Goal: Task Accomplishment & Management: Use online tool/utility

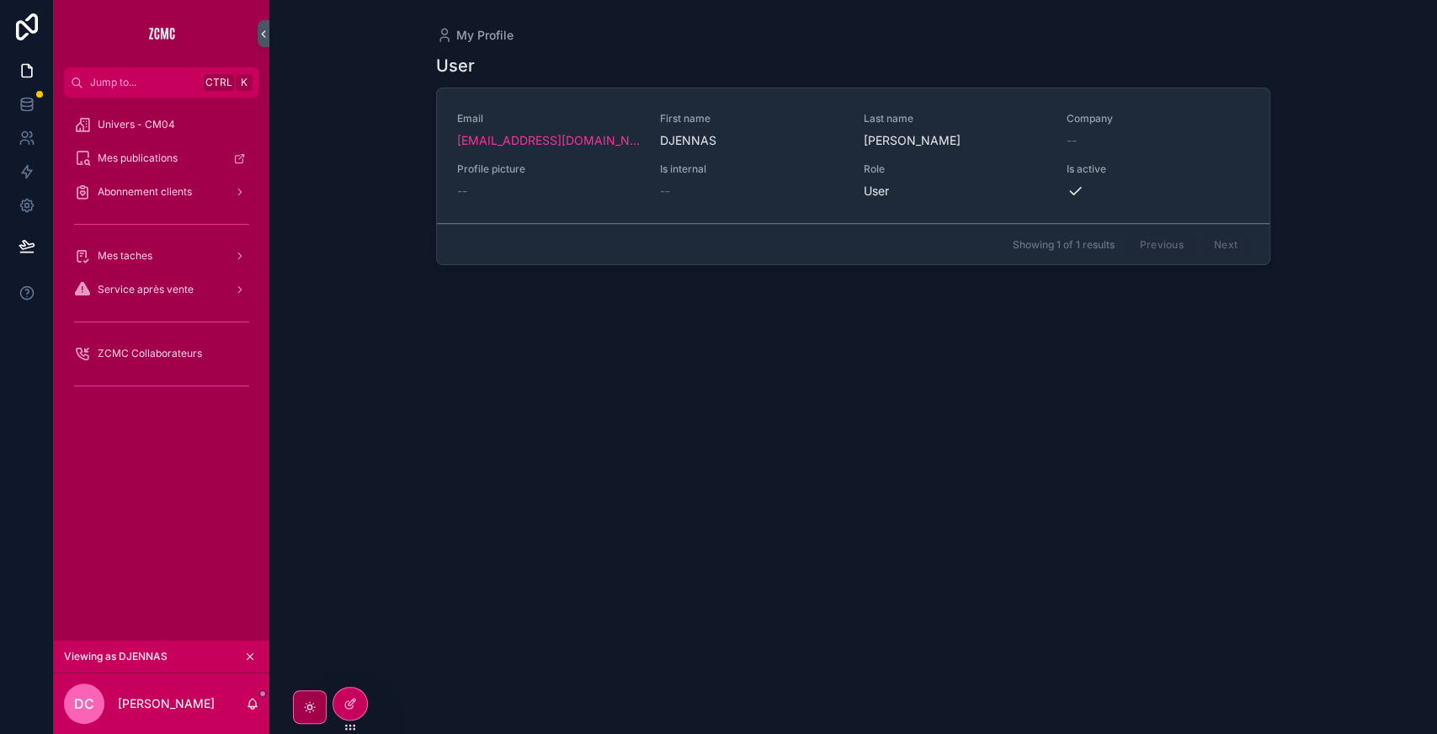
click at [0, 0] on div at bounding box center [0, 0] width 0 height 0
click at [0, 0] on icon at bounding box center [0, 0] width 0 height 0
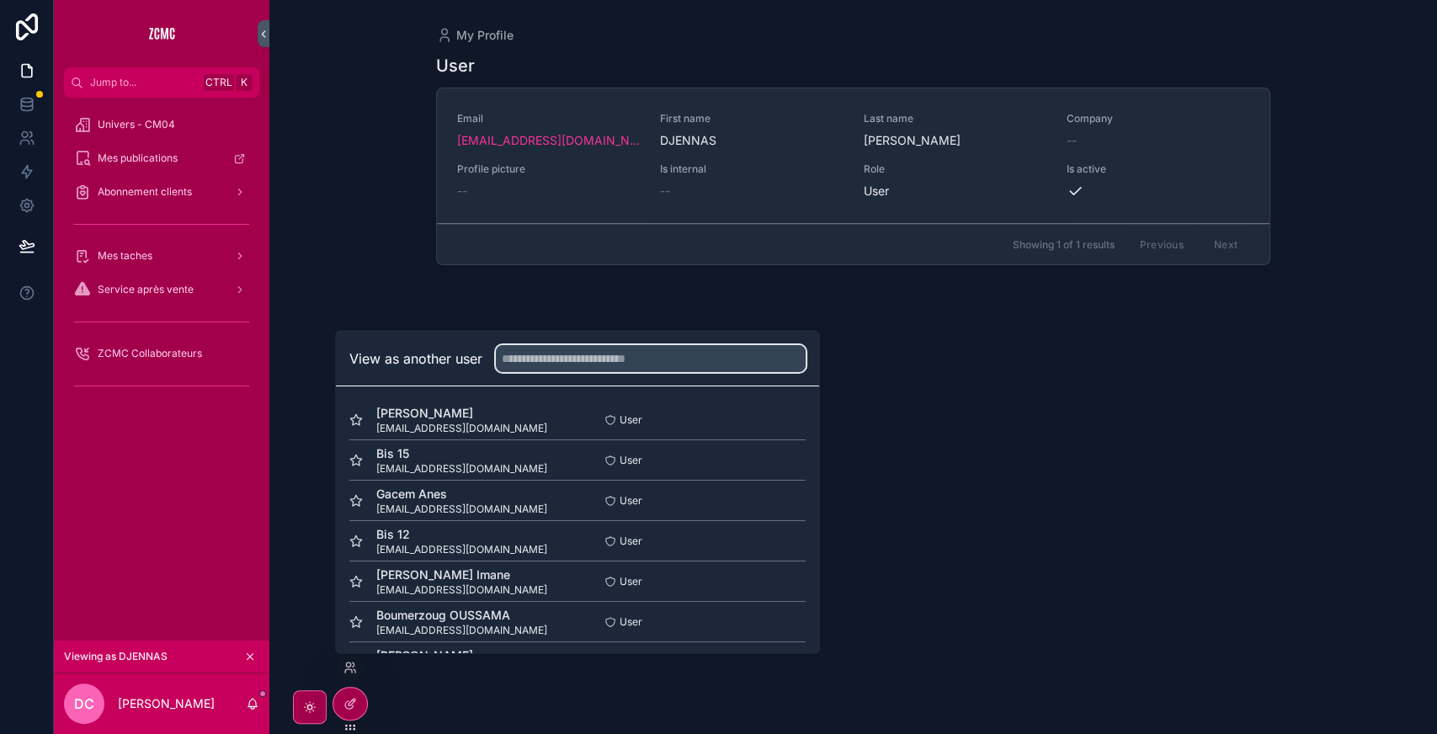
click at [522, 364] on input "text" at bounding box center [651, 358] width 310 height 27
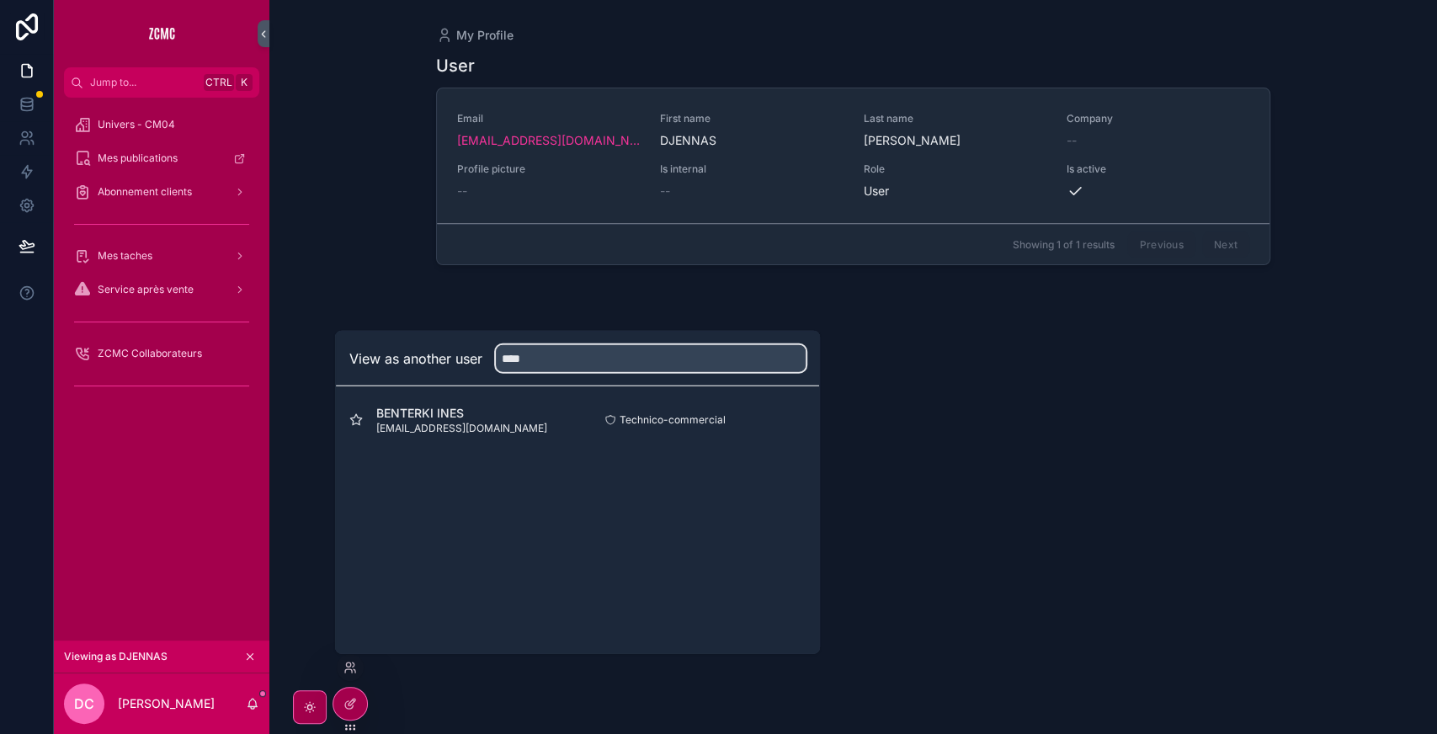
type input "****"
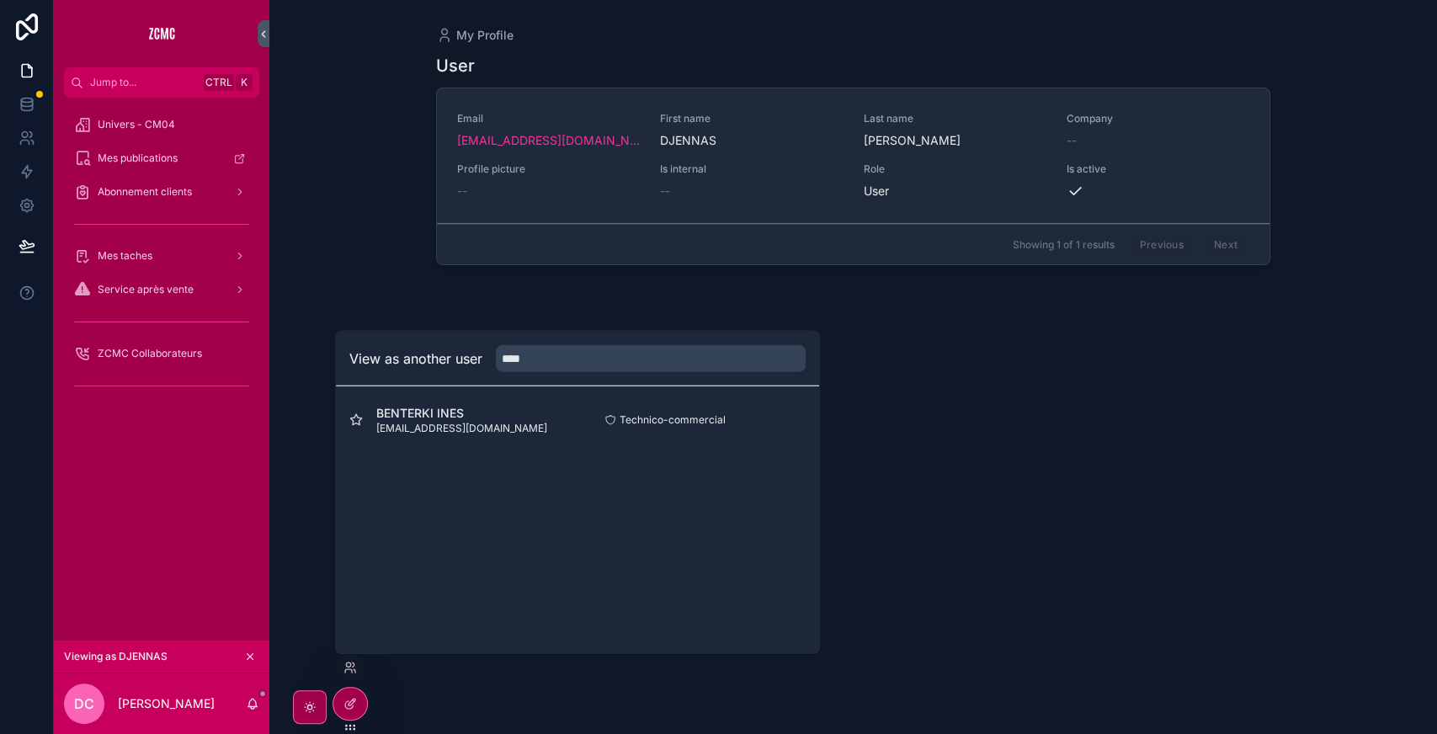
click at [0, 0] on button "Select" at bounding box center [0, 0] width 0 height 0
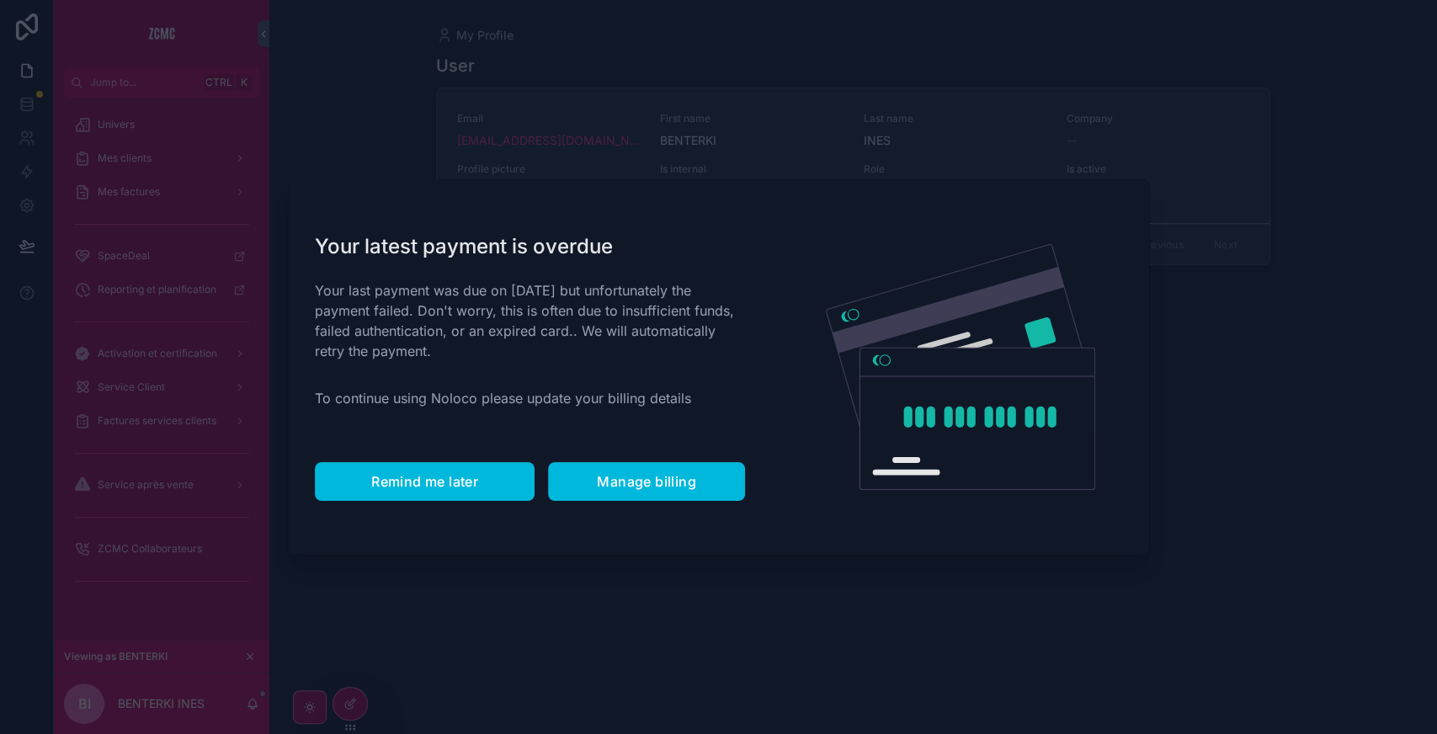
click at [412, 473] on span "Remind me later" at bounding box center [424, 481] width 107 height 17
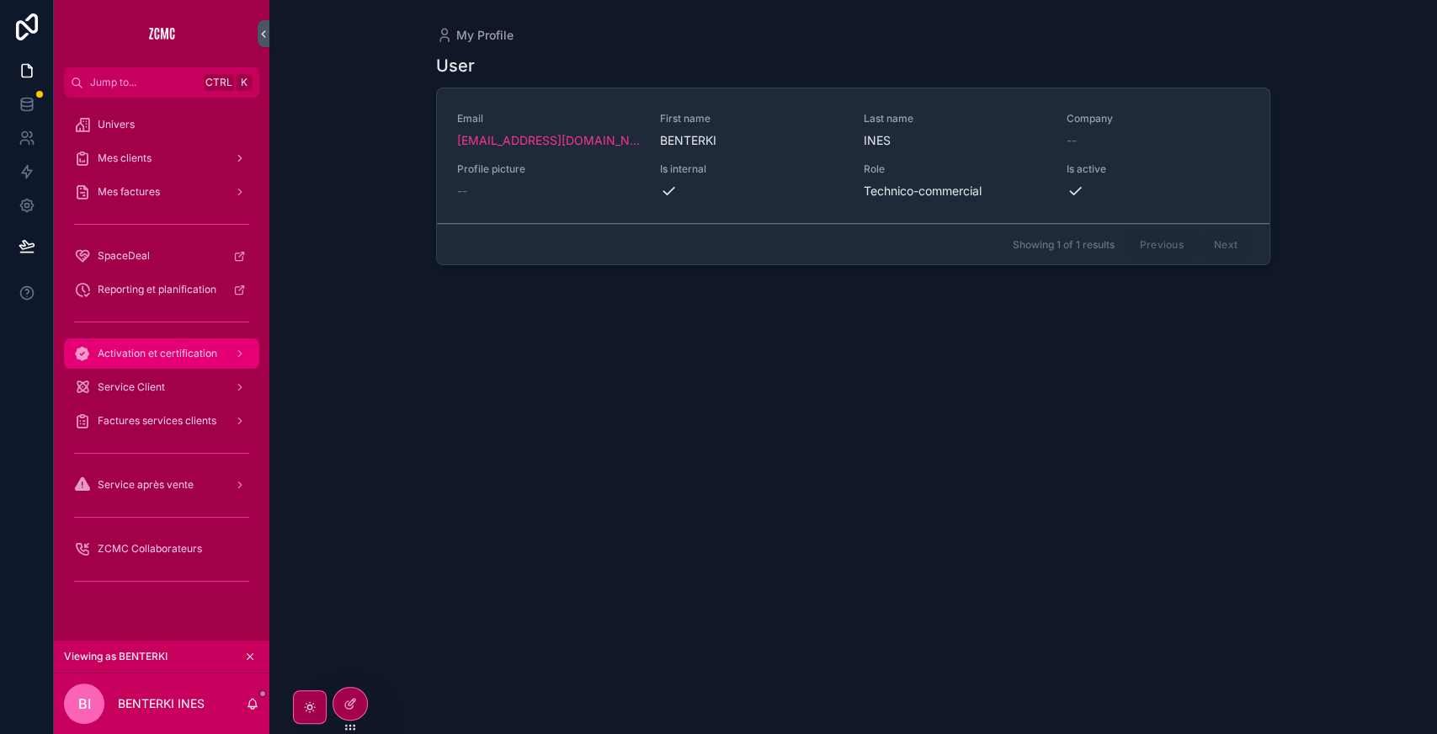
click at [183, 360] on div "Activation et certification" at bounding box center [161, 353] width 175 height 27
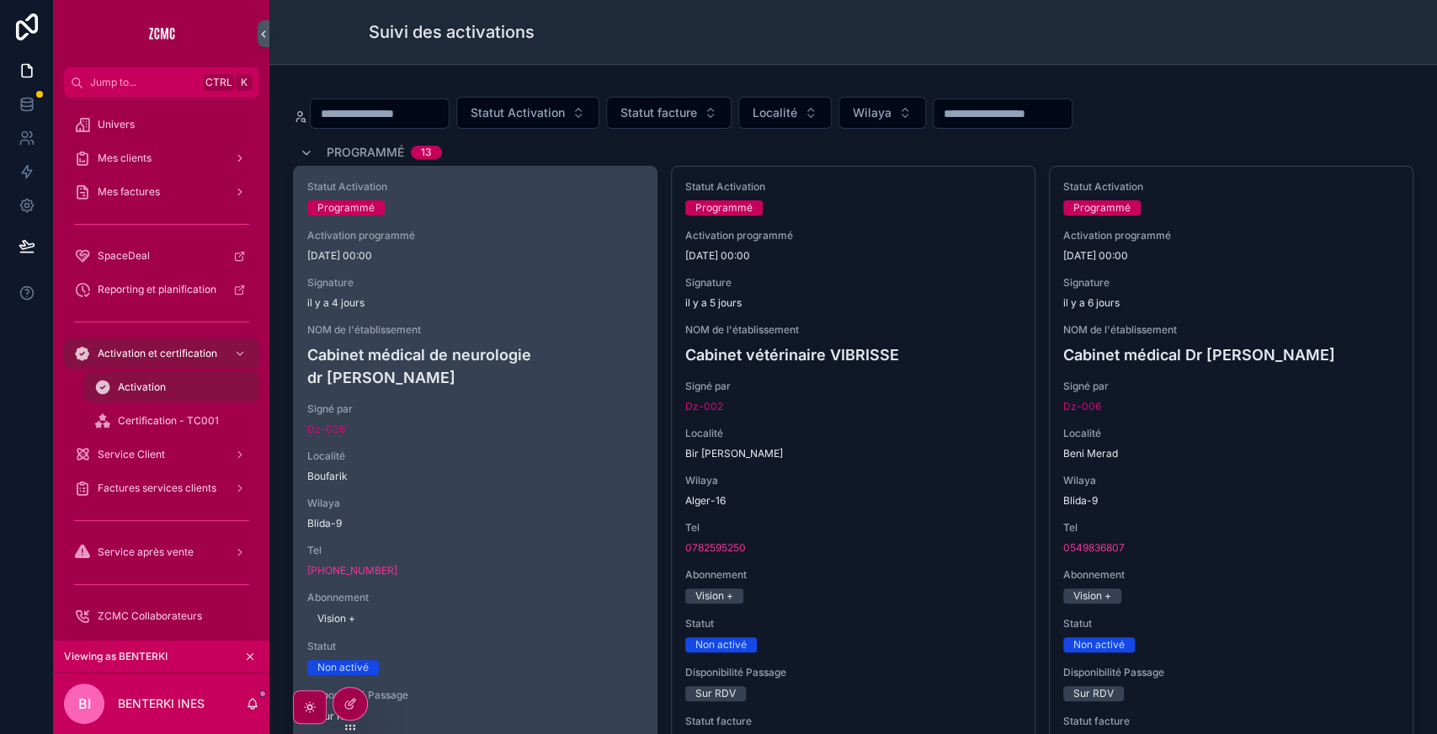
click at [569, 368] on div "Statut Activation Programmé Activation programmé [DATE] 00:00 Signature [DATE] …" at bounding box center [475, 501] width 363 height 668
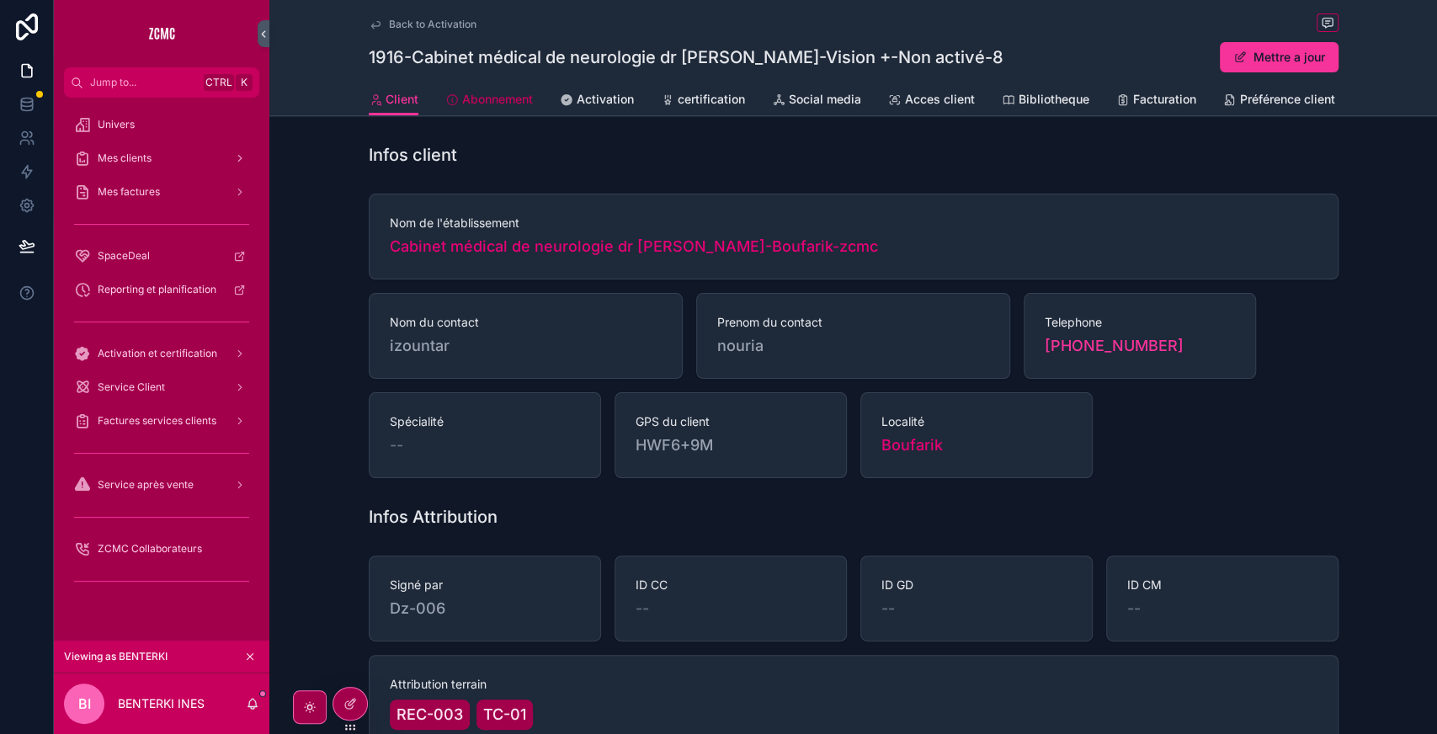
click at [488, 89] on link "Abonnement" at bounding box center [489, 101] width 88 height 34
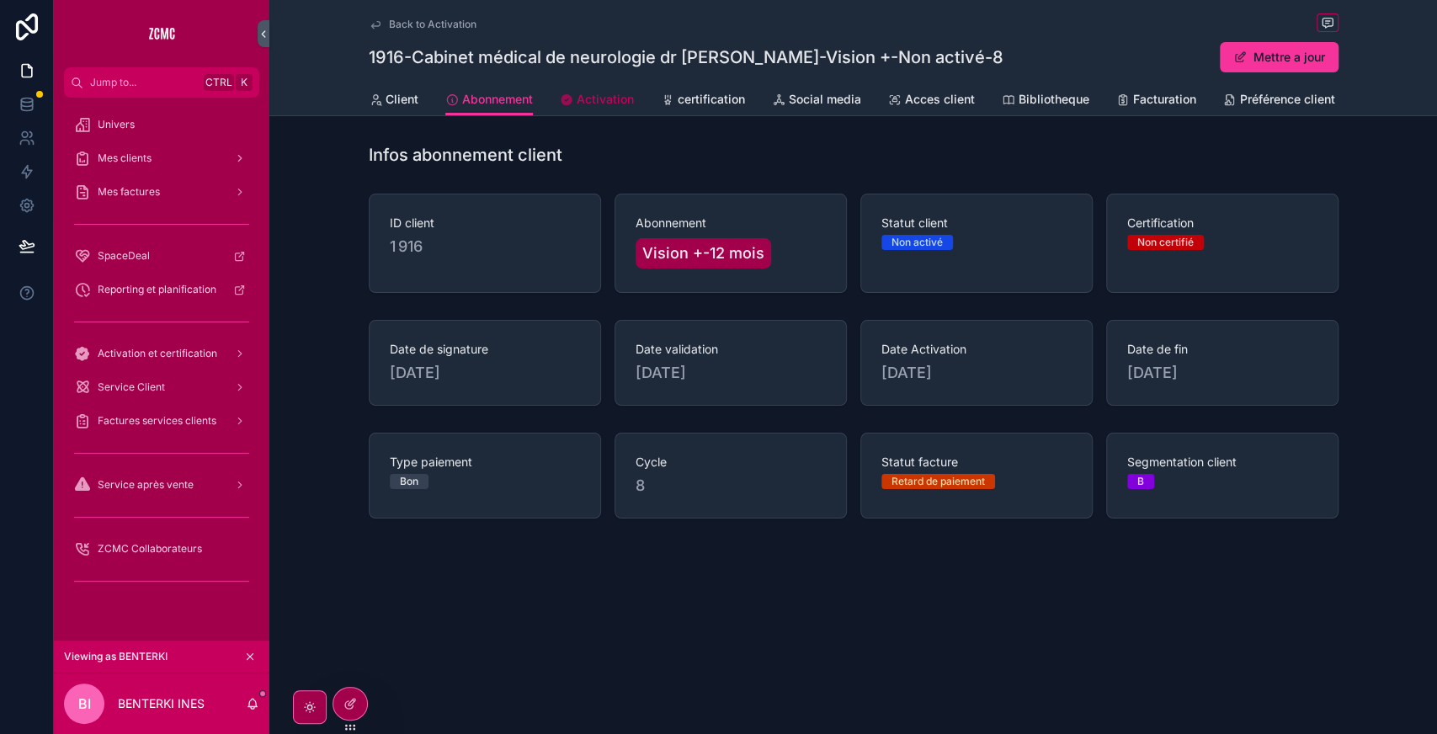
click at [619, 86] on link "Activation" at bounding box center [597, 101] width 74 height 34
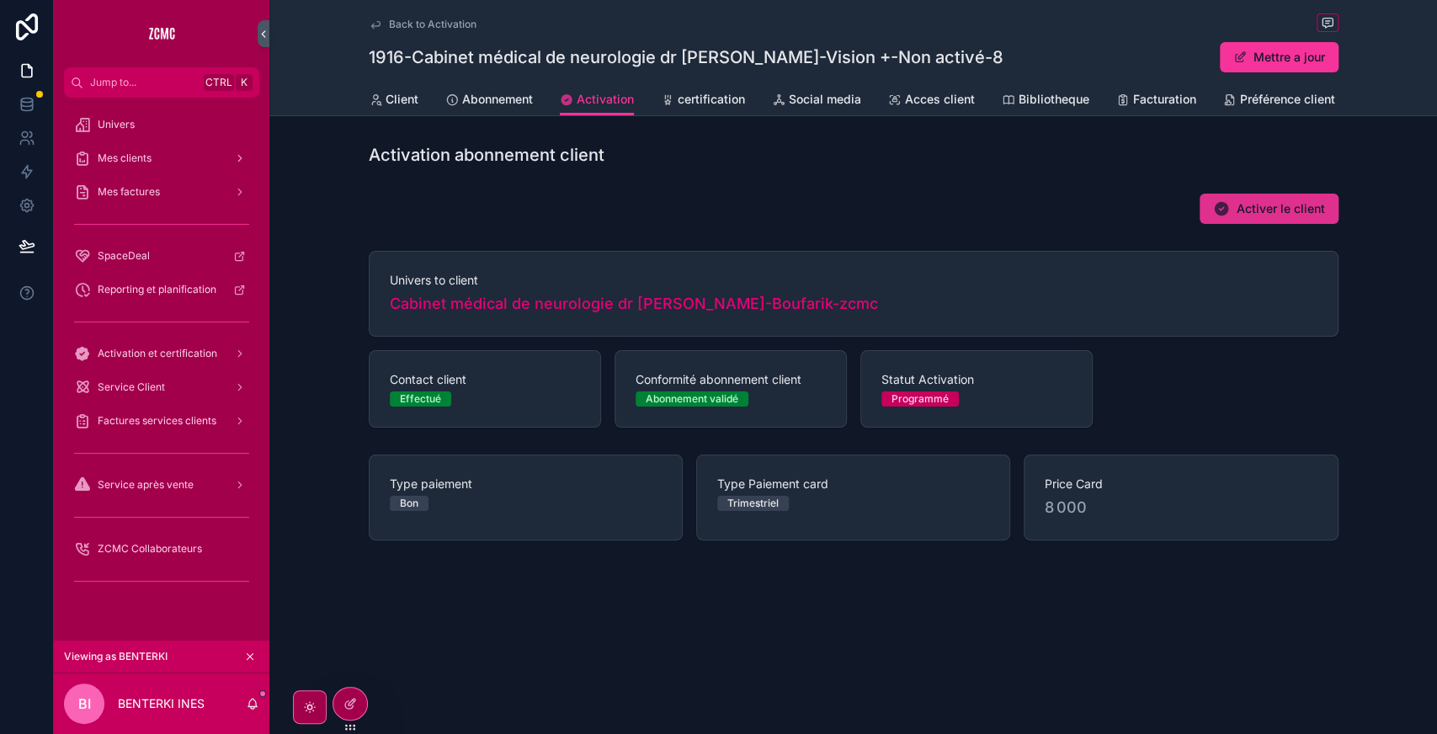
click at [1272, 217] on span "Activer le client" at bounding box center [1280, 208] width 88 height 17
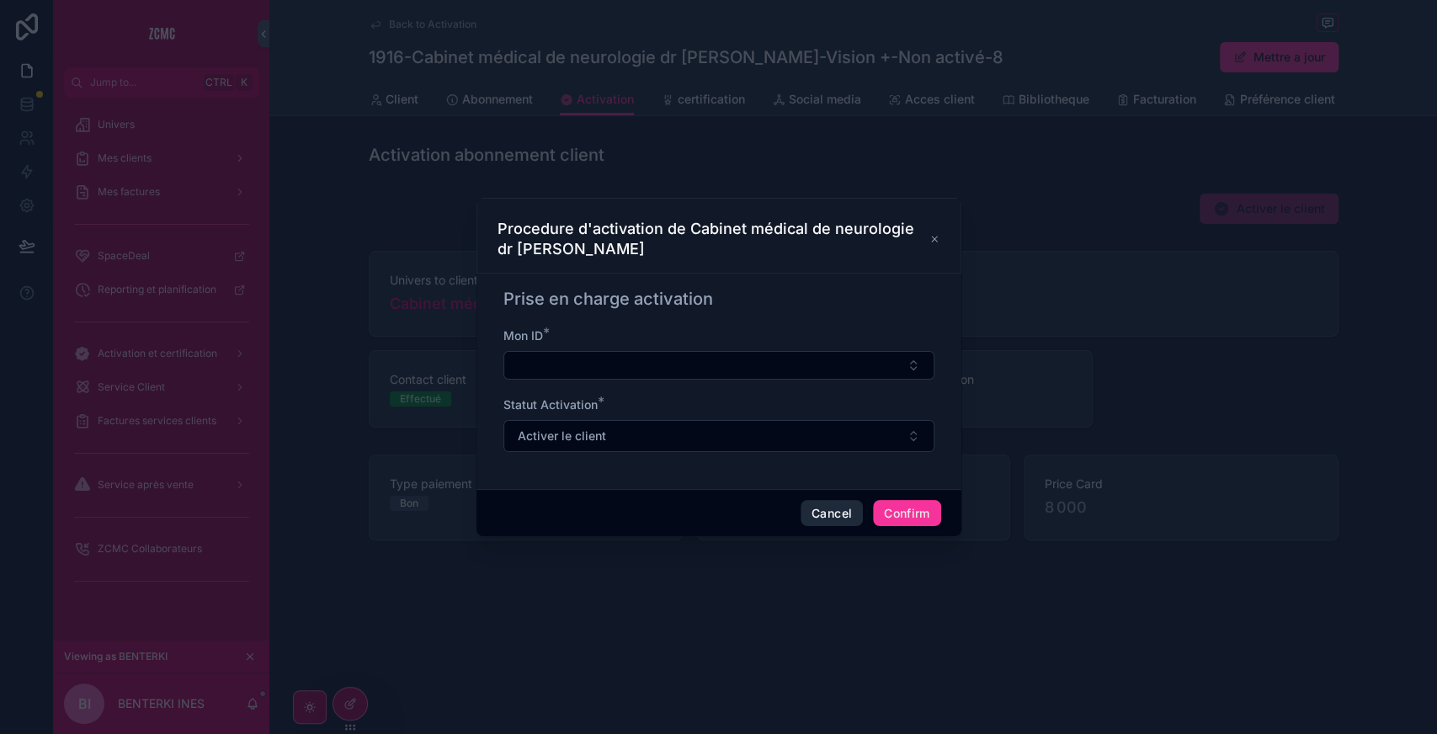
click at [823, 513] on button "Cancel" at bounding box center [831, 513] width 62 height 27
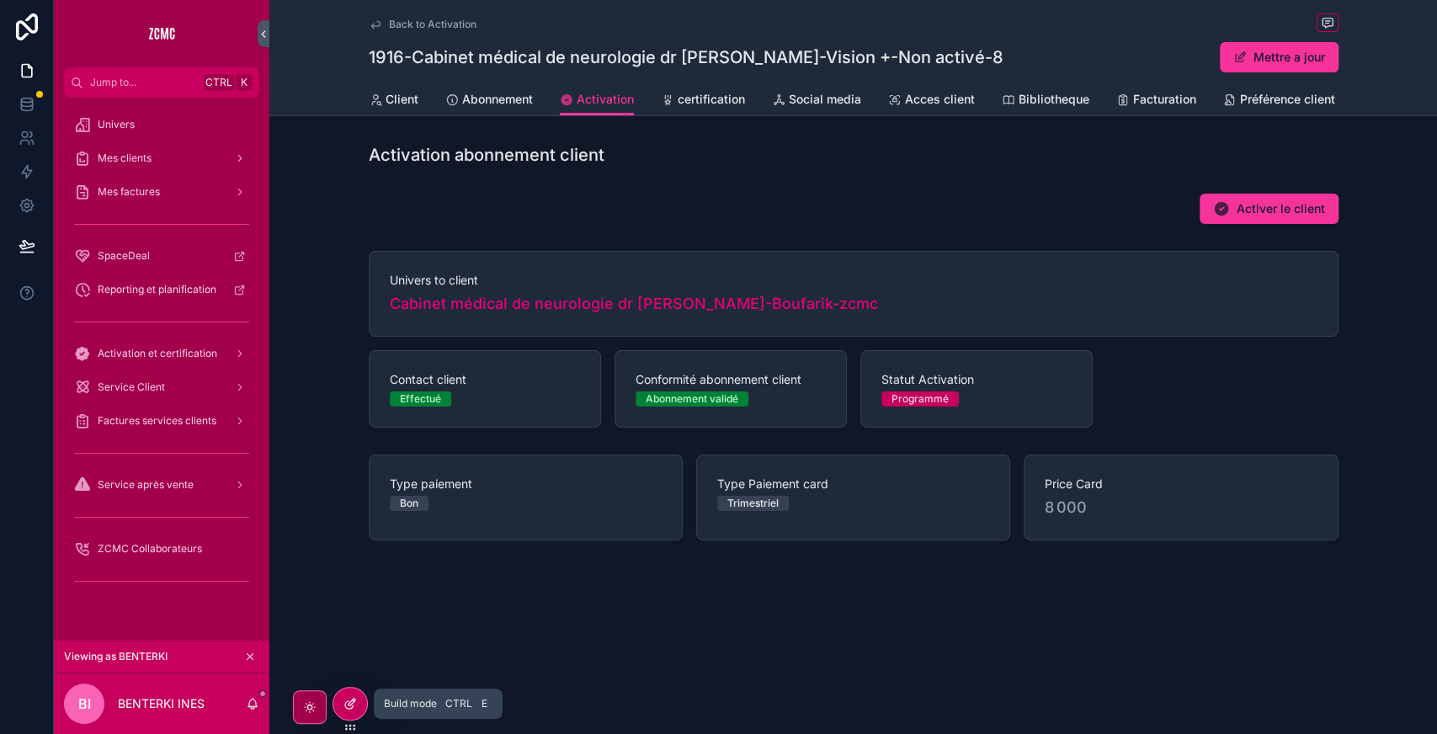
click at [342, 705] on div at bounding box center [350, 704] width 34 height 32
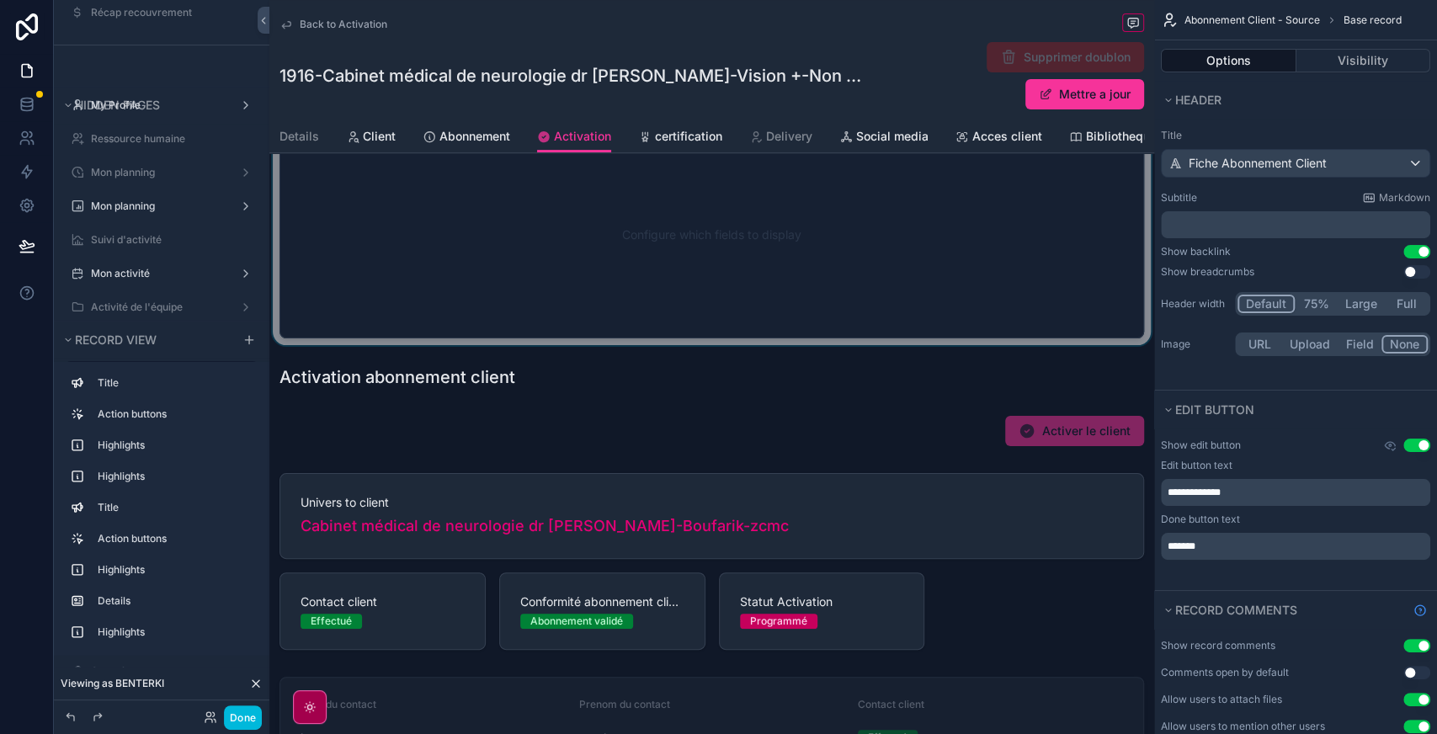
scroll to position [270, 0]
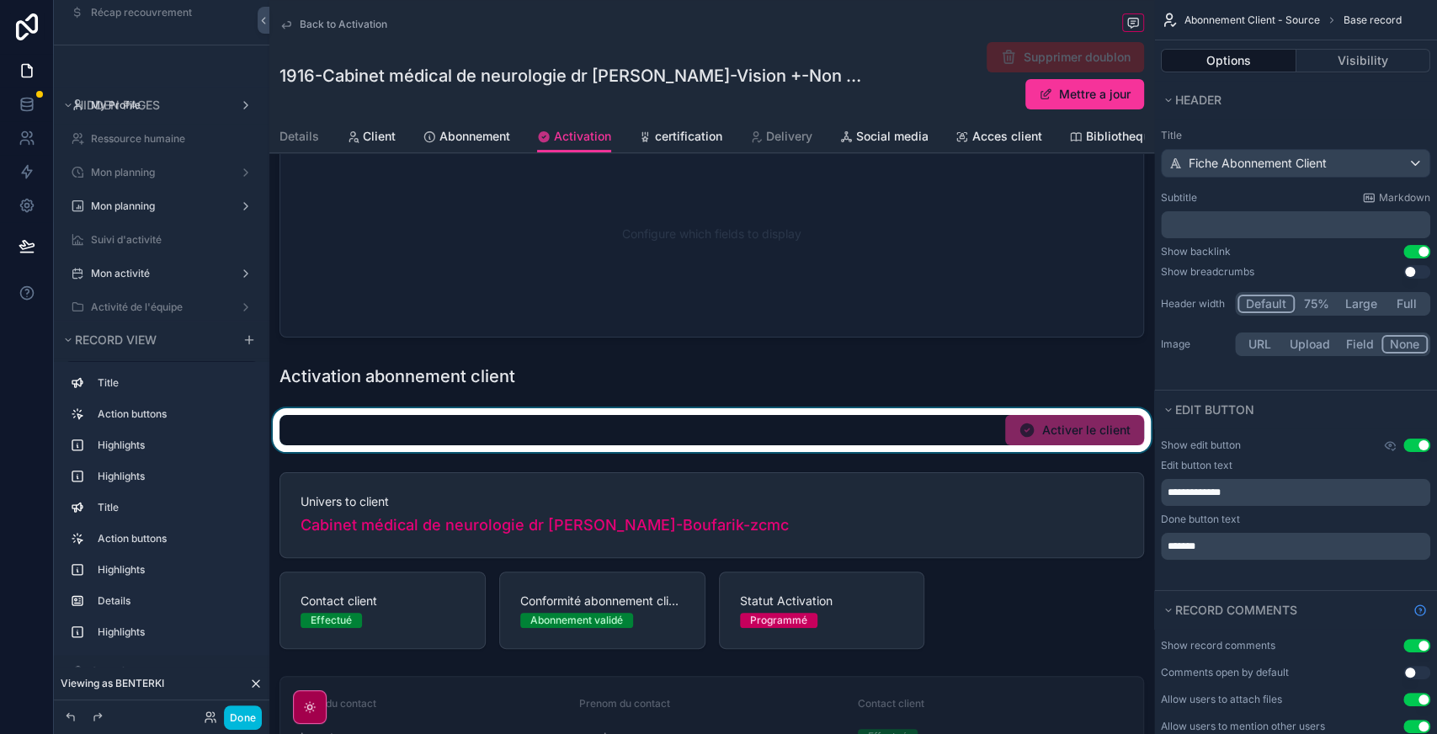
click at [944, 438] on div "scrollable content" at bounding box center [711, 430] width 885 height 44
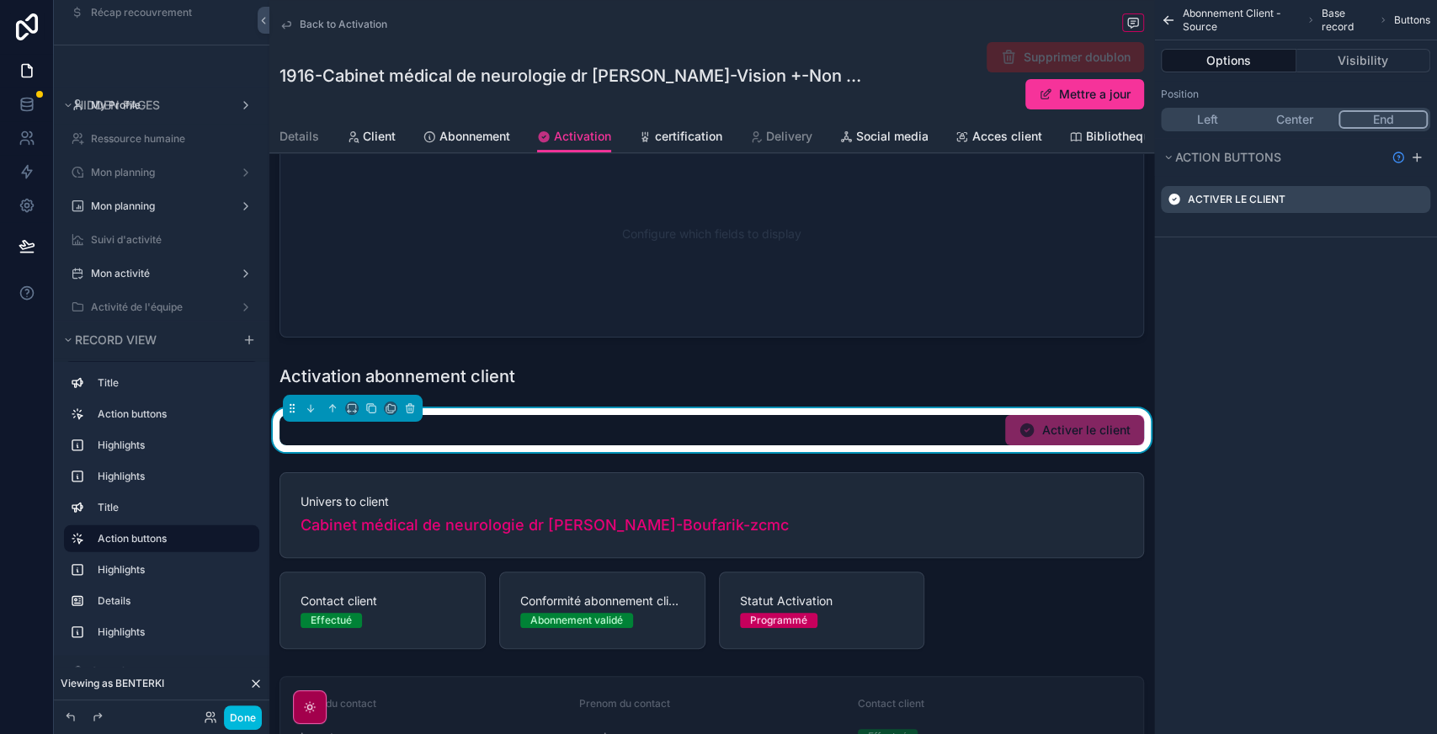
click at [0, 0] on icon "scrollable content" at bounding box center [0, 0] width 0 height 0
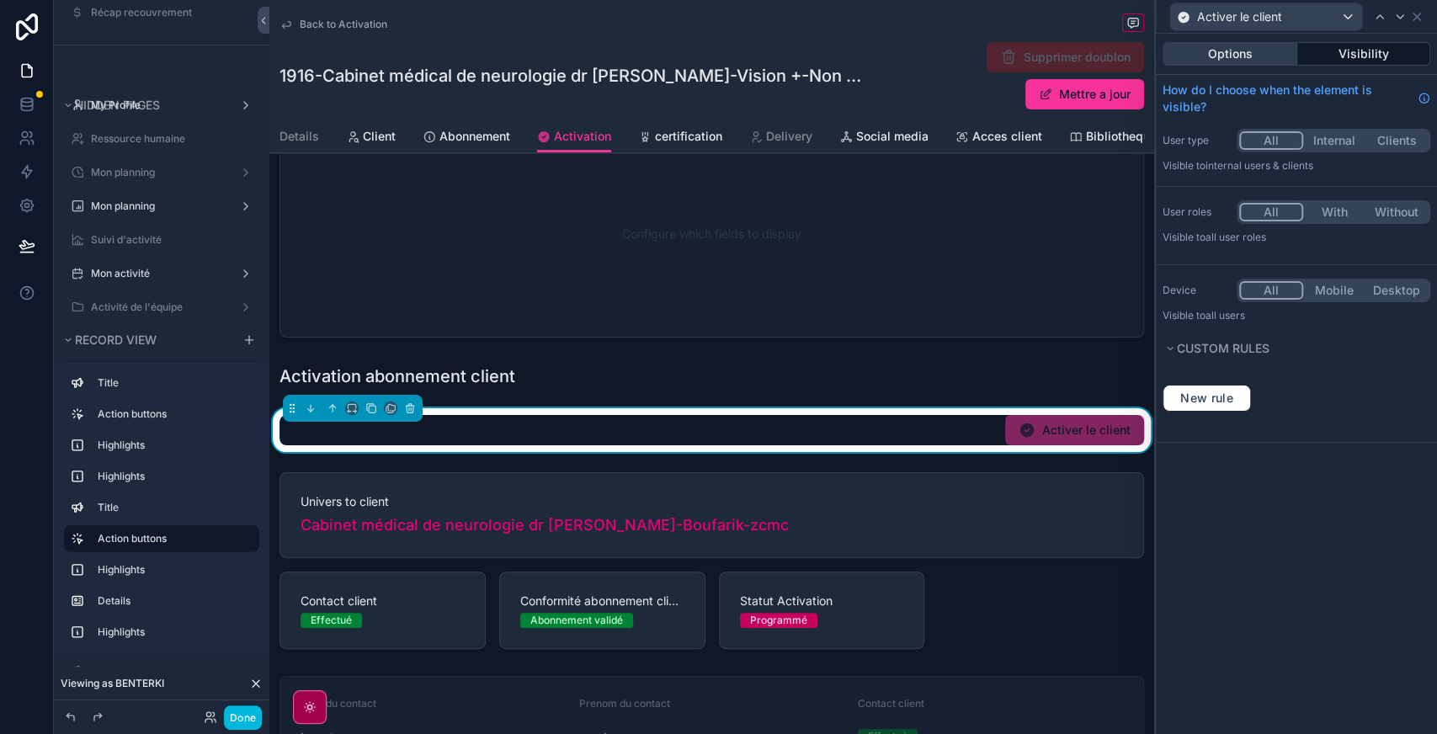
click at [1225, 58] on button "Options" at bounding box center [1229, 54] width 135 height 24
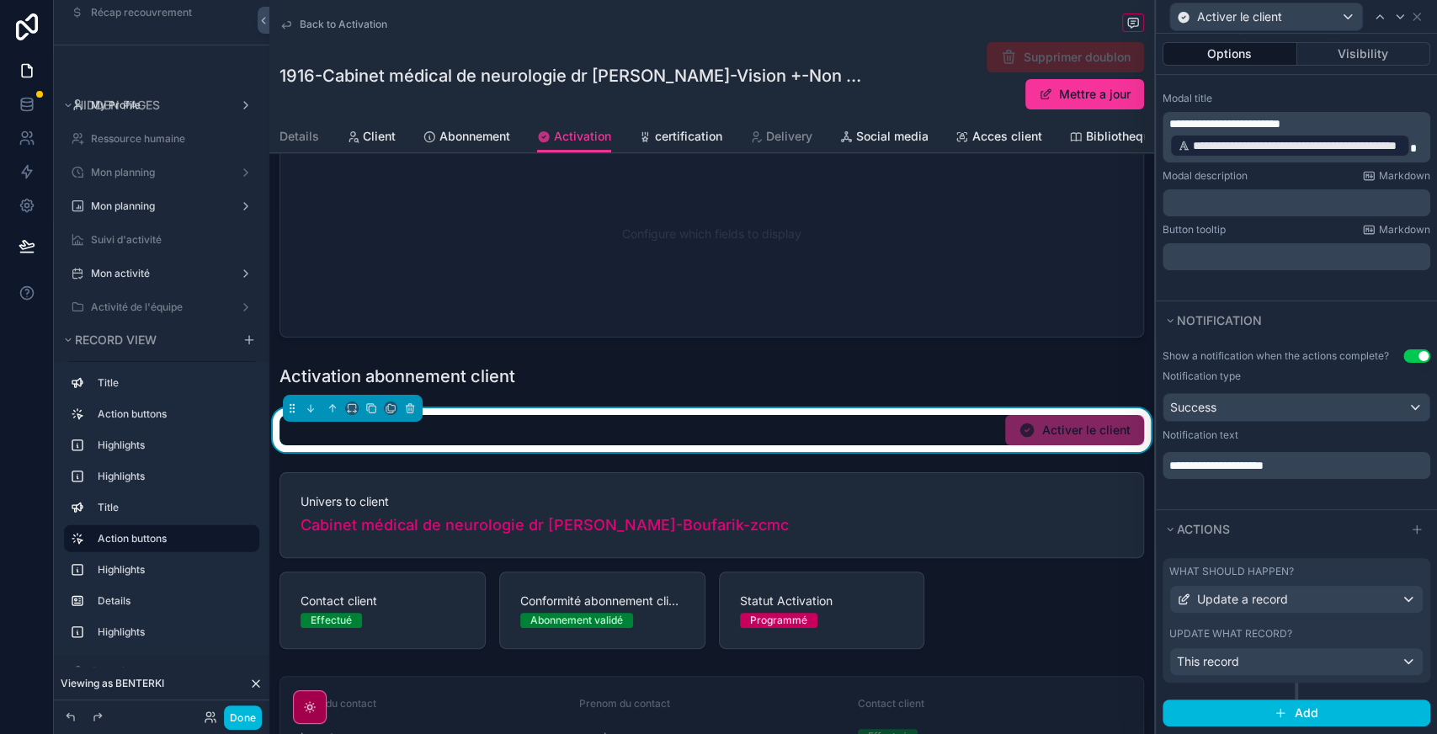
scroll to position [300, 0]
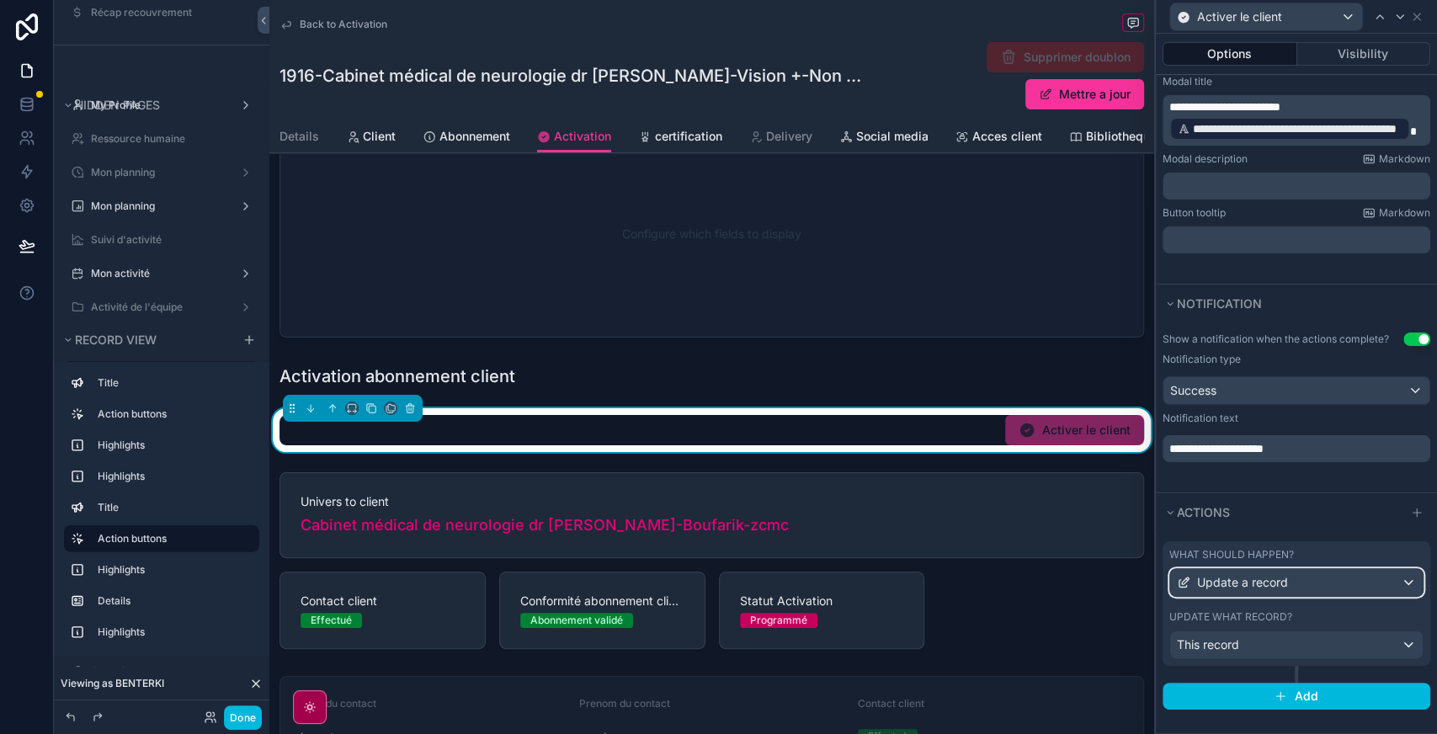
click at [1342, 591] on div "Update a record" at bounding box center [1296, 582] width 252 height 27
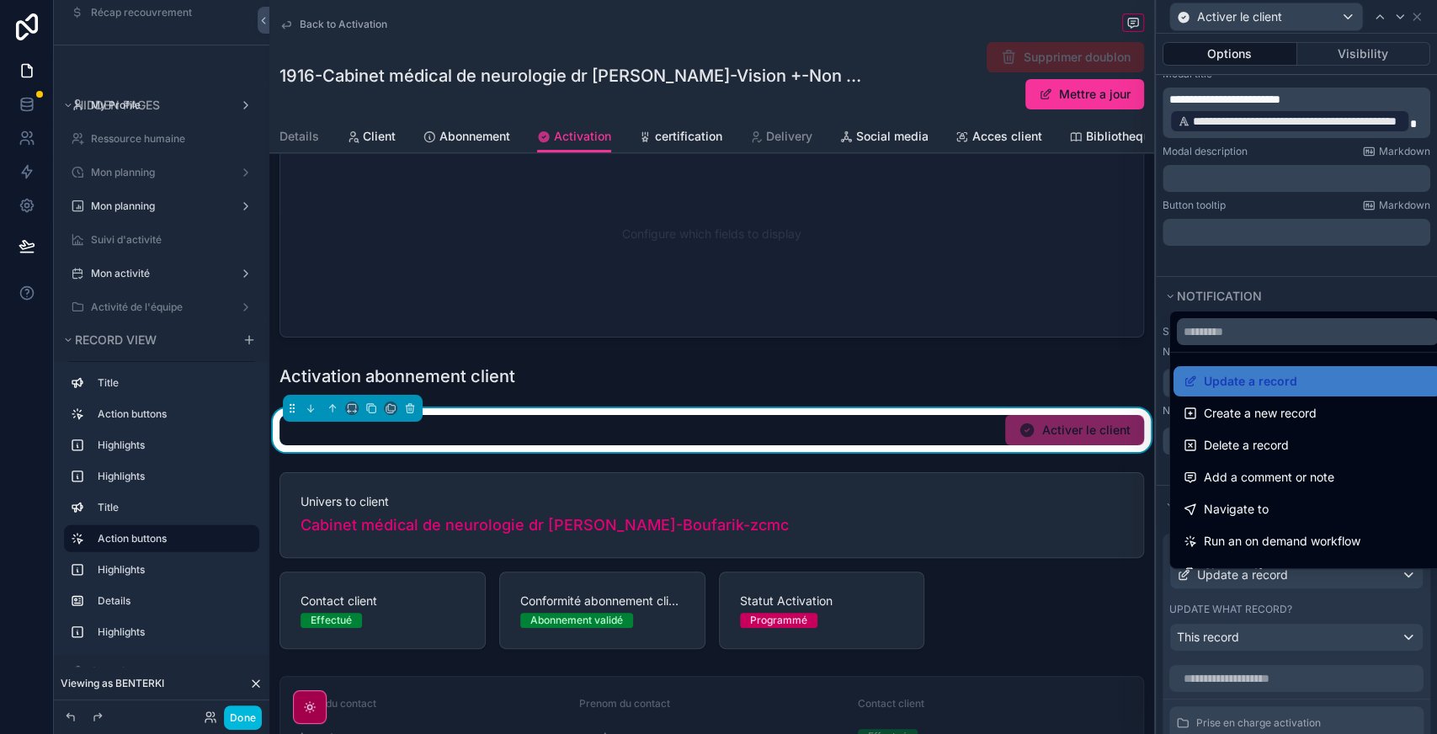
click at [1343, 592] on div at bounding box center [1296, 367] width 281 height 734
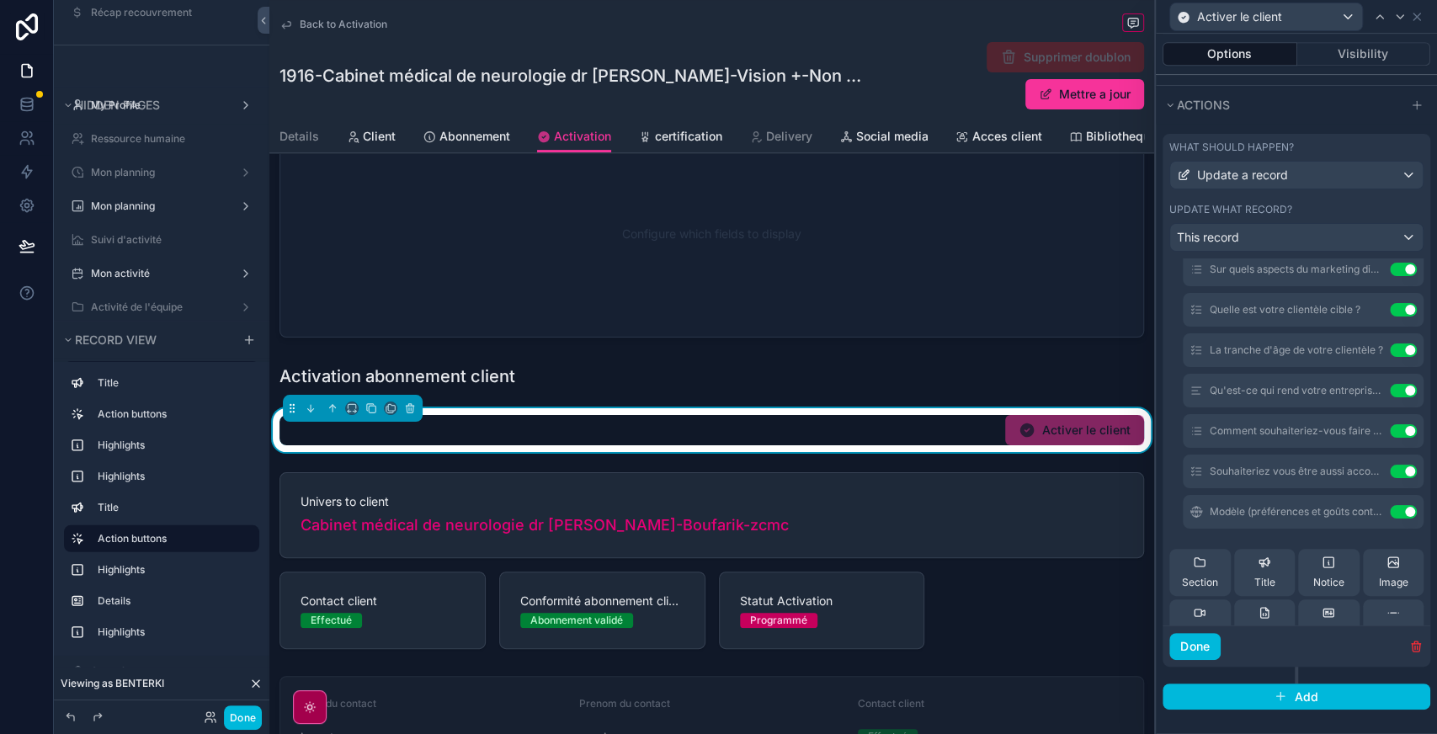
scroll to position [860, 0]
click at [1390, 518] on button "Use setting" at bounding box center [1403, 513] width 27 height 13
click at [1390, 475] on button "Use setting" at bounding box center [1403, 472] width 27 height 13
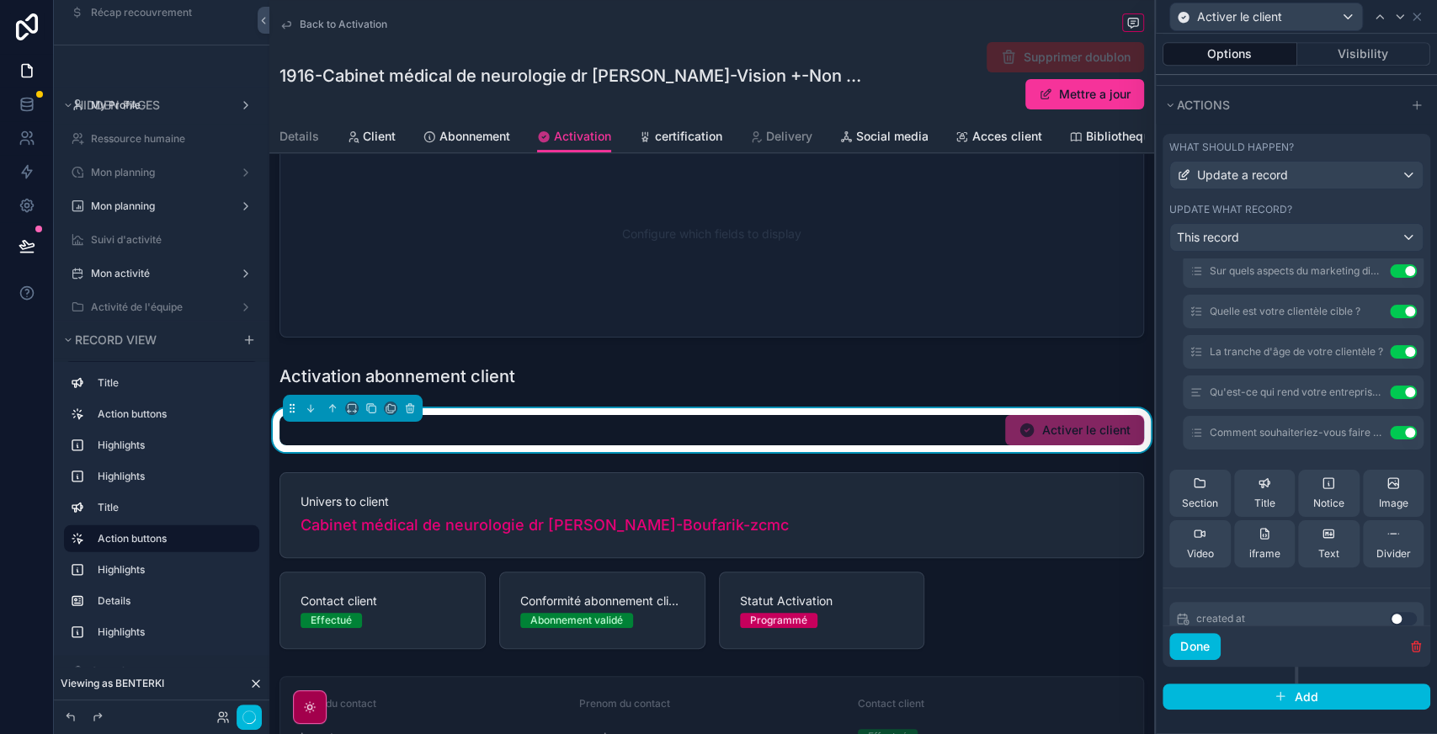
click at [1390, 433] on button "Use setting" at bounding box center [1403, 432] width 27 height 13
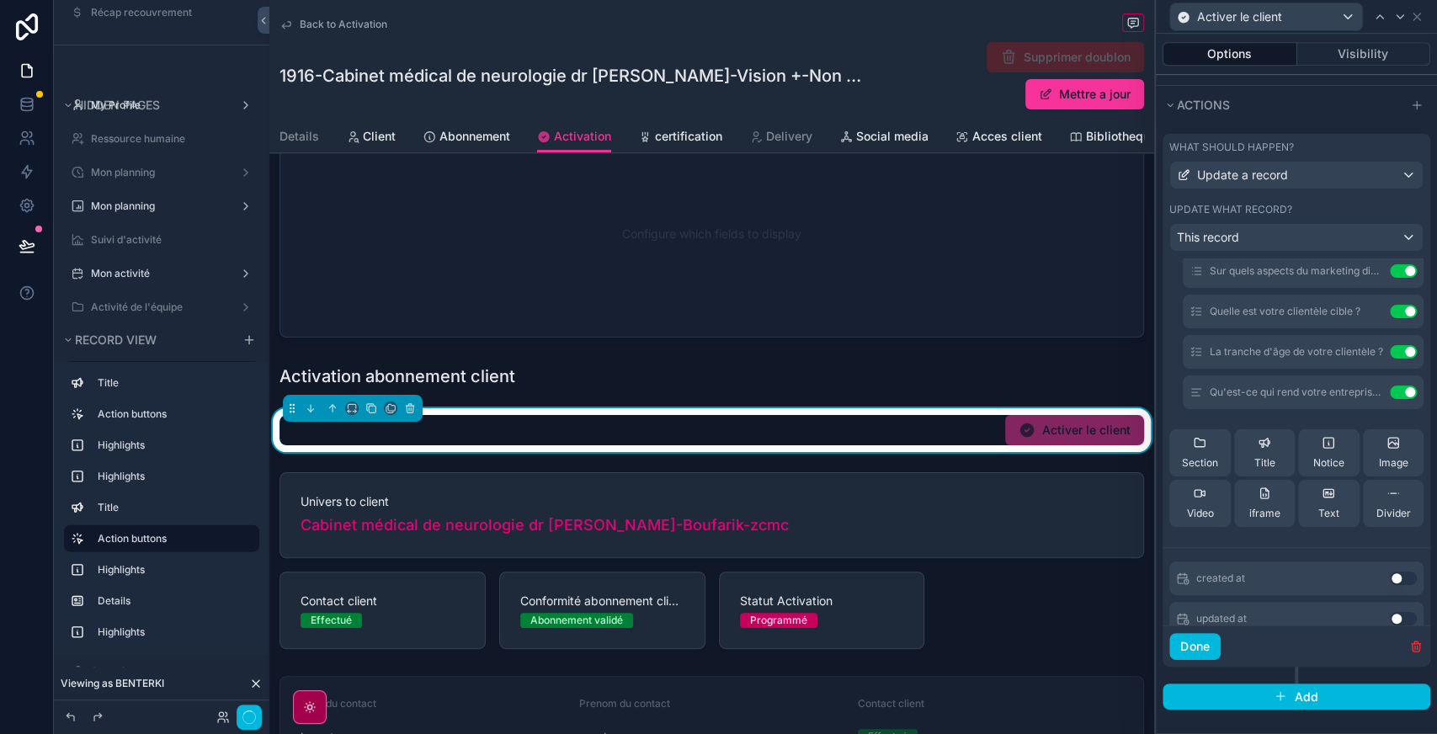
click at [1390, 393] on button "Use setting" at bounding box center [1403, 391] width 27 height 13
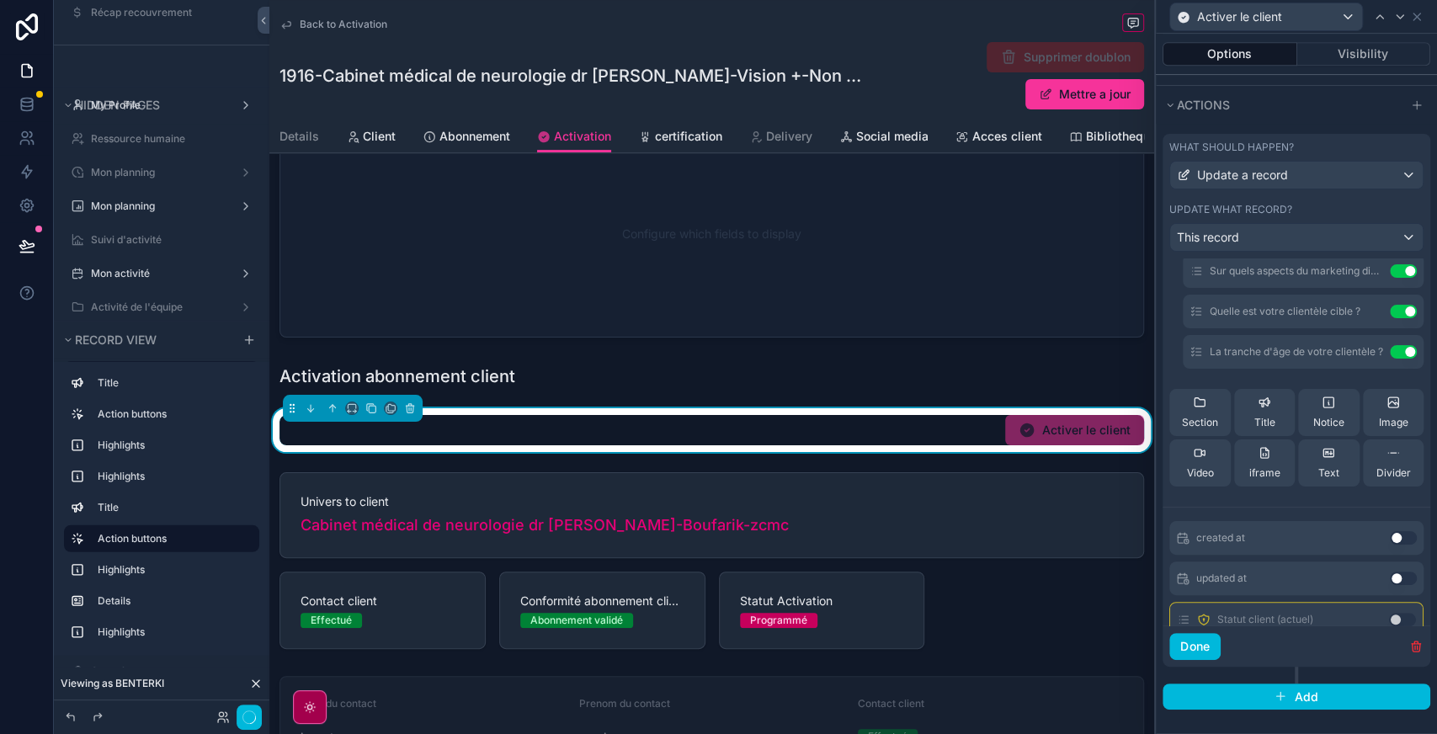
click at [1390, 348] on button "Use setting" at bounding box center [1403, 351] width 27 height 13
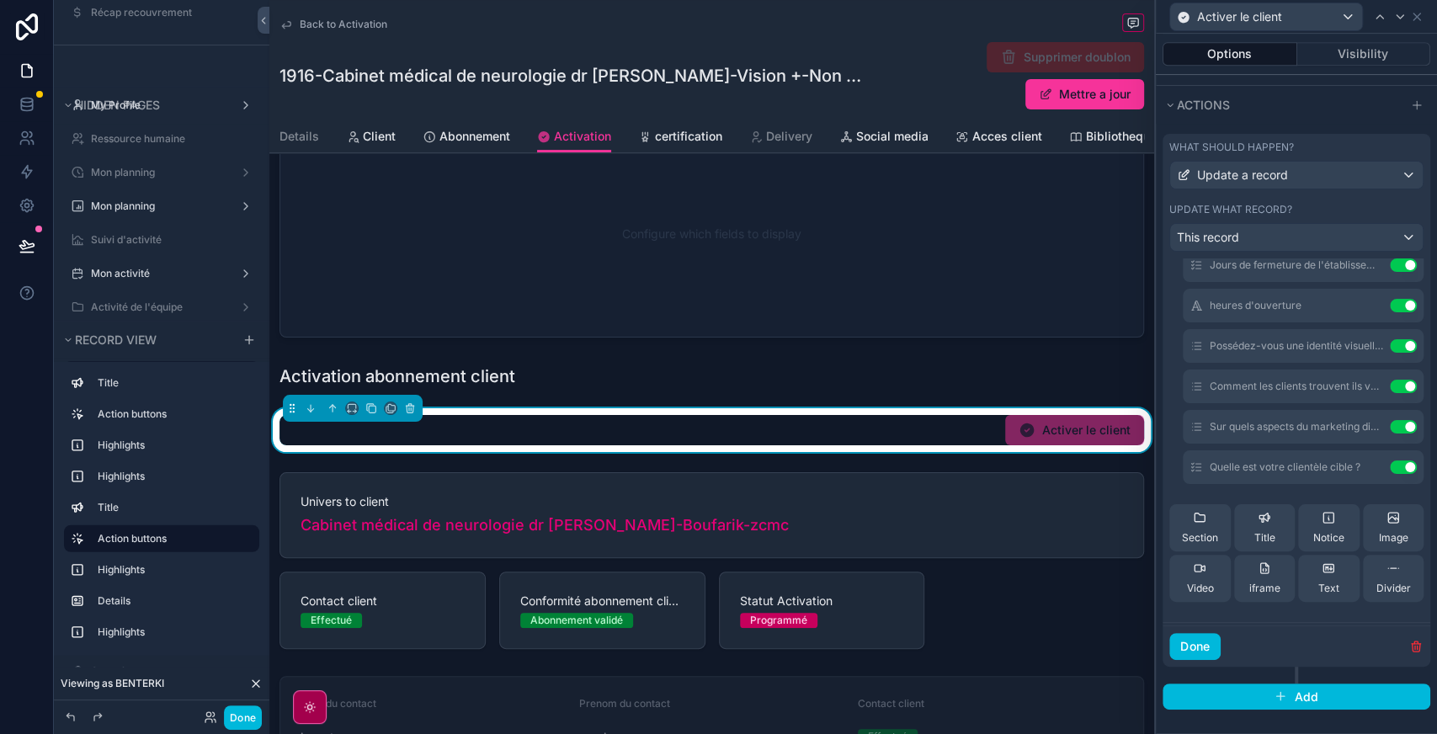
scroll to position [694, 0]
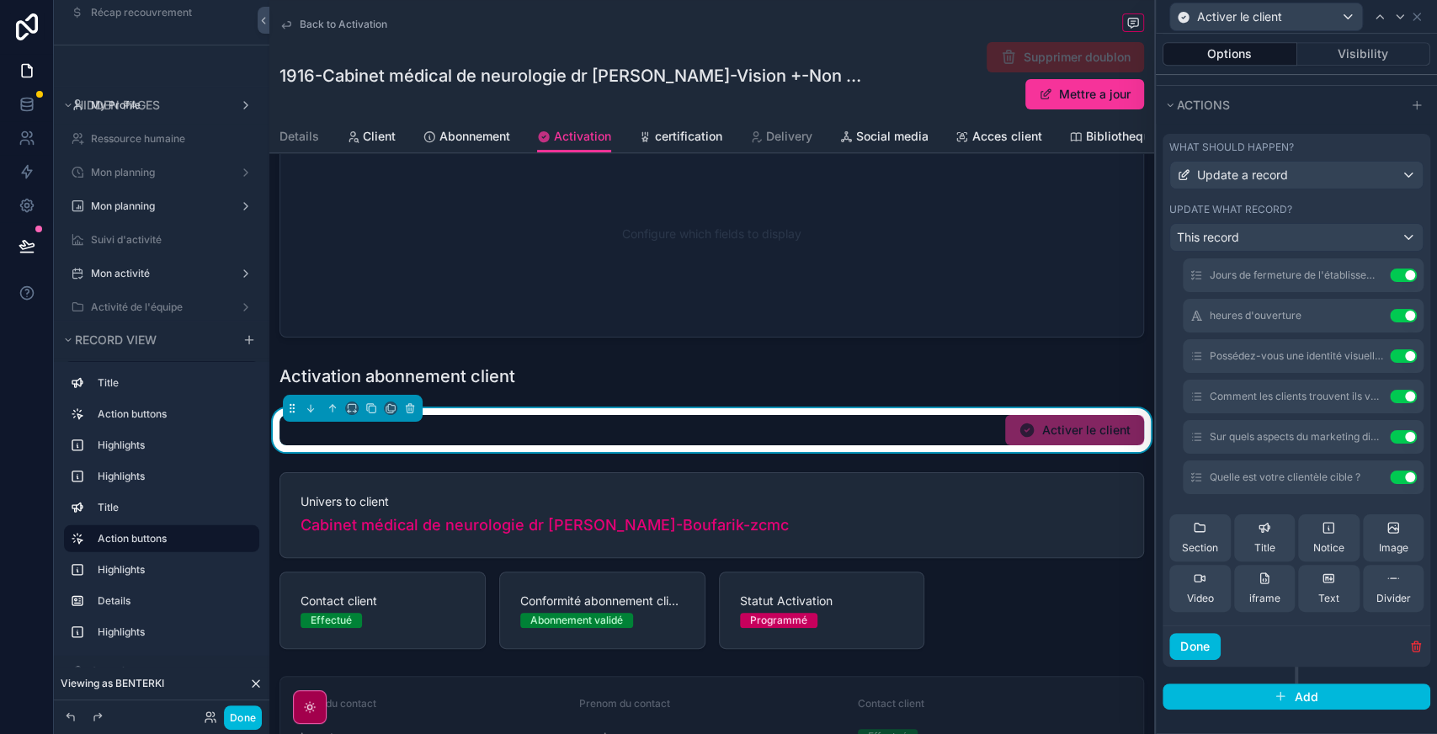
click at [1390, 481] on button "Use setting" at bounding box center [1403, 476] width 27 height 13
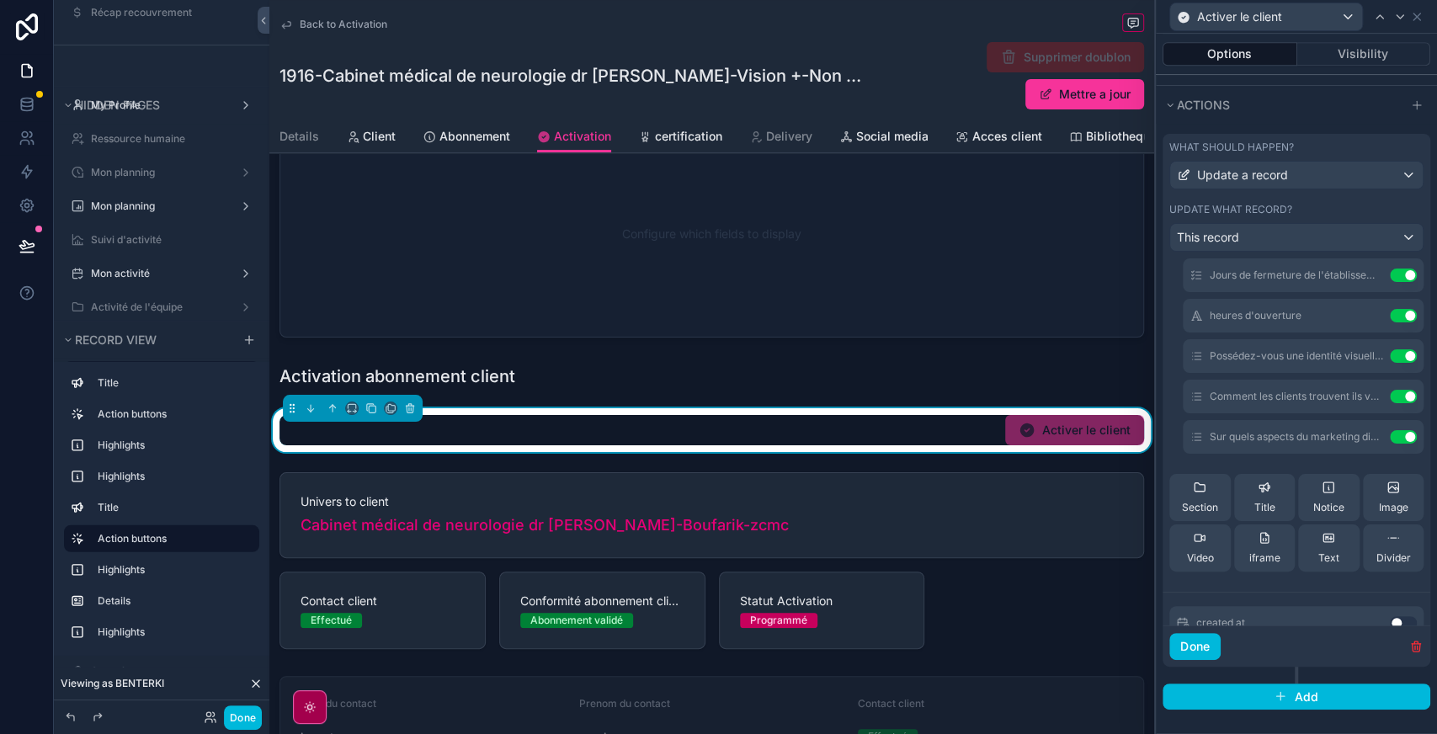
click at [1390, 440] on button "Use setting" at bounding box center [1403, 436] width 27 height 13
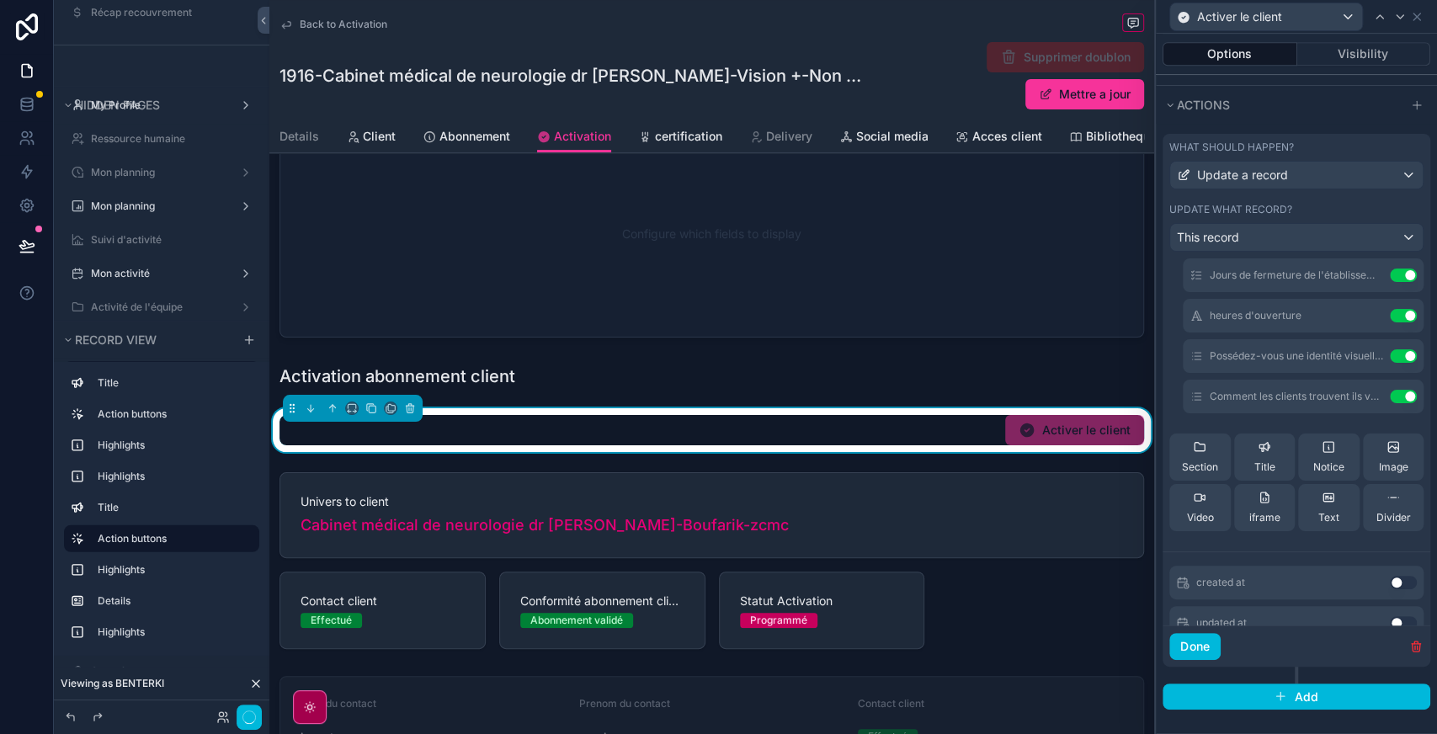
click at [1390, 401] on button "Use setting" at bounding box center [1403, 396] width 27 height 13
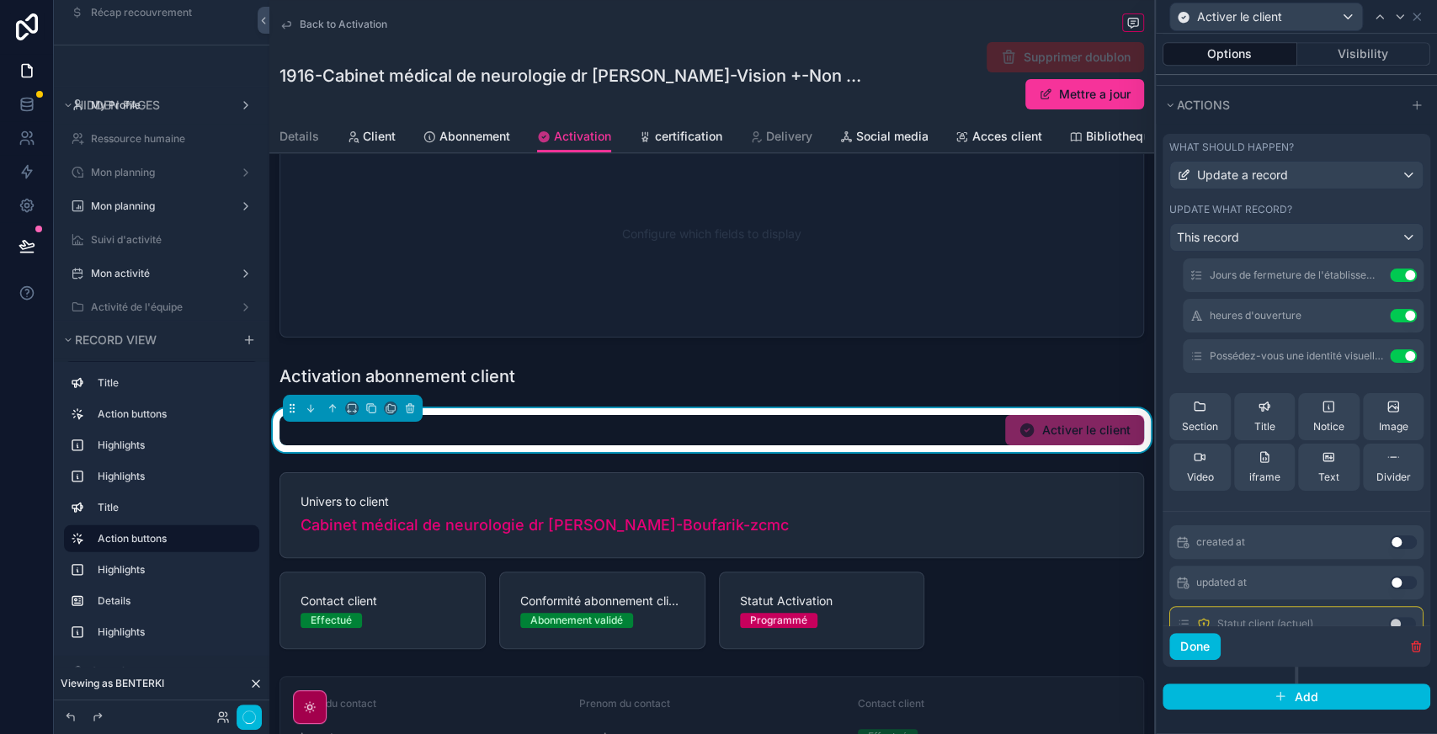
click at [1390, 354] on button "Use setting" at bounding box center [1403, 355] width 27 height 13
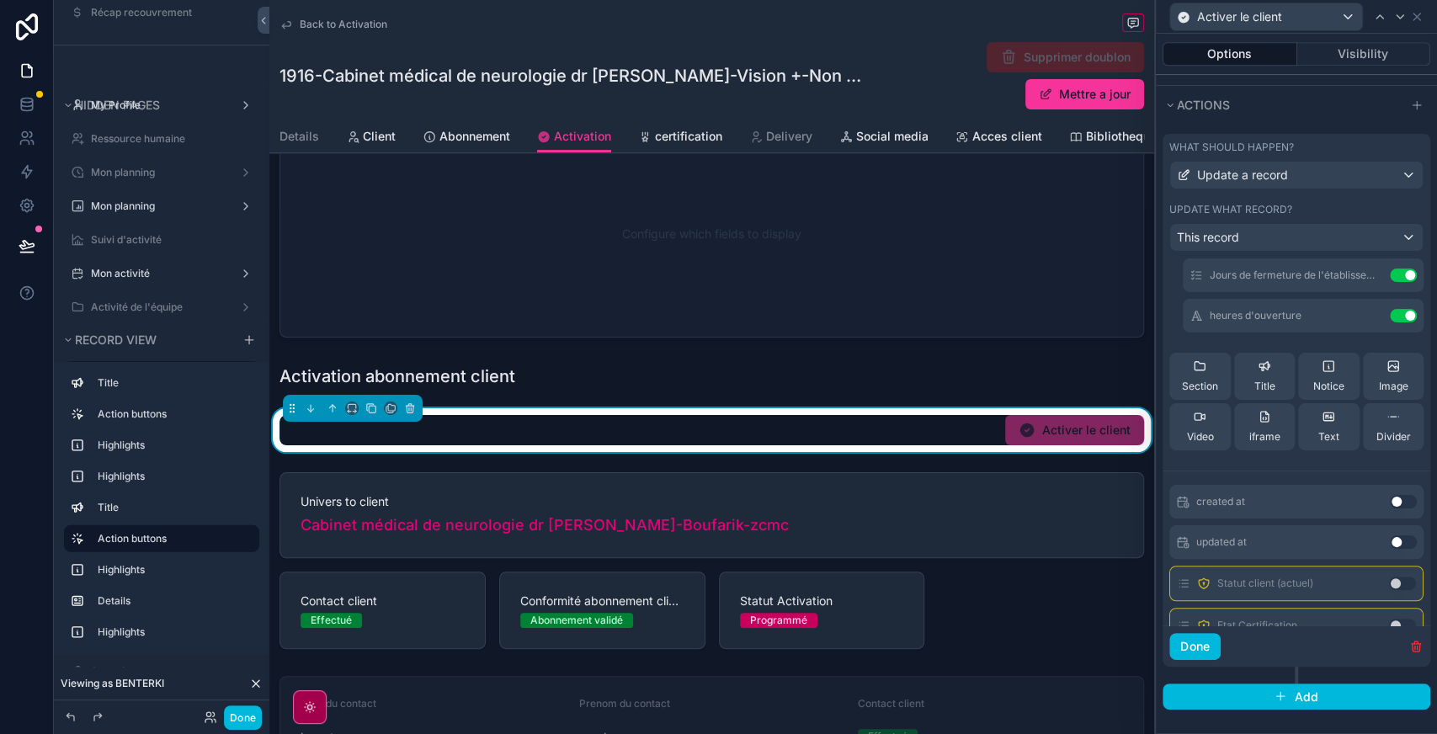
scroll to position [496, 0]
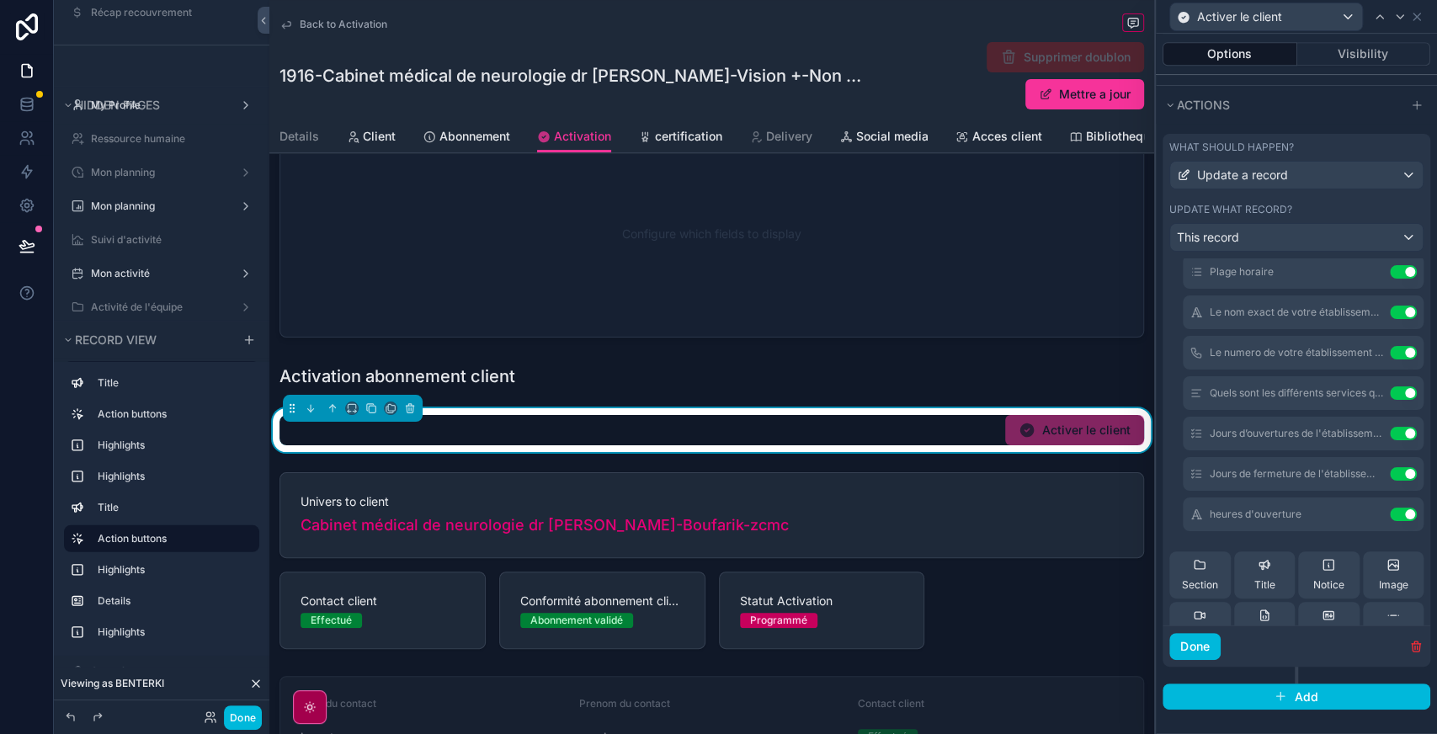
click at [1390, 515] on button "Use setting" at bounding box center [1403, 514] width 27 height 13
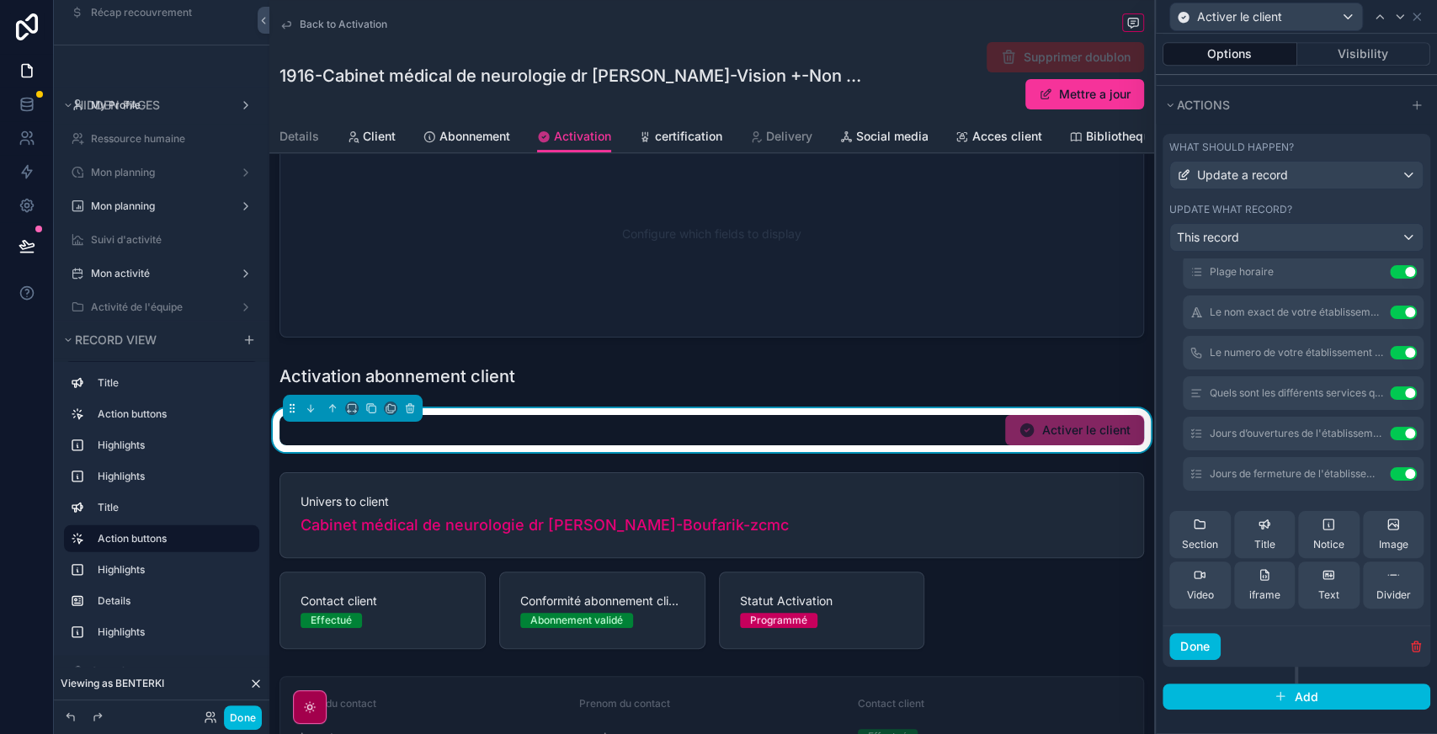
click at [1390, 471] on button "Use setting" at bounding box center [1403, 473] width 27 height 13
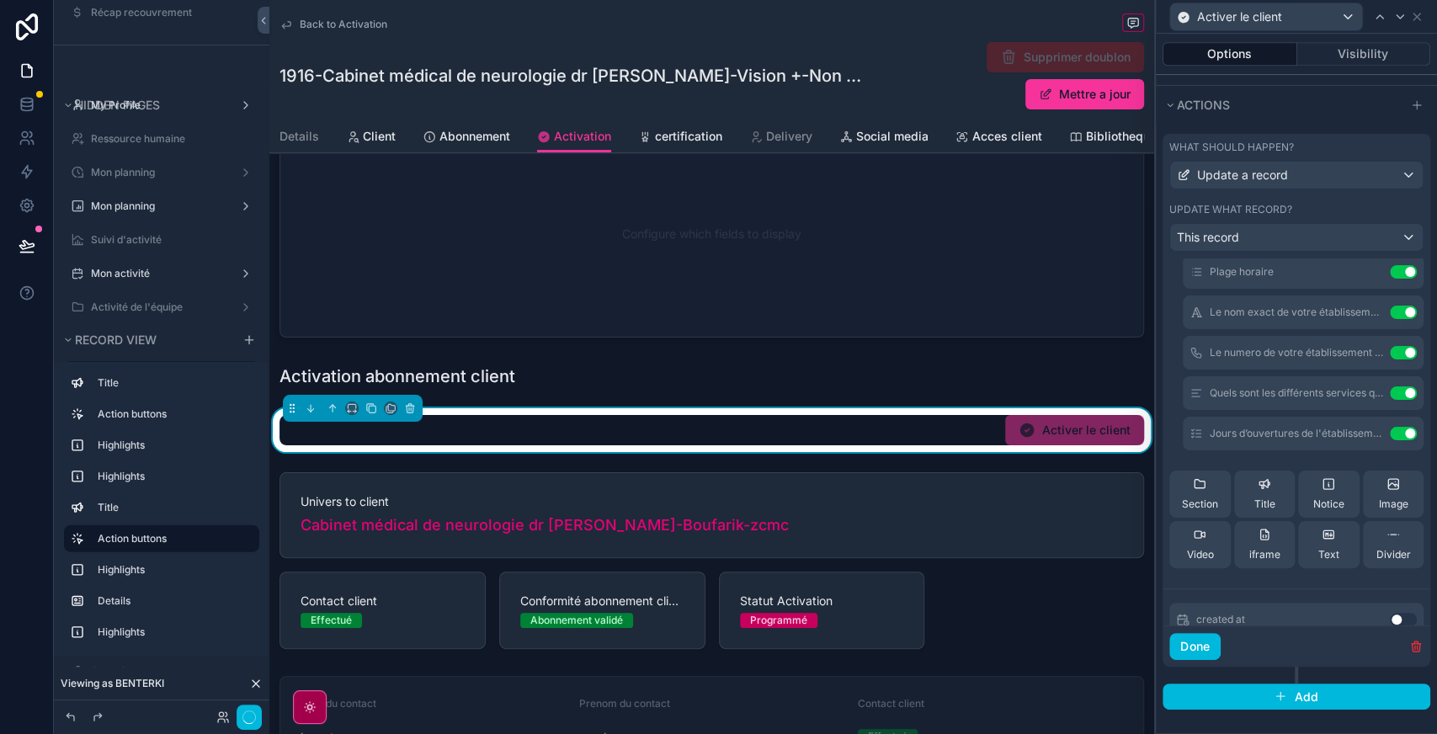
click at [1390, 433] on button "Use setting" at bounding box center [1403, 433] width 27 height 13
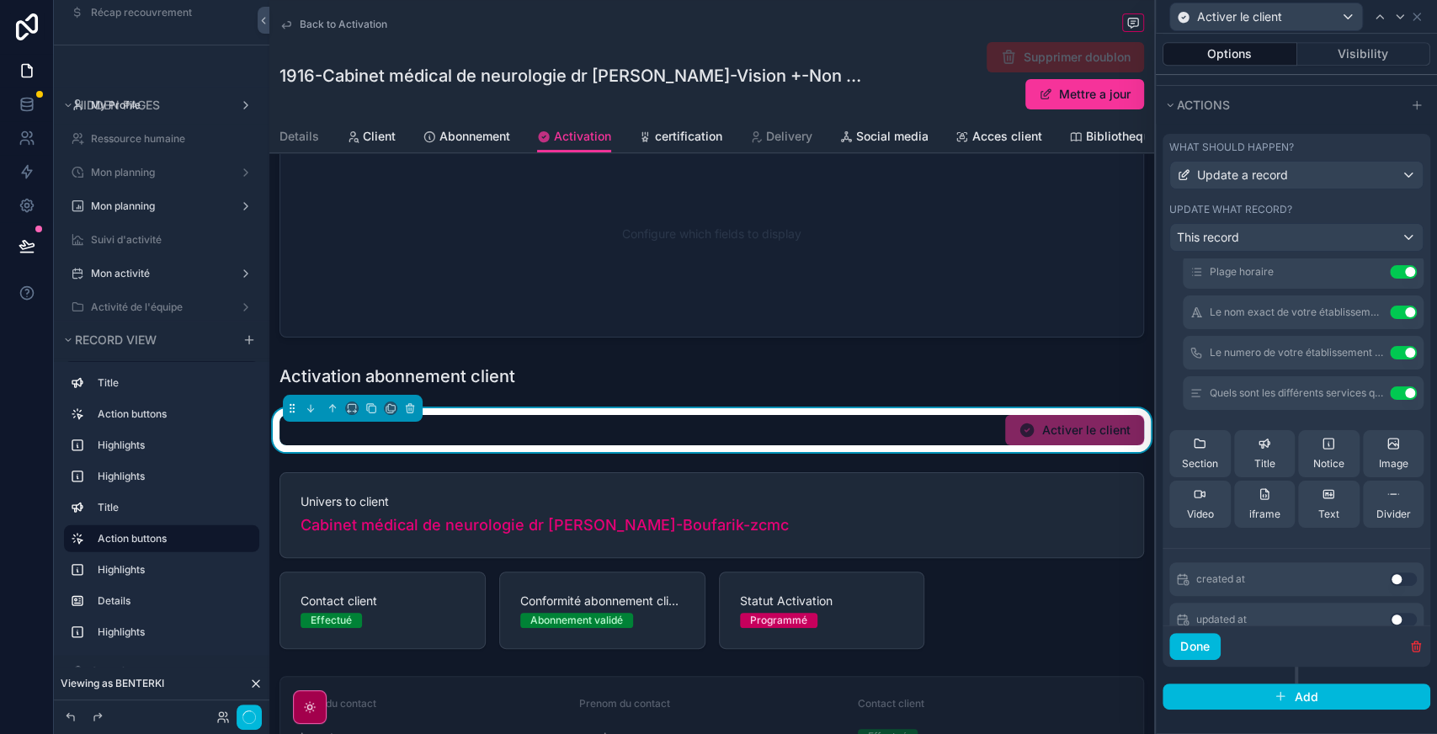
click at [1390, 396] on button "Use setting" at bounding box center [1403, 392] width 27 height 13
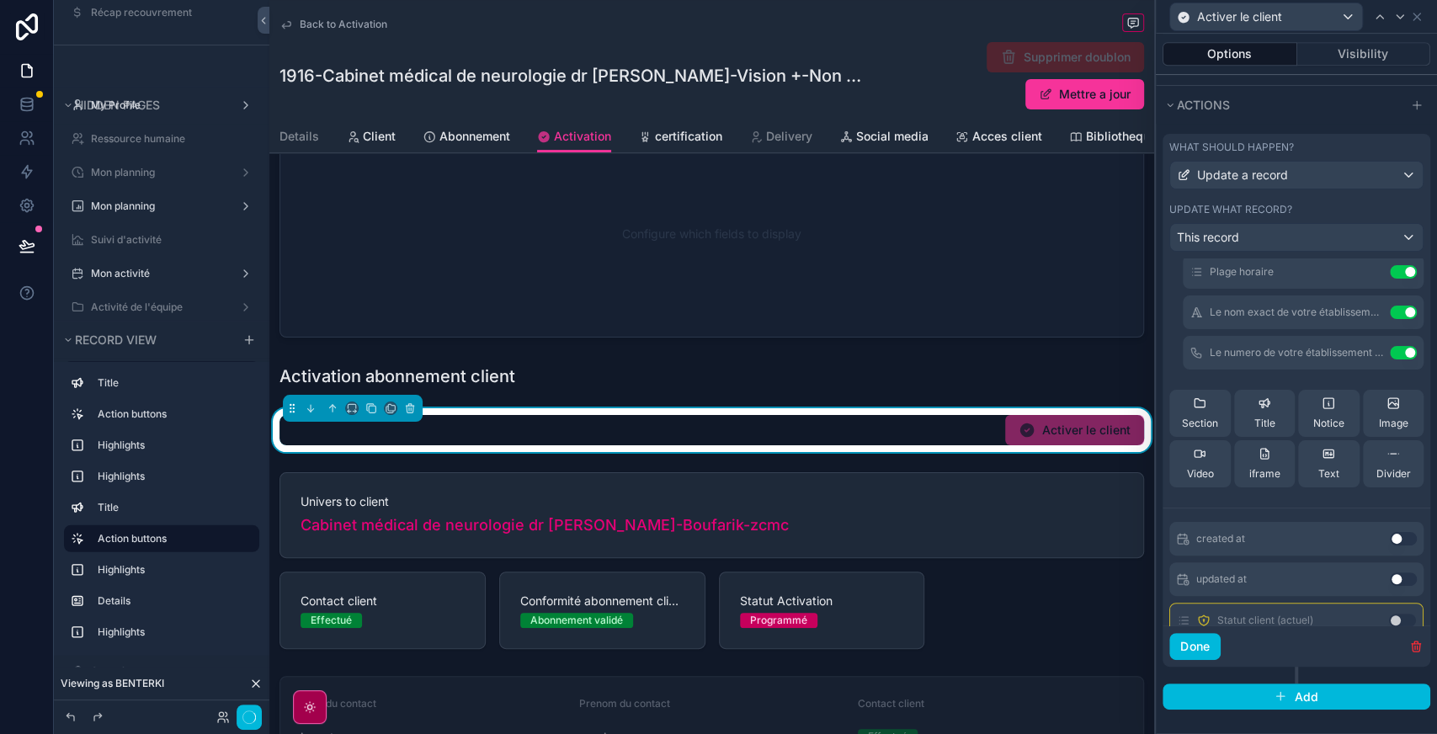
click at [1390, 355] on button "Use setting" at bounding box center [1403, 352] width 27 height 13
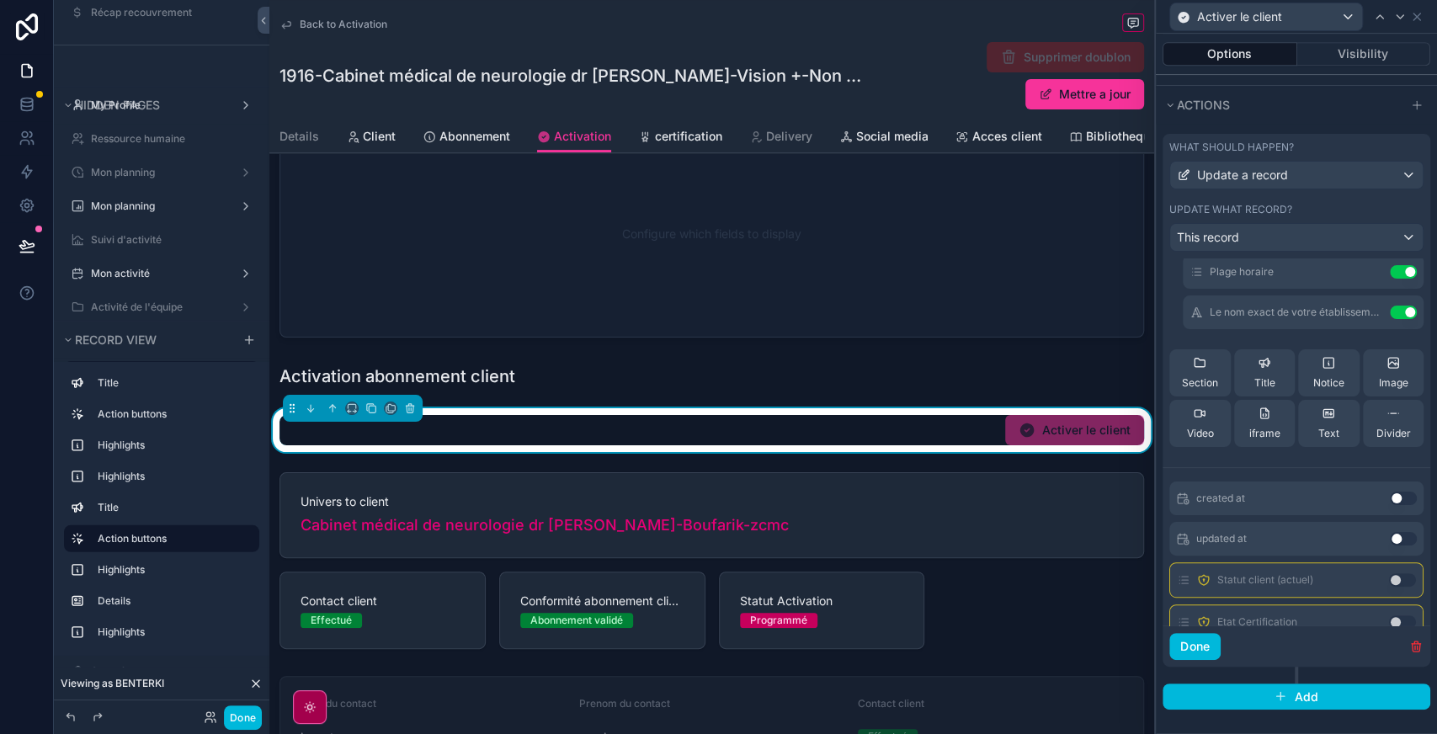
scroll to position [323, 0]
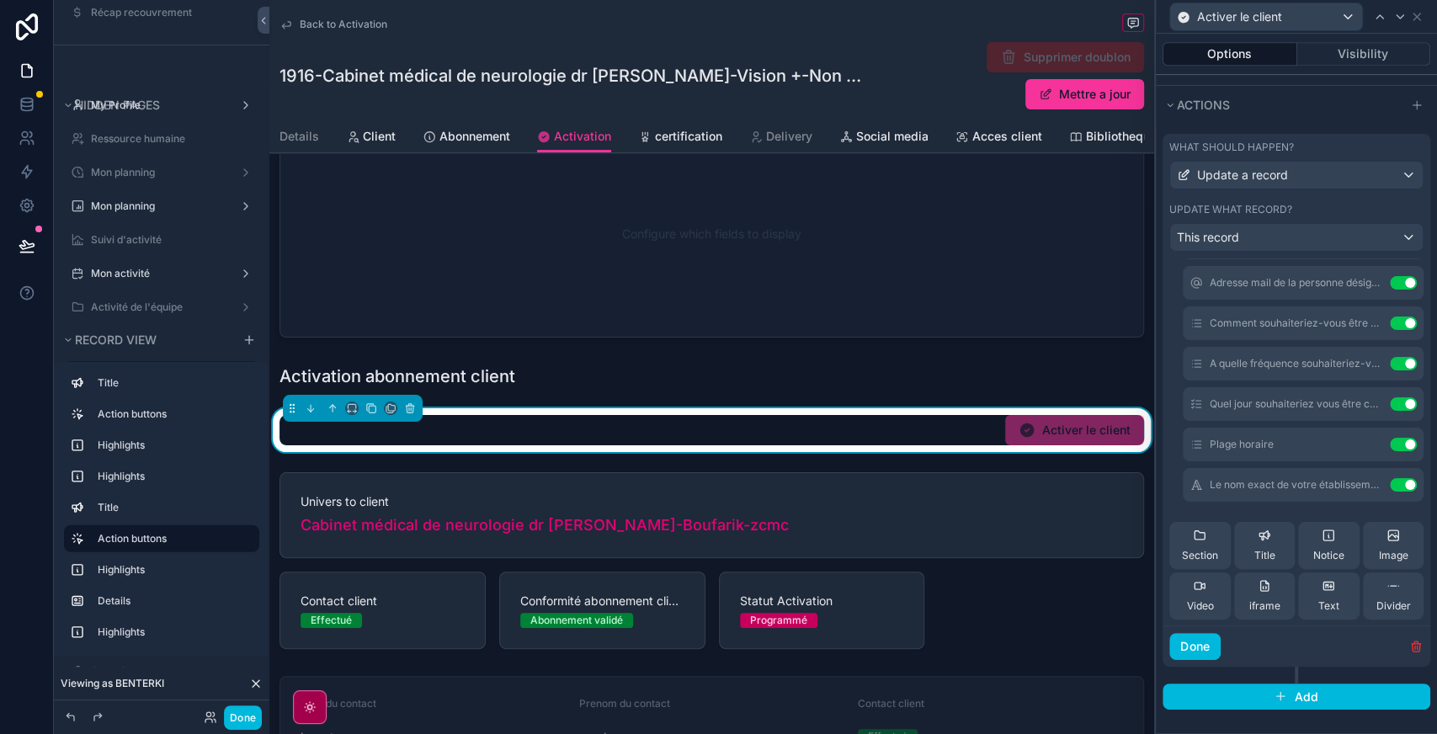
click at [1390, 486] on button "Use setting" at bounding box center [1403, 484] width 27 height 13
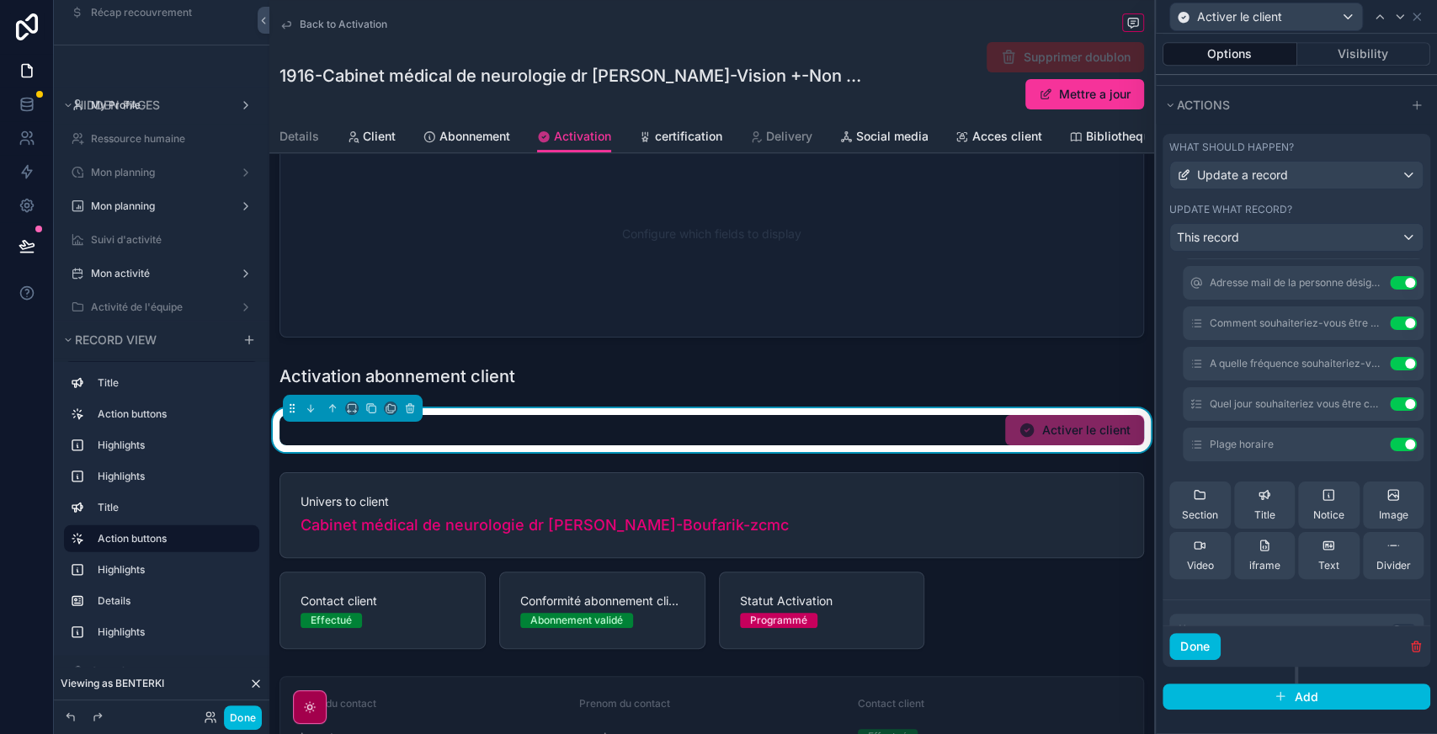
click at [1390, 444] on button "Use setting" at bounding box center [1403, 444] width 27 height 13
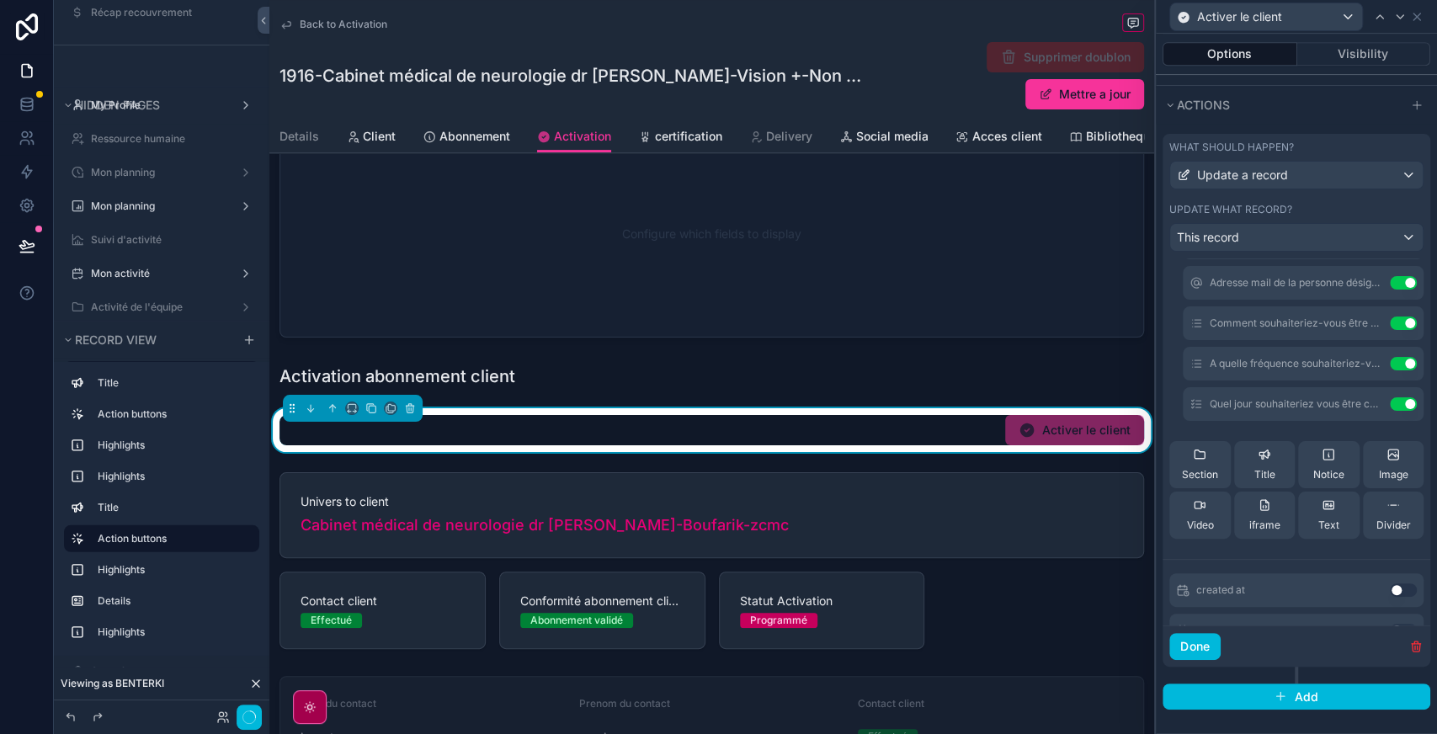
click at [1390, 404] on button "Use setting" at bounding box center [1403, 403] width 27 height 13
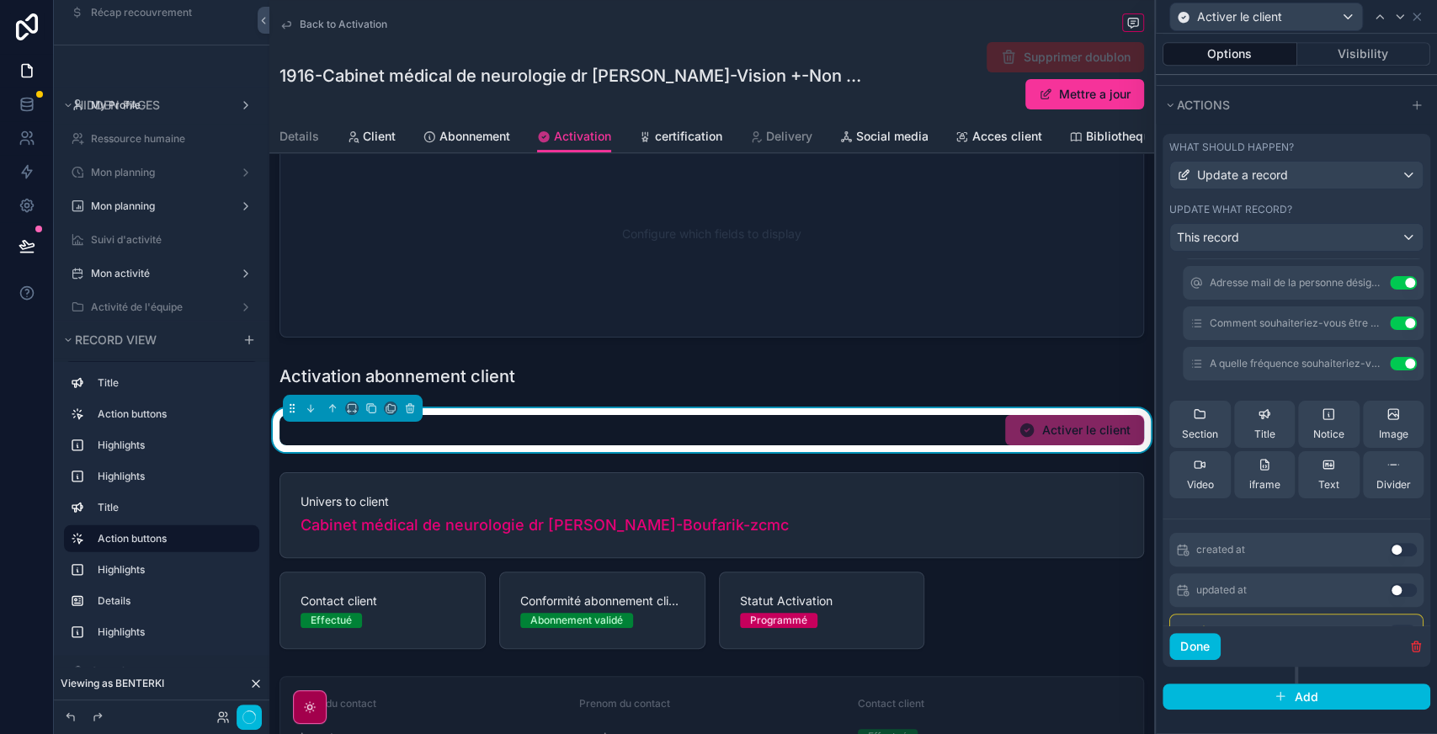
click at [1390, 364] on button "Use setting" at bounding box center [1403, 363] width 27 height 13
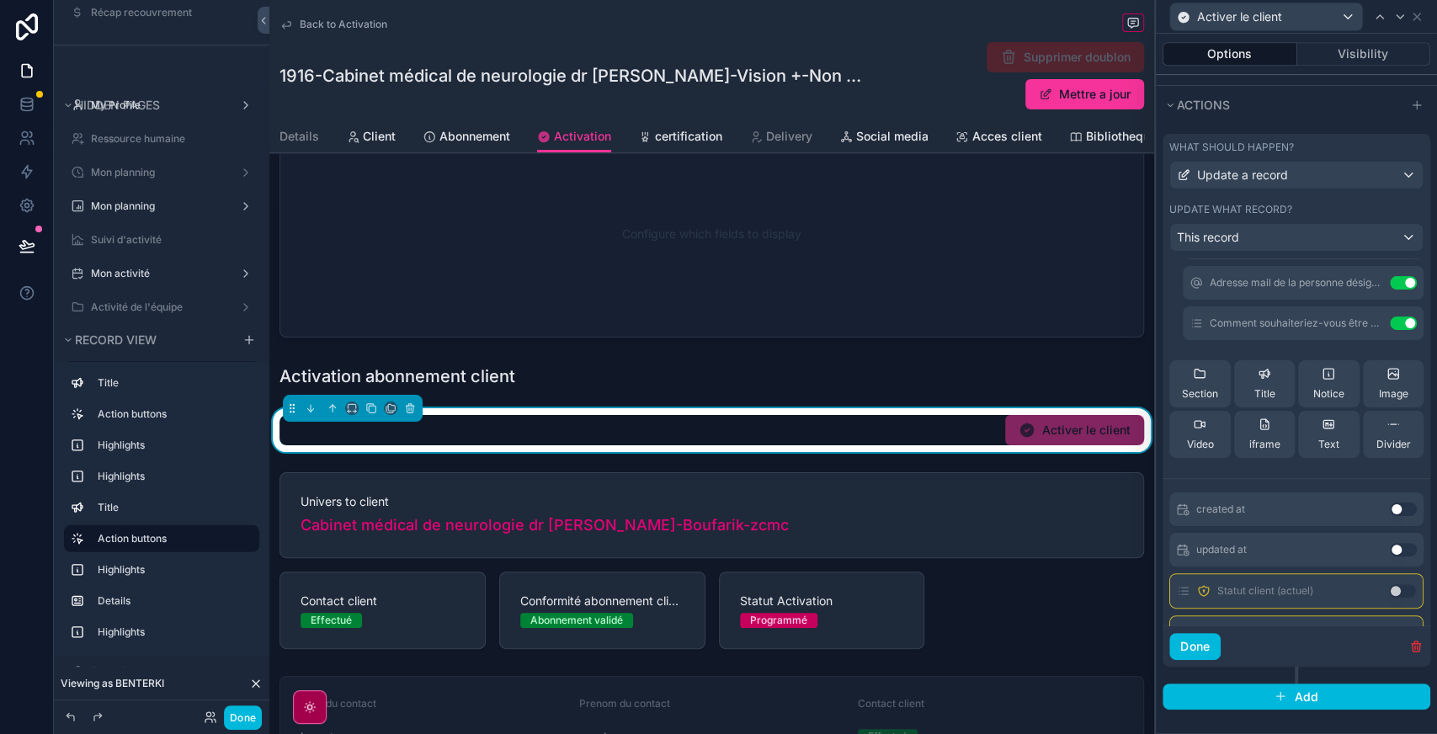
scroll to position [173, 0]
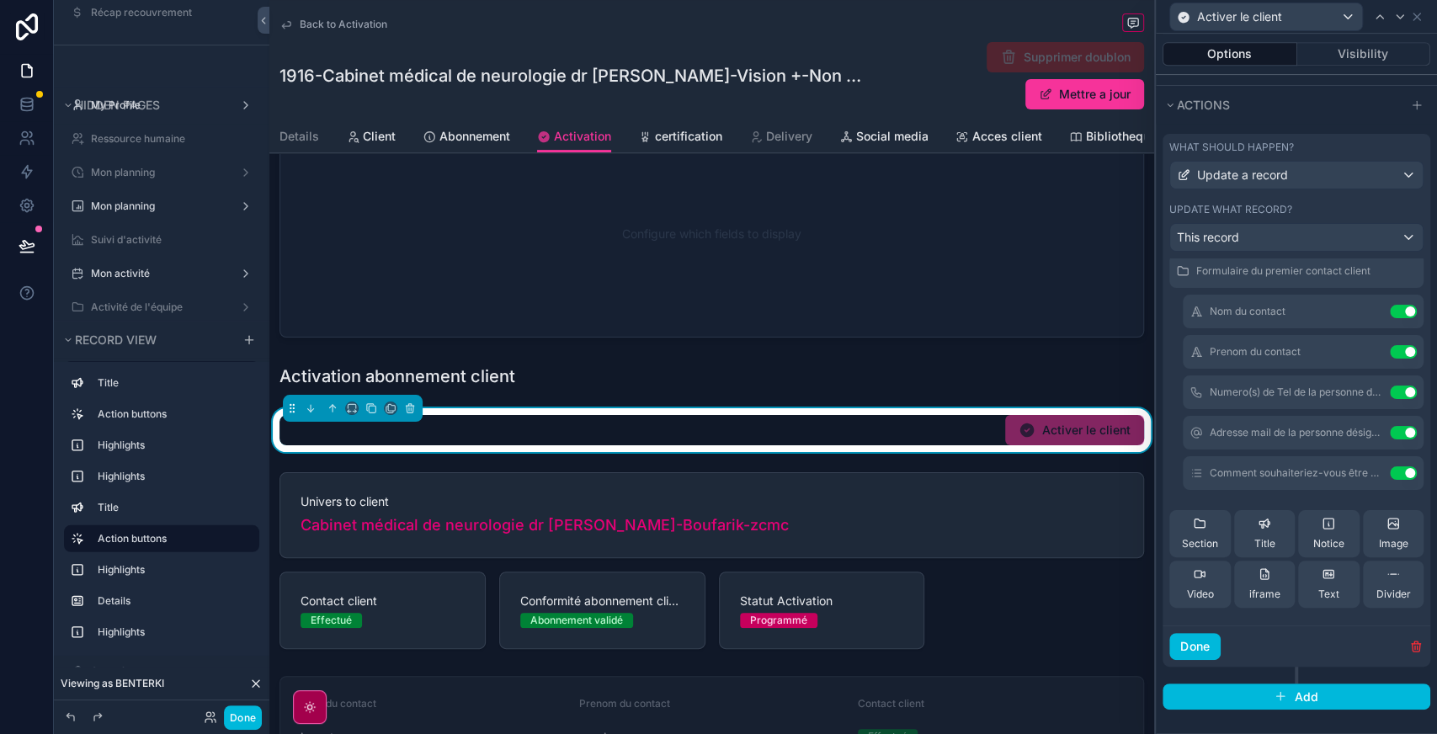
click at [1390, 476] on button "Use setting" at bounding box center [1403, 472] width 27 height 13
click at [1390, 433] on button "Use setting" at bounding box center [1403, 432] width 27 height 13
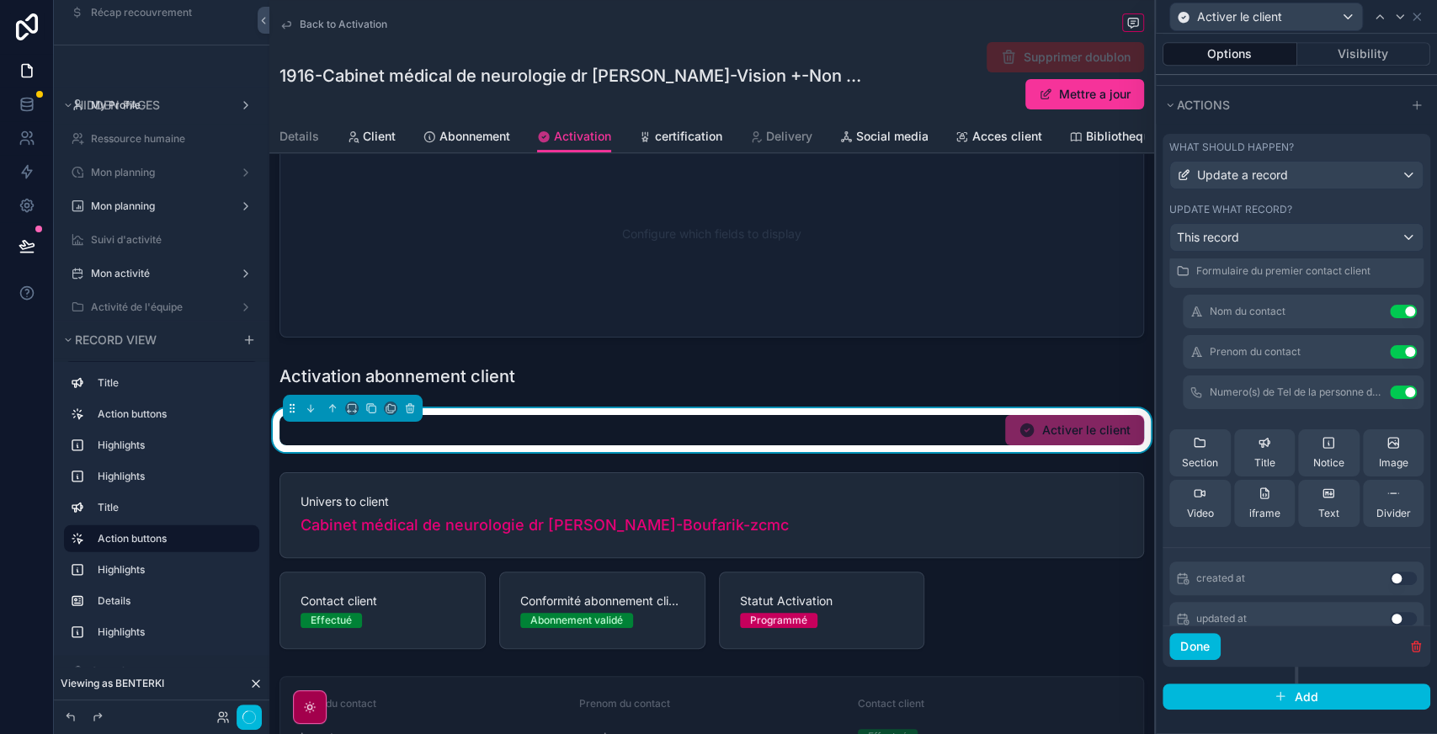
click at [1390, 389] on button "Use setting" at bounding box center [1403, 391] width 27 height 13
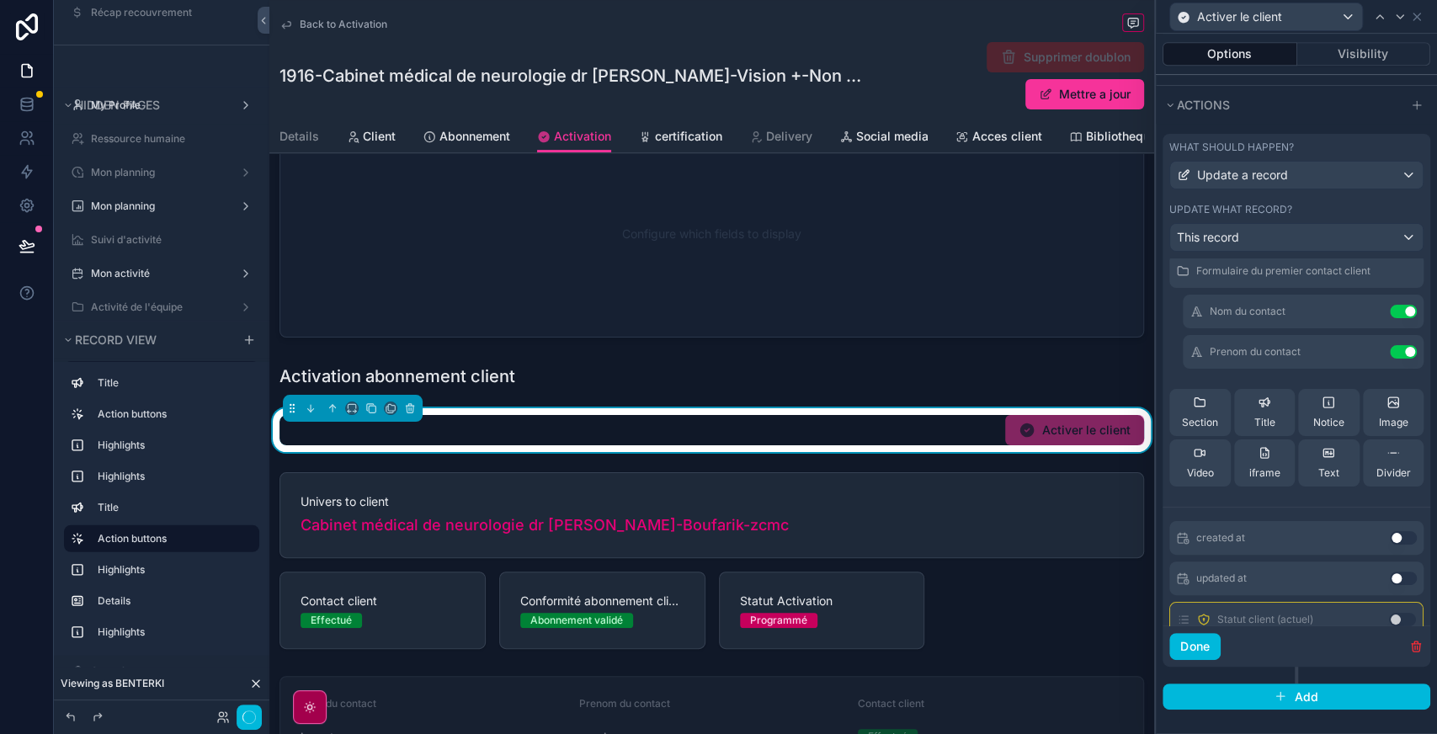
click at [1390, 357] on button "Use setting" at bounding box center [1403, 351] width 27 height 13
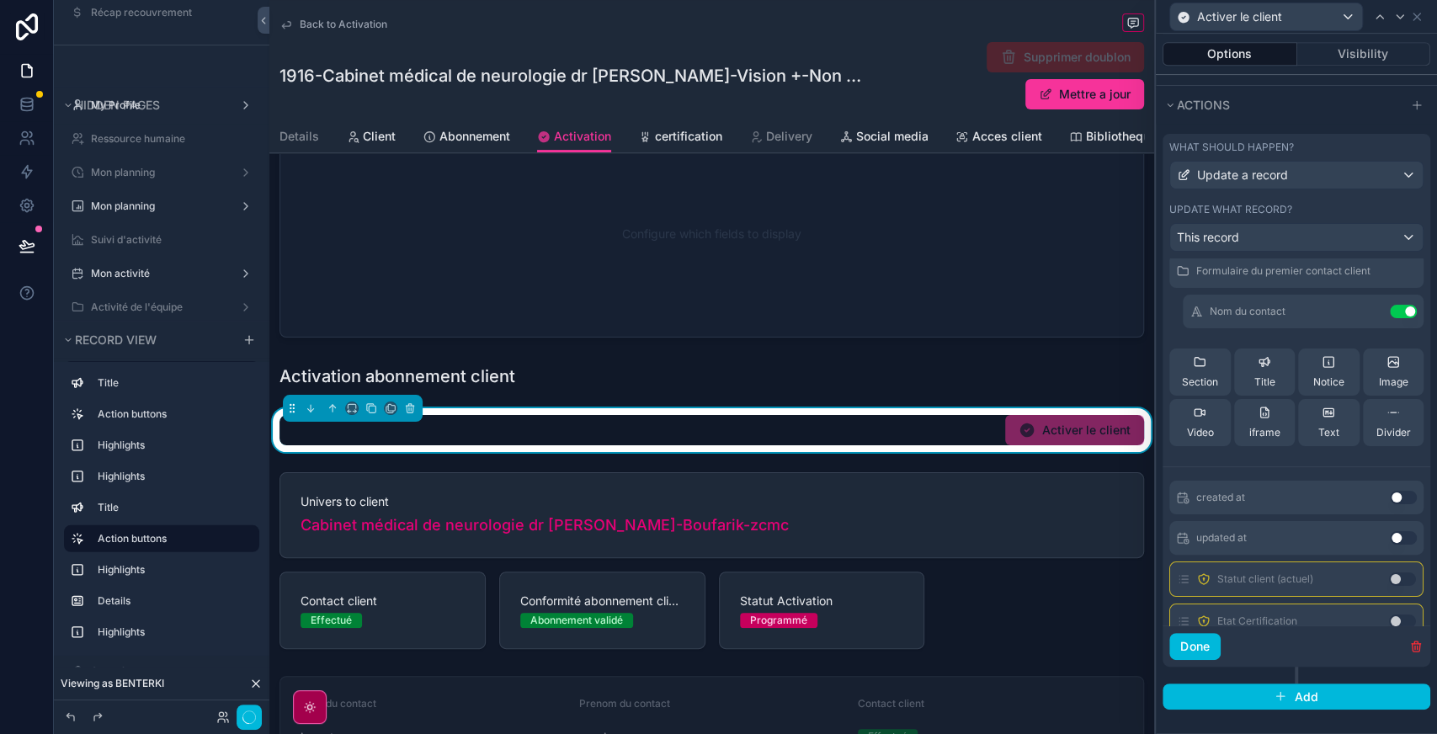
click at [1390, 311] on button "Use setting" at bounding box center [1403, 311] width 27 height 13
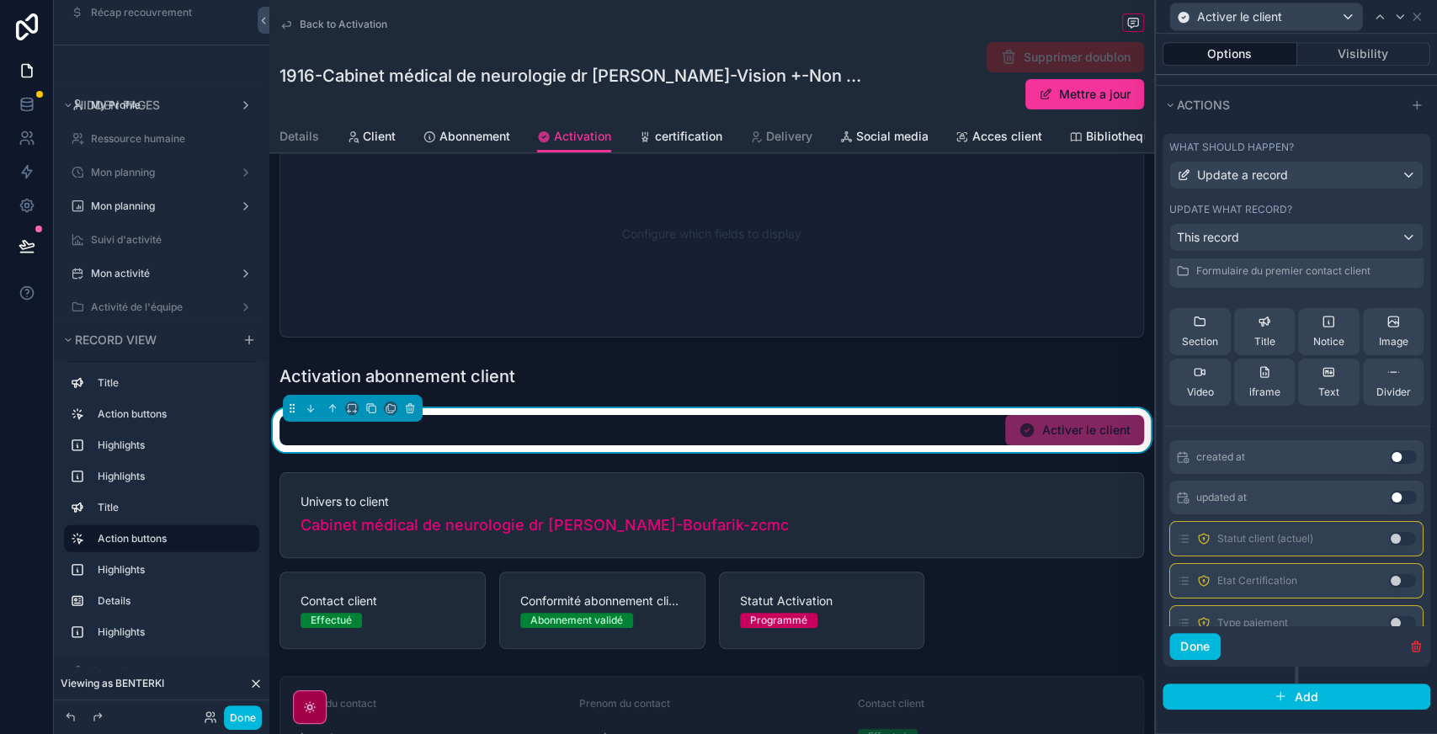
scroll to position [122, 0]
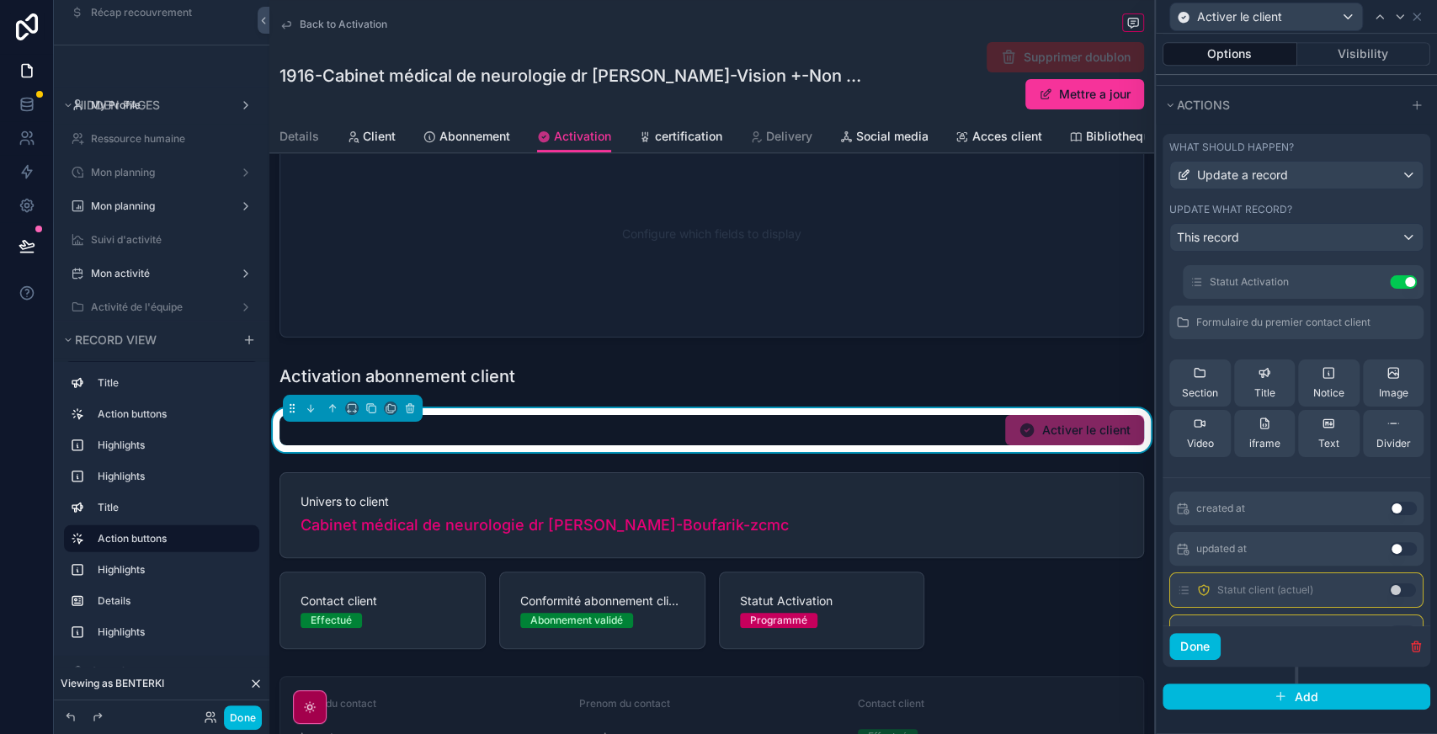
click at [0, 0] on icon at bounding box center [0, 0] width 0 height 0
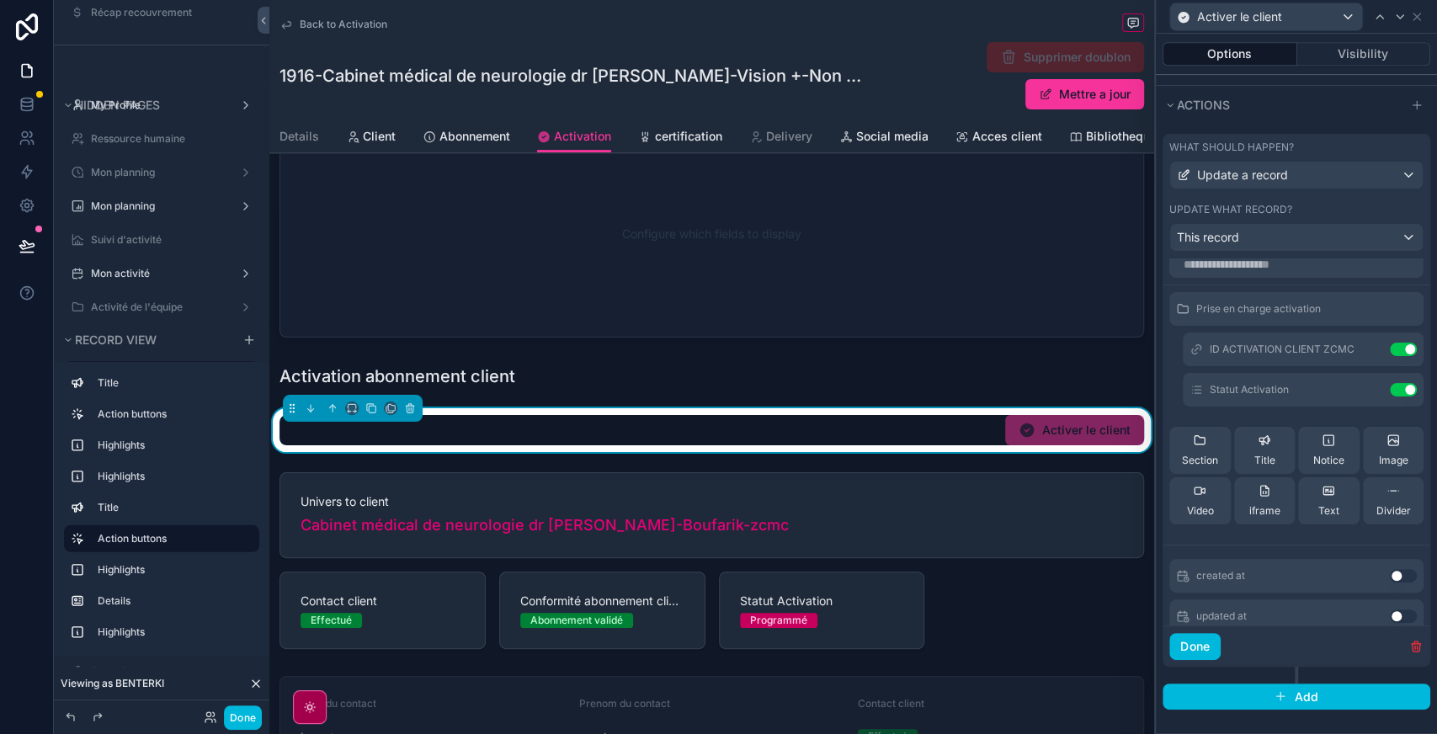
scroll to position [0, 0]
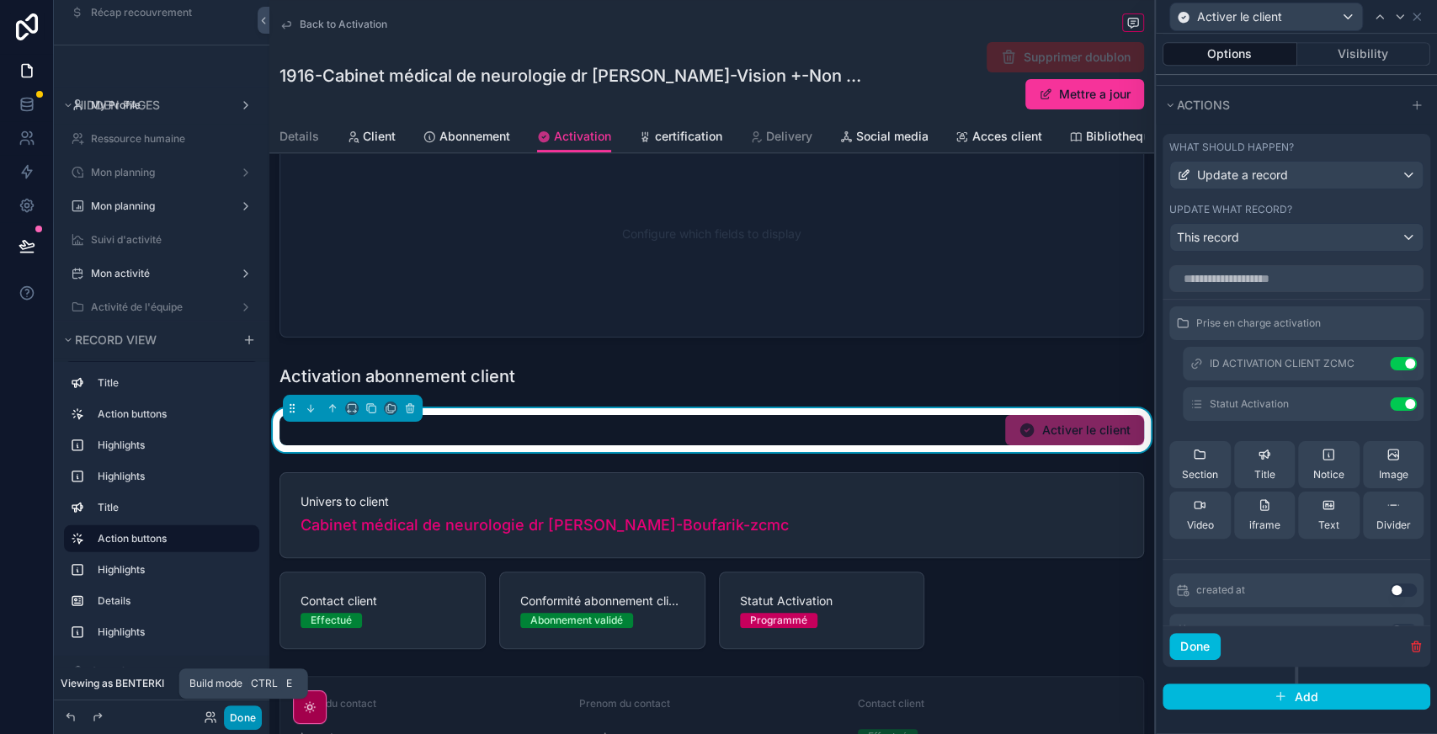
click at [250, 712] on button "Done" at bounding box center [243, 717] width 38 height 24
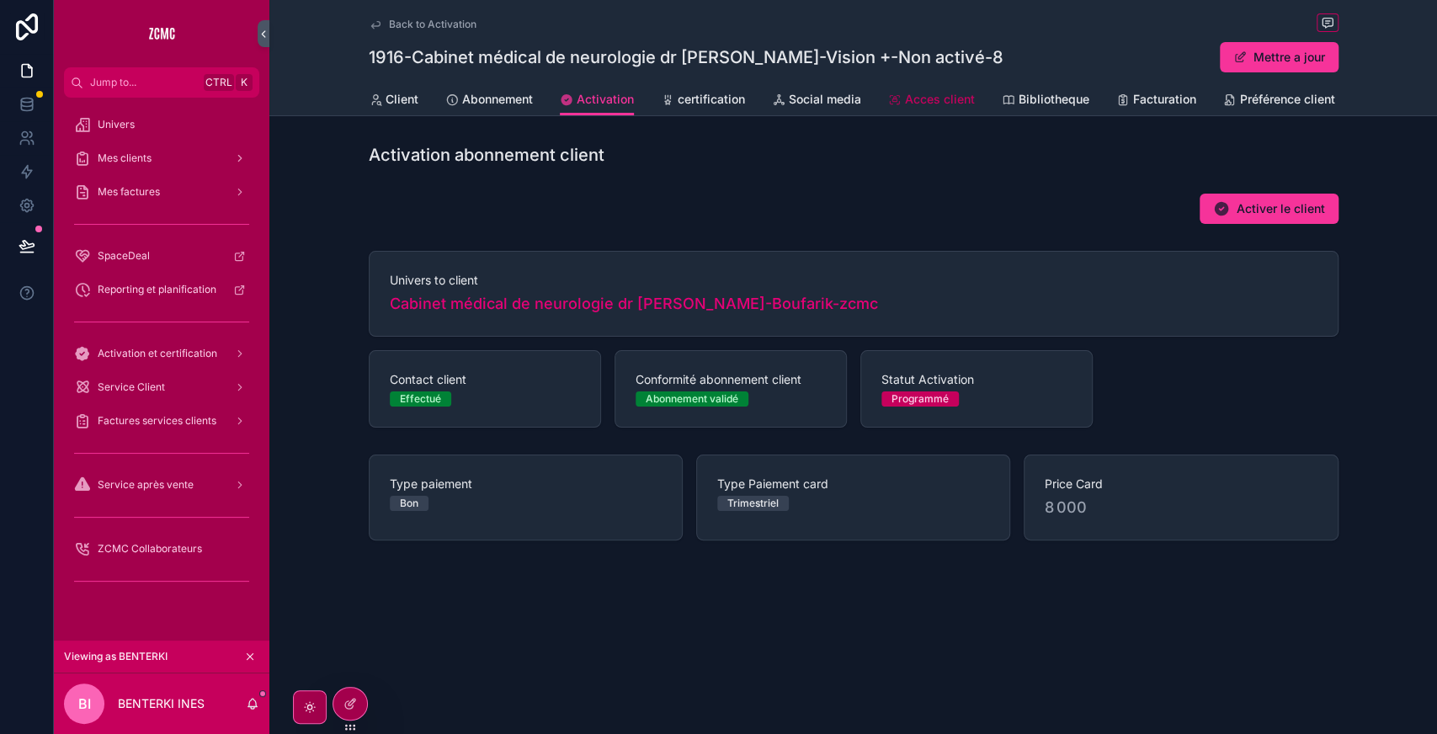
scroll to position [0, 67]
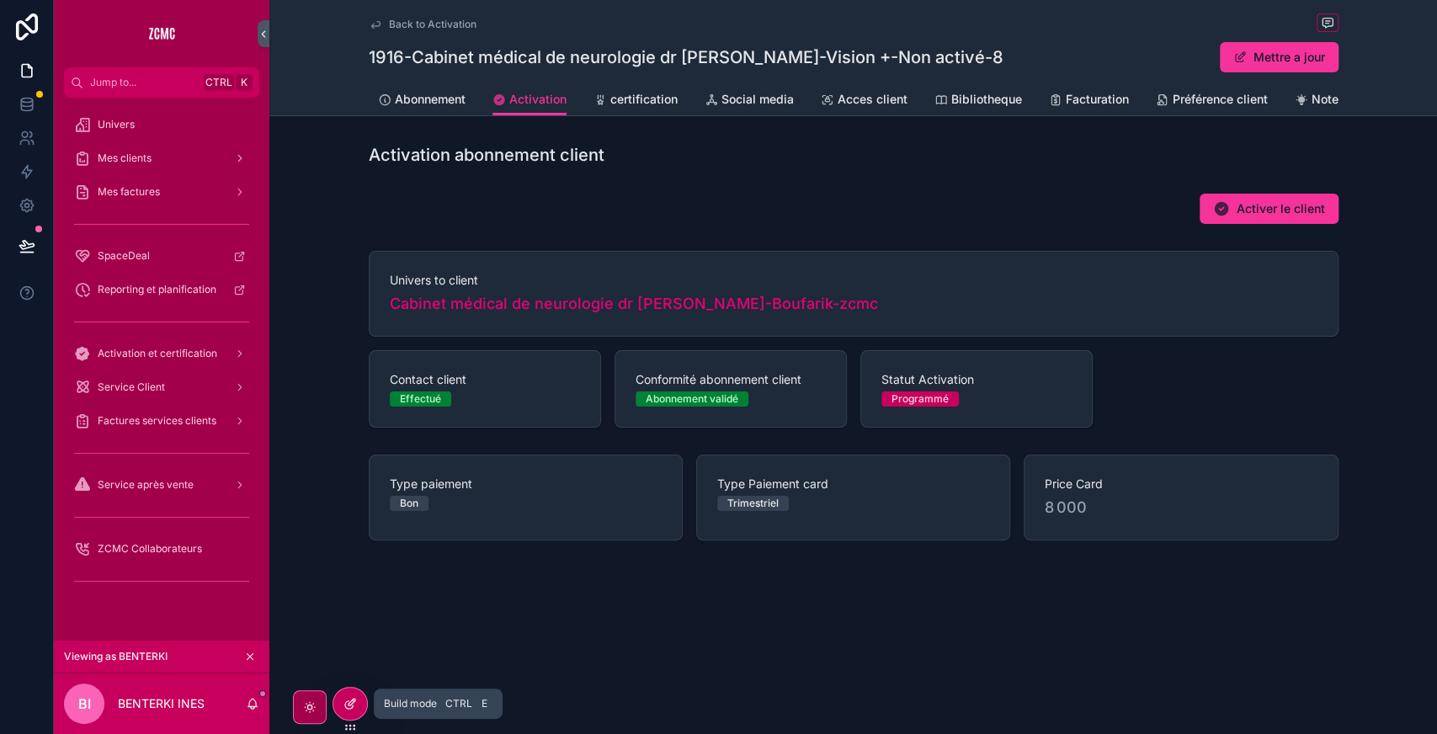
click at [349, 707] on icon at bounding box center [349, 703] width 13 height 13
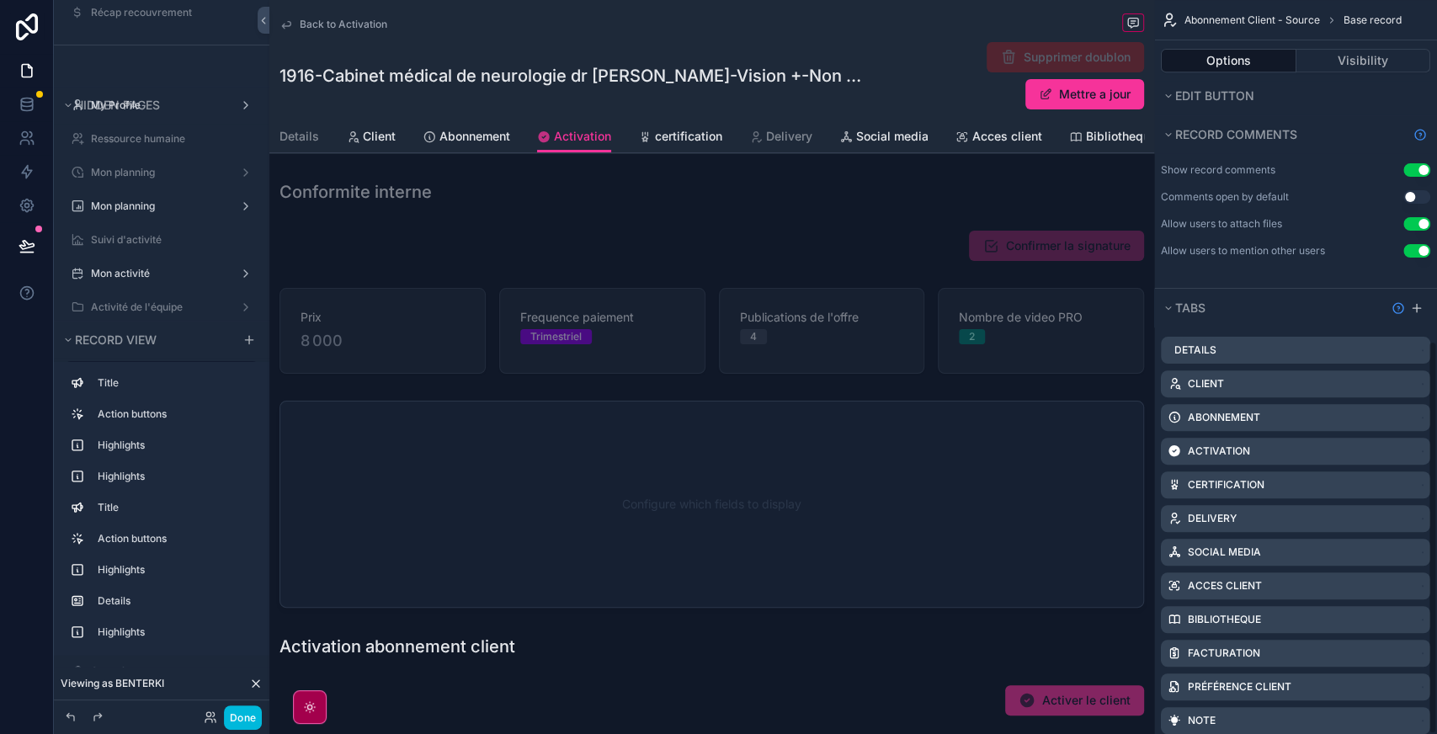
scroll to position [636, 0]
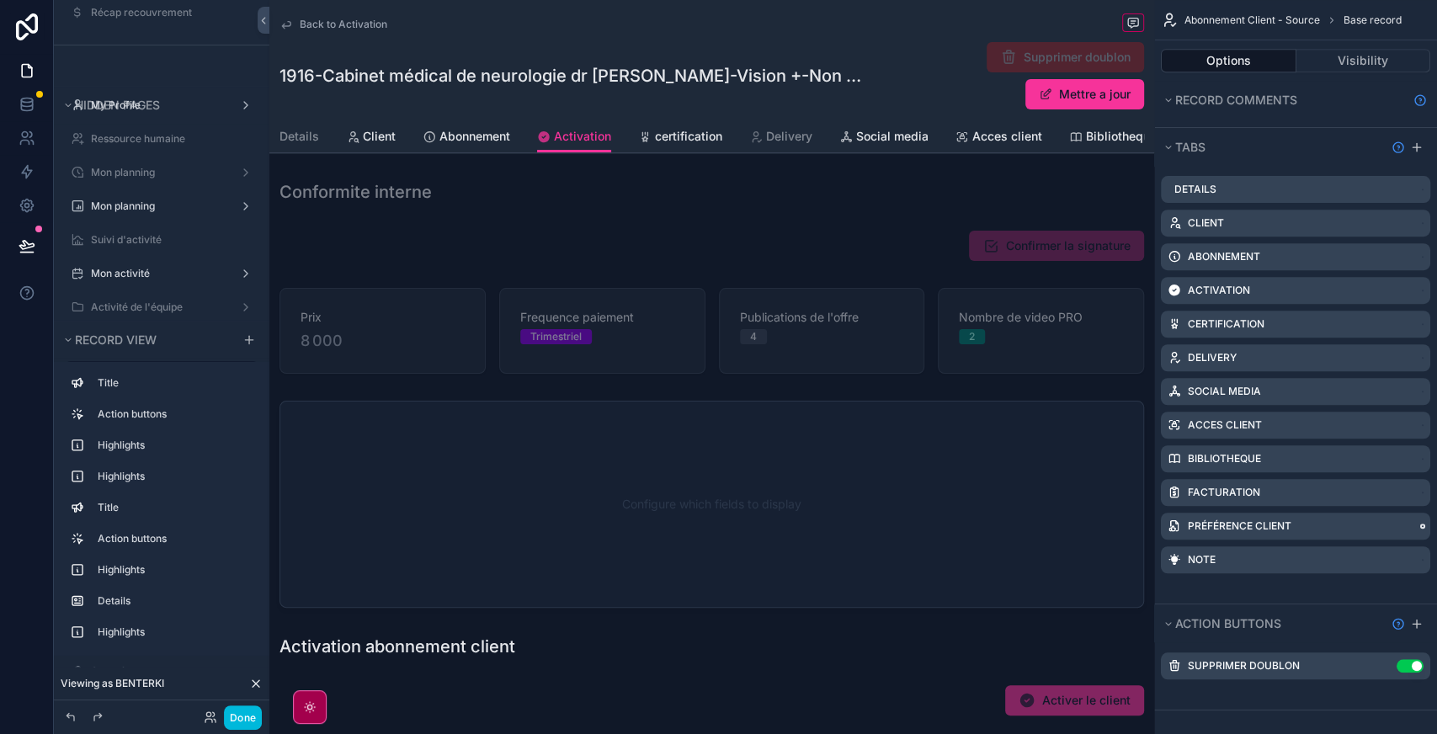
click at [0, 0] on icon "scrollable content" at bounding box center [0, 0] width 0 height 0
click at [1316, 555] on span "Remove tab and contents" at bounding box center [1324, 555] width 142 height 20
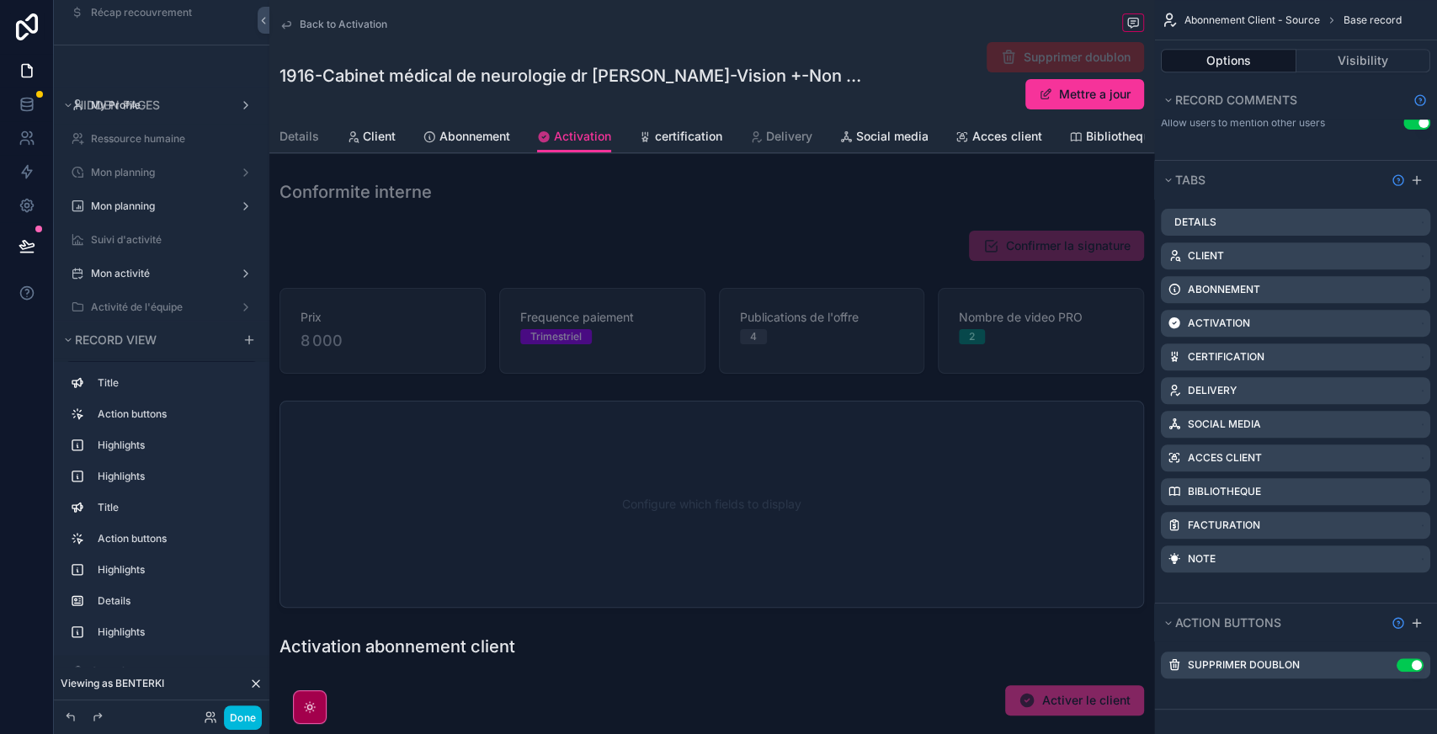
scroll to position [603, 0]
click at [1092, 138] on span "Bibliotheque" at bounding box center [1121, 136] width 71 height 17
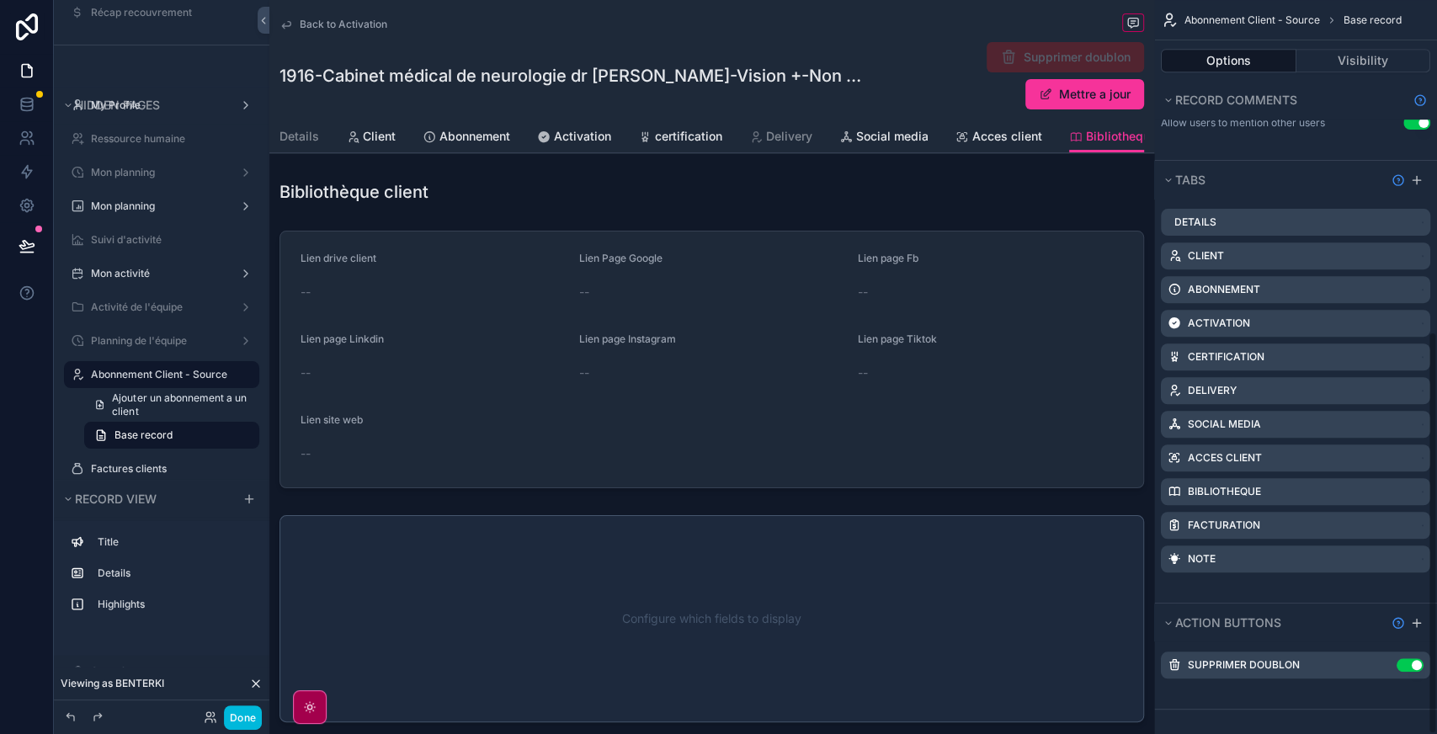
scroll to position [603, 0]
click at [0, 0] on icon "scrollable content" at bounding box center [0, 0] width 0 height 0
click at [1330, 514] on span "Remove tab and contents" at bounding box center [1338, 515] width 142 height 20
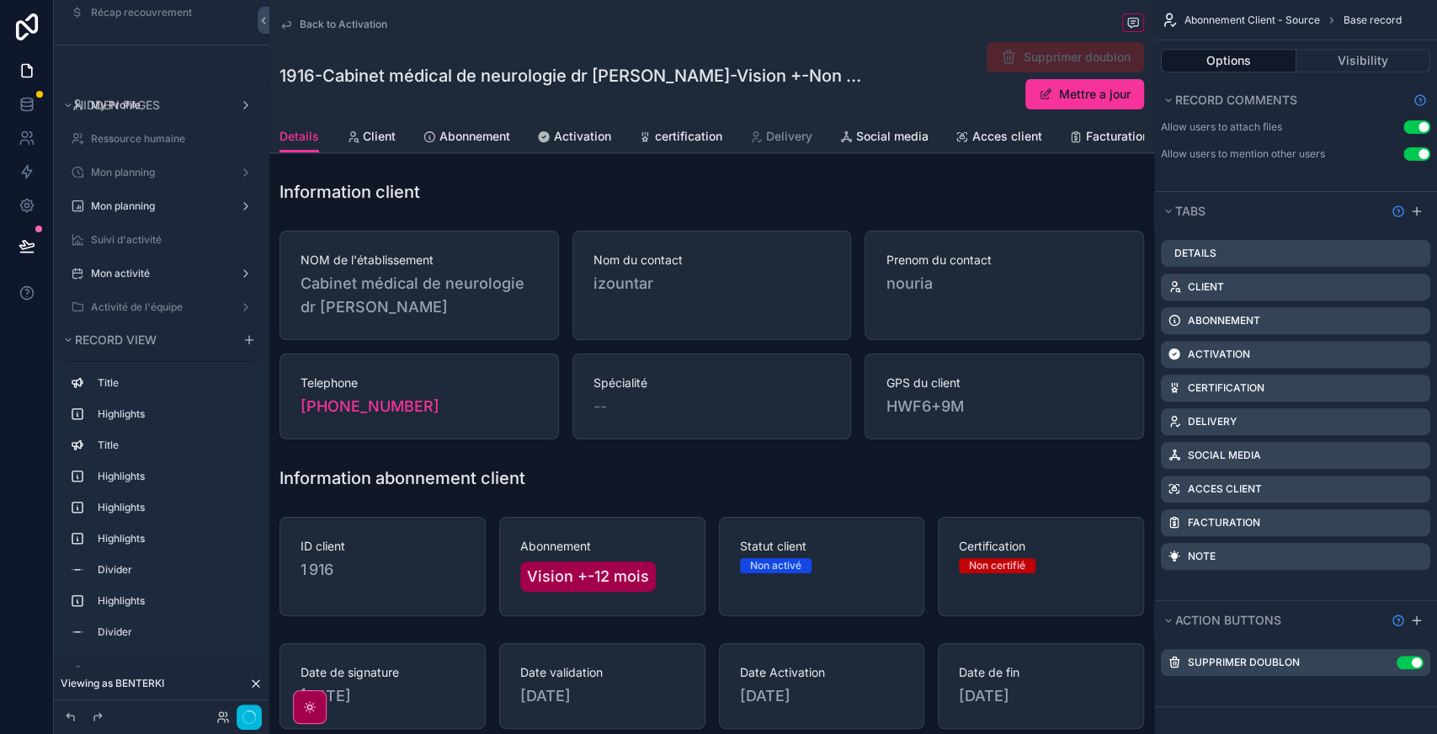
scroll to position [570, 0]
click at [1327, 495] on div "Acces client" at bounding box center [1295, 491] width 269 height 27
click at [0, 0] on icon "scrollable content" at bounding box center [0, 0] width 0 height 0
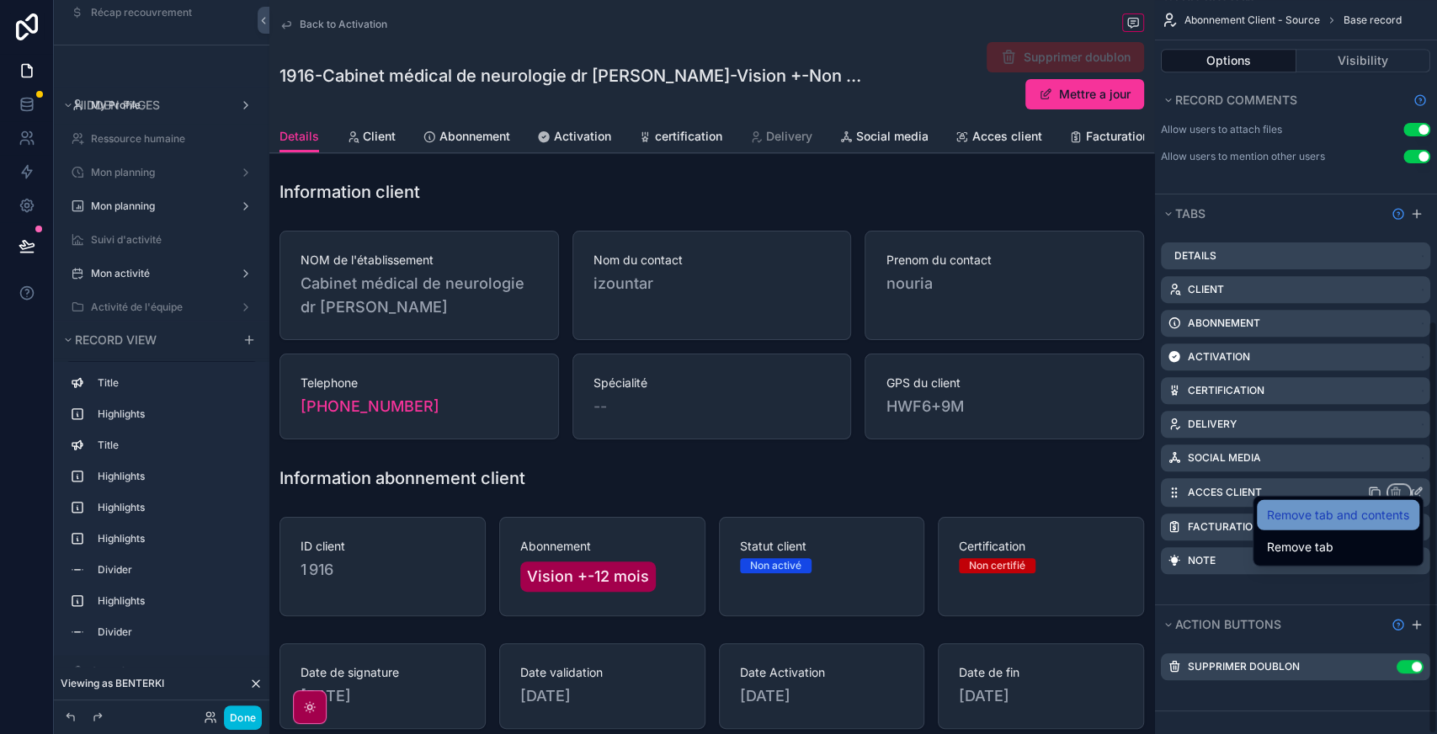
scroll to position [569, 0]
click at [1300, 540] on span "Remove tab" at bounding box center [1300, 547] width 66 height 20
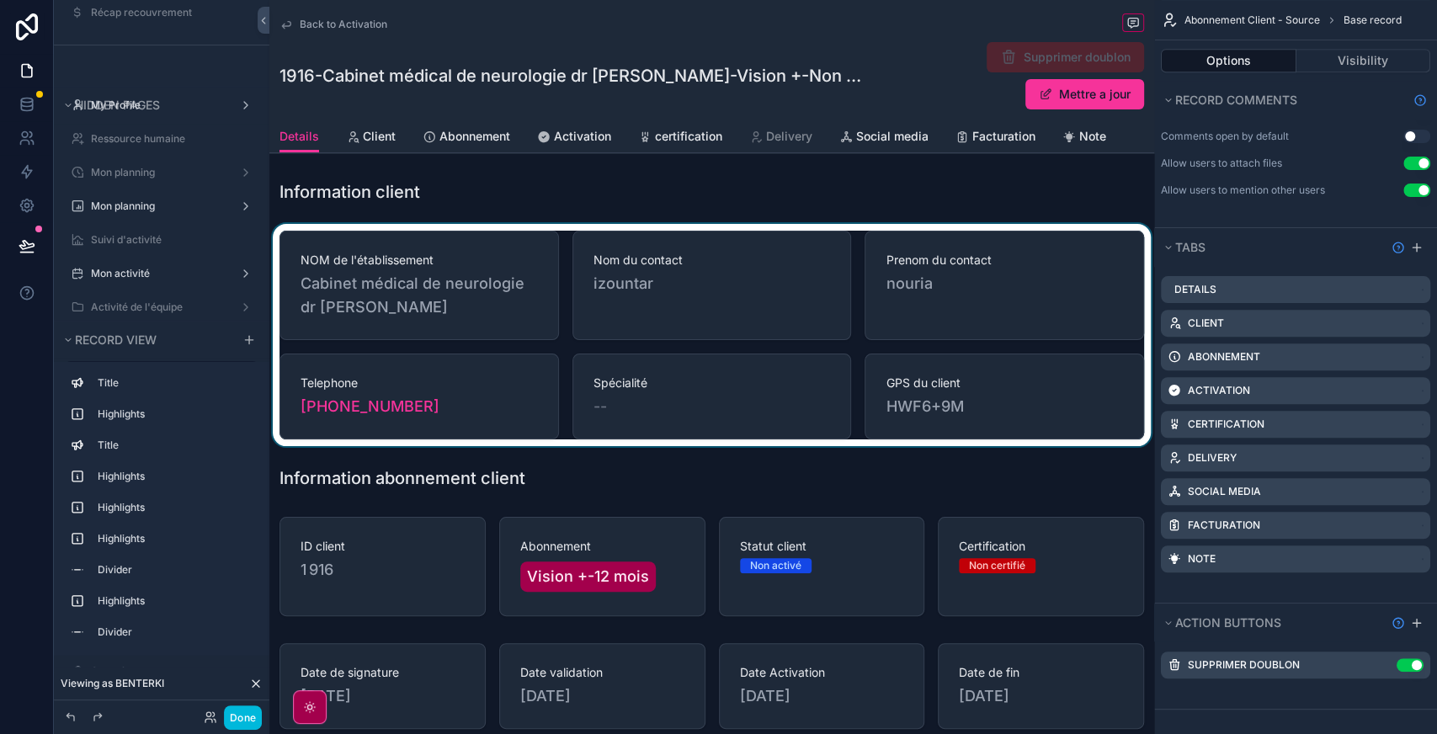
scroll to position [535, 0]
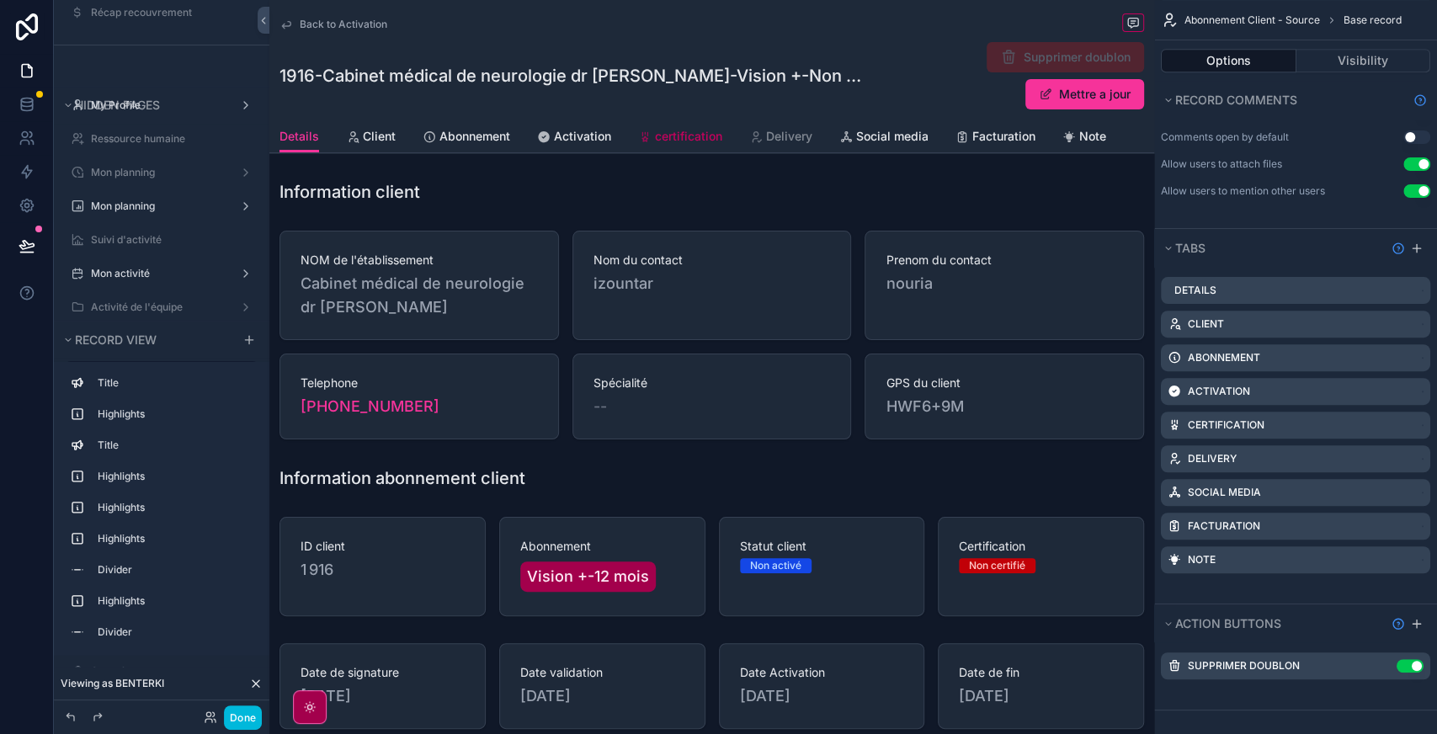
click at [688, 146] on link "certification" at bounding box center [680, 138] width 84 height 34
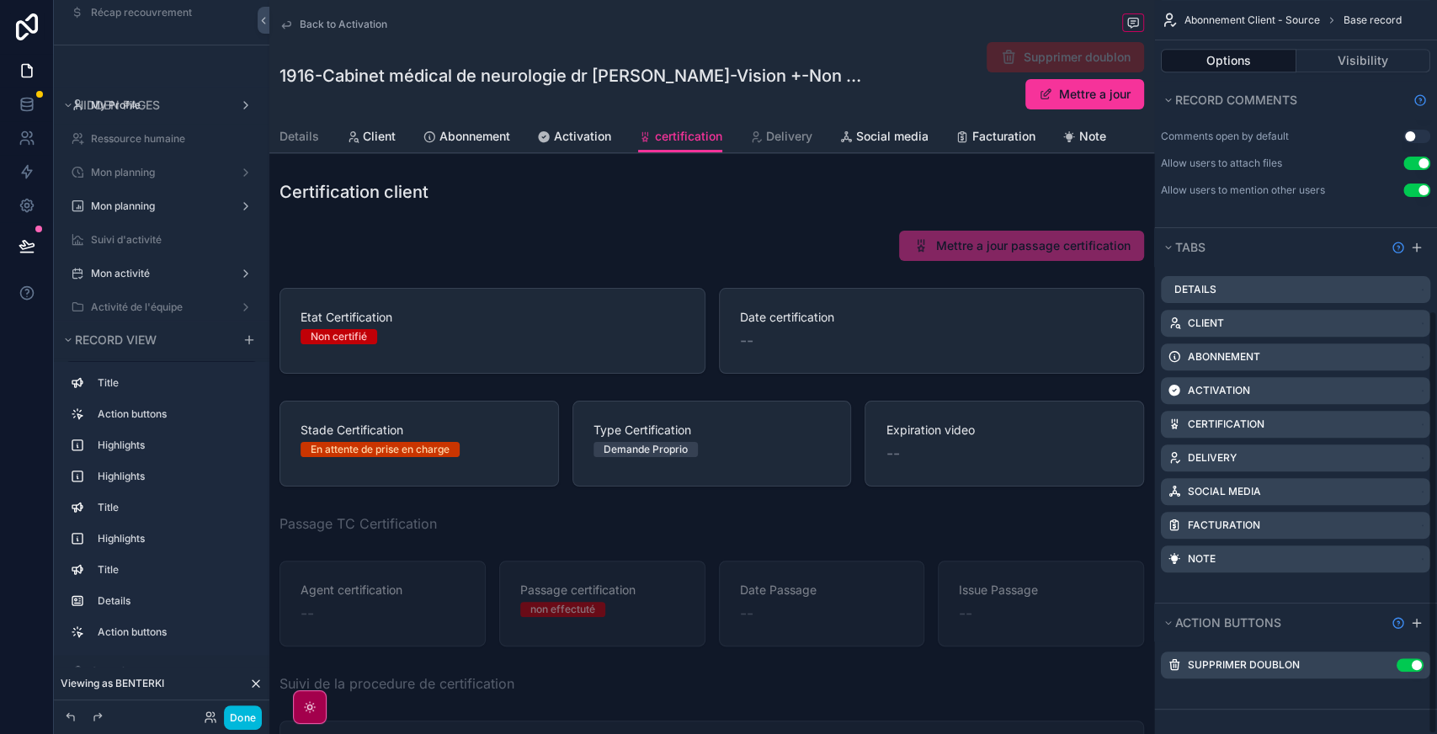
scroll to position [536, 0]
click at [0, 0] on icon "scrollable content" at bounding box center [0, 0] width 0 height 0
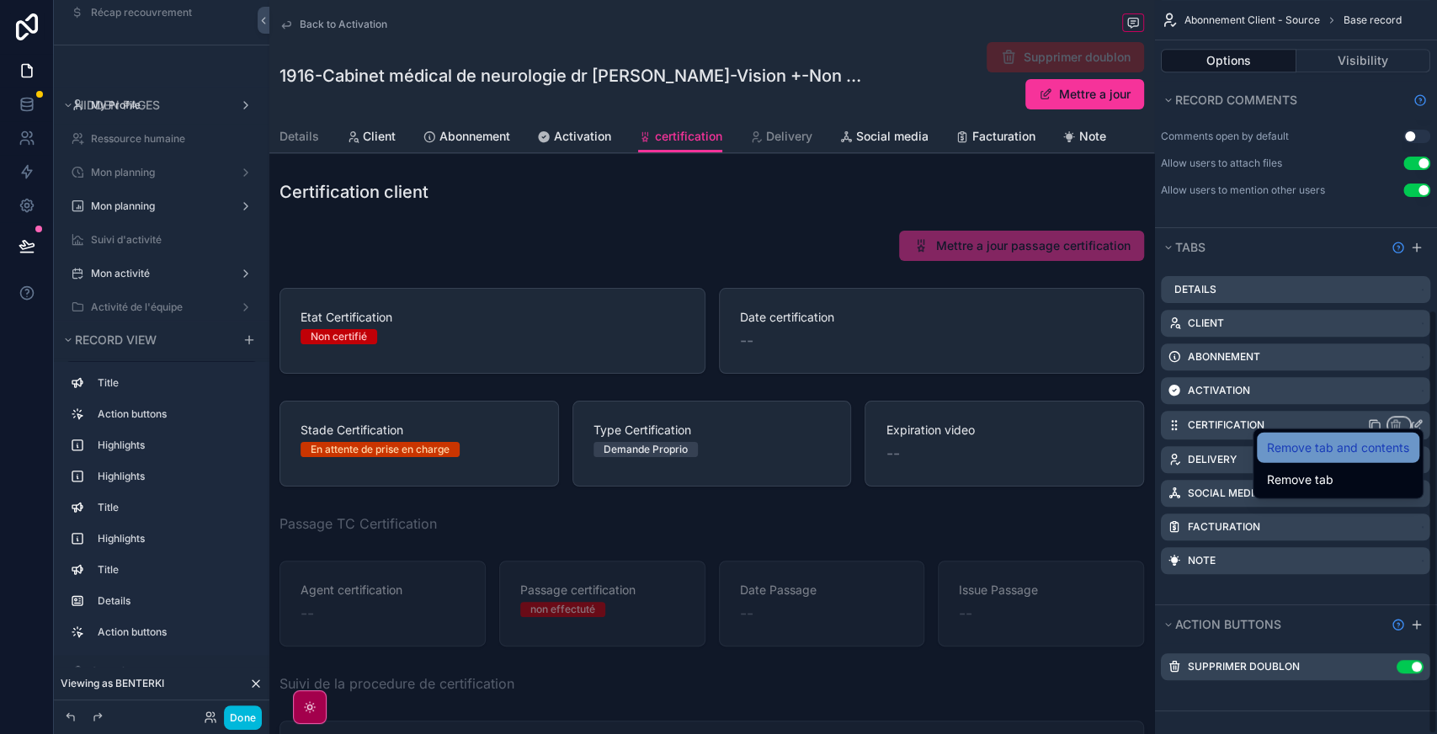
scroll to position [535, 0]
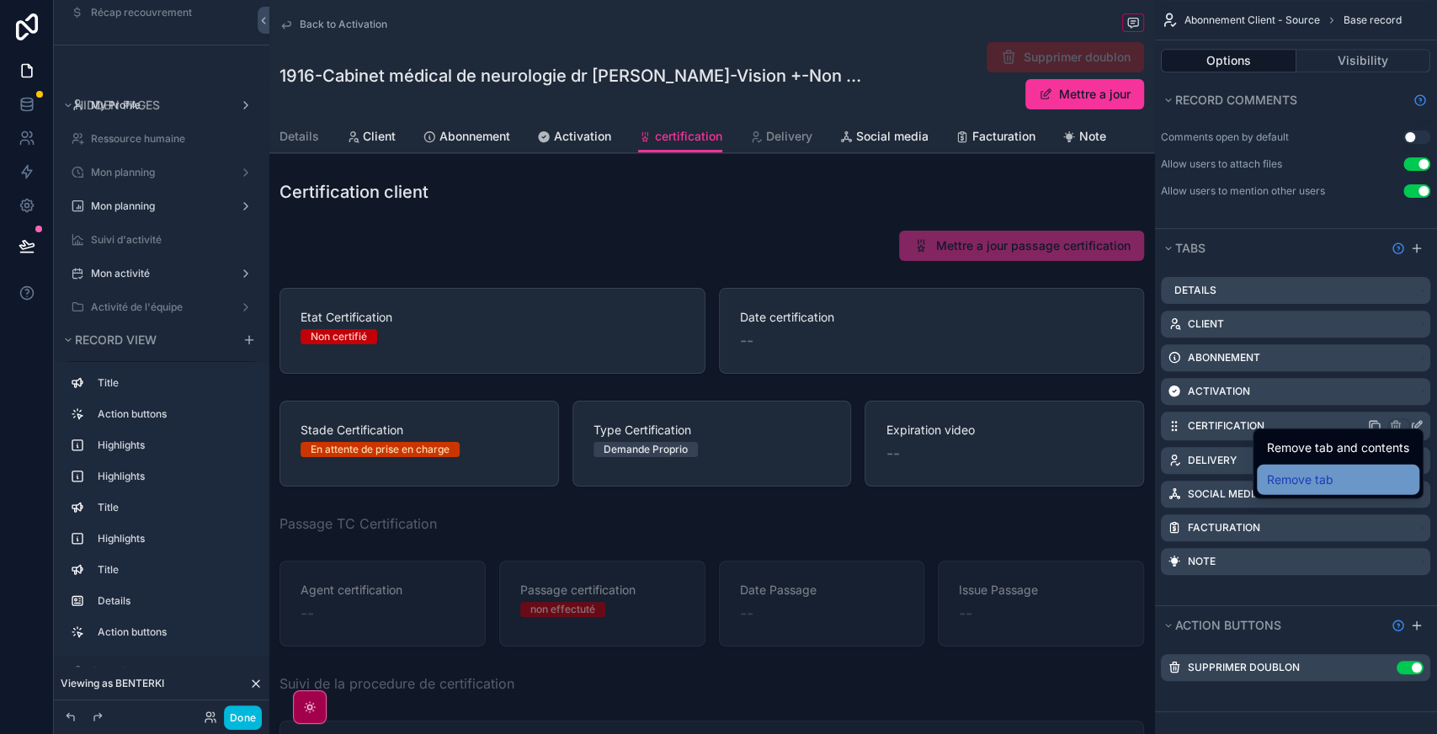
click at [1302, 473] on span "Remove tab" at bounding box center [1300, 480] width 66 height 20
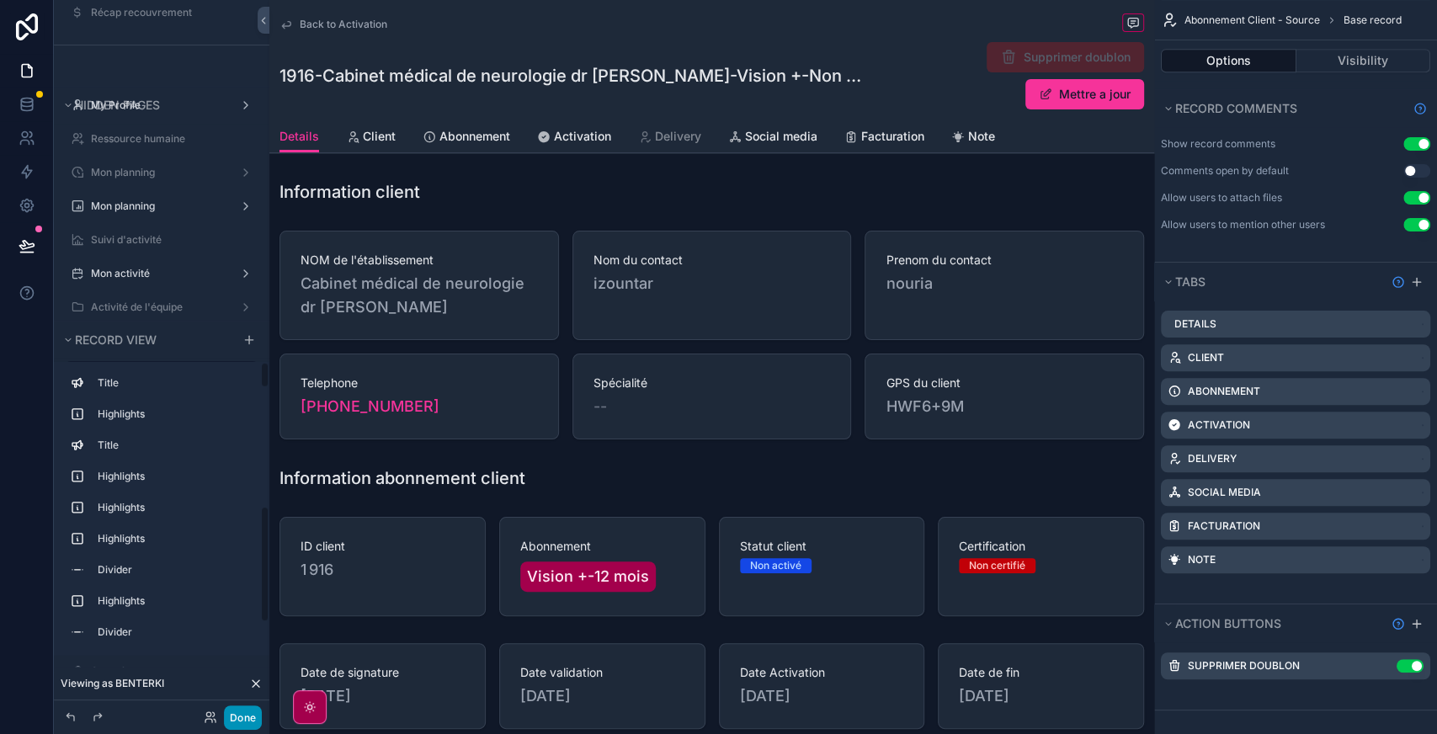
click at [247, 715] on button "Done" at bounding box center [243, 717] width 38 height 24
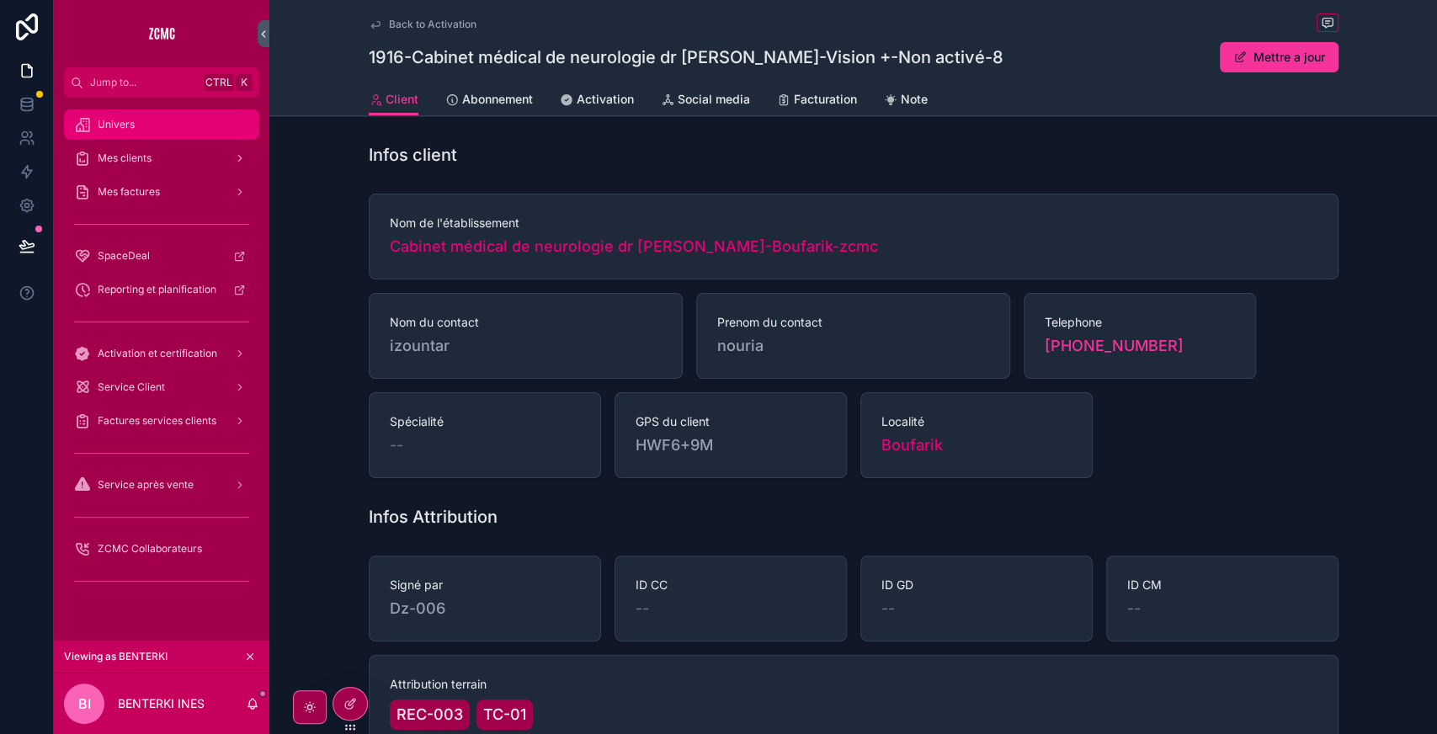
click at [189, 126] on div "Univers" at bounding box center [161, 124] width 175 height 27
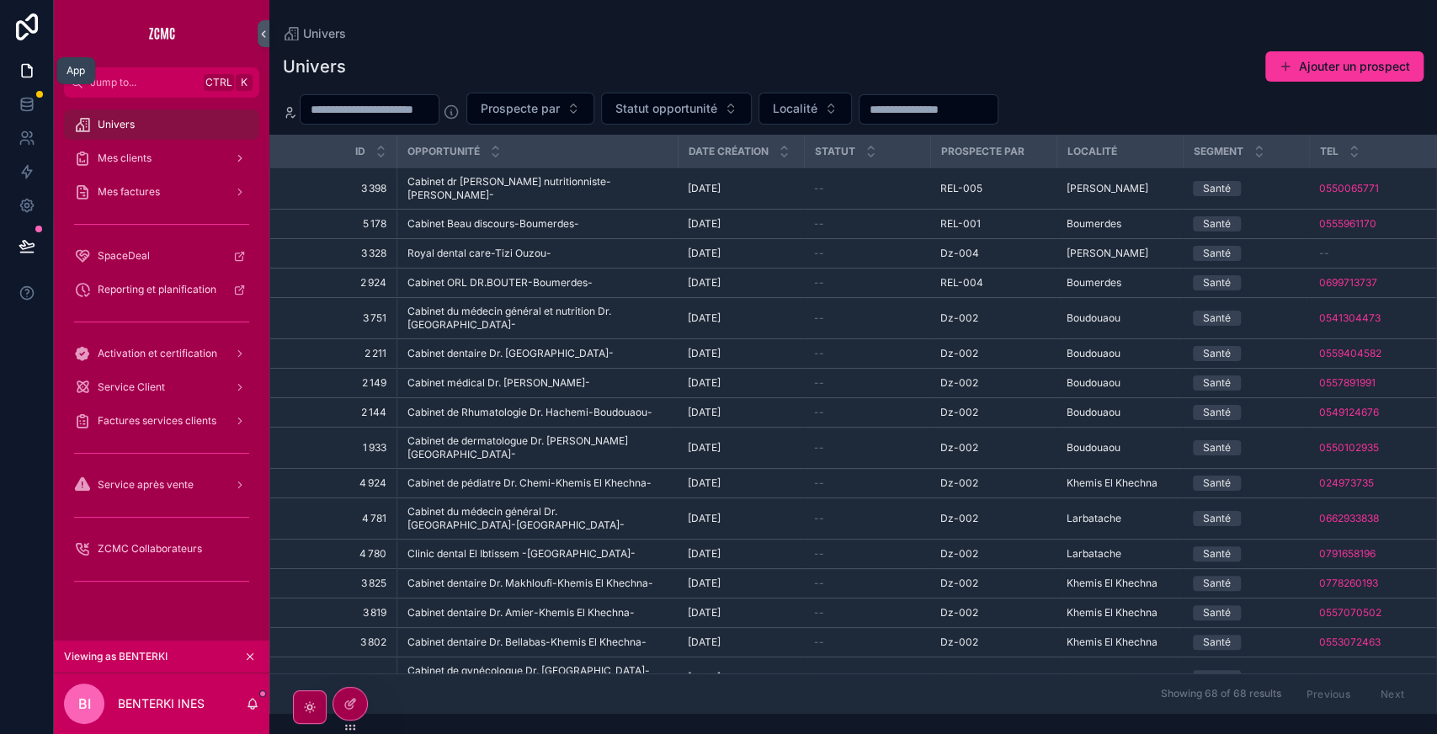
click at [29, 70] on icon at bounding box center [27, 70] width 17 height 17
click at [167, 355] on span "Activation et certification" at bounding box center [158, 353] width 120 height 13
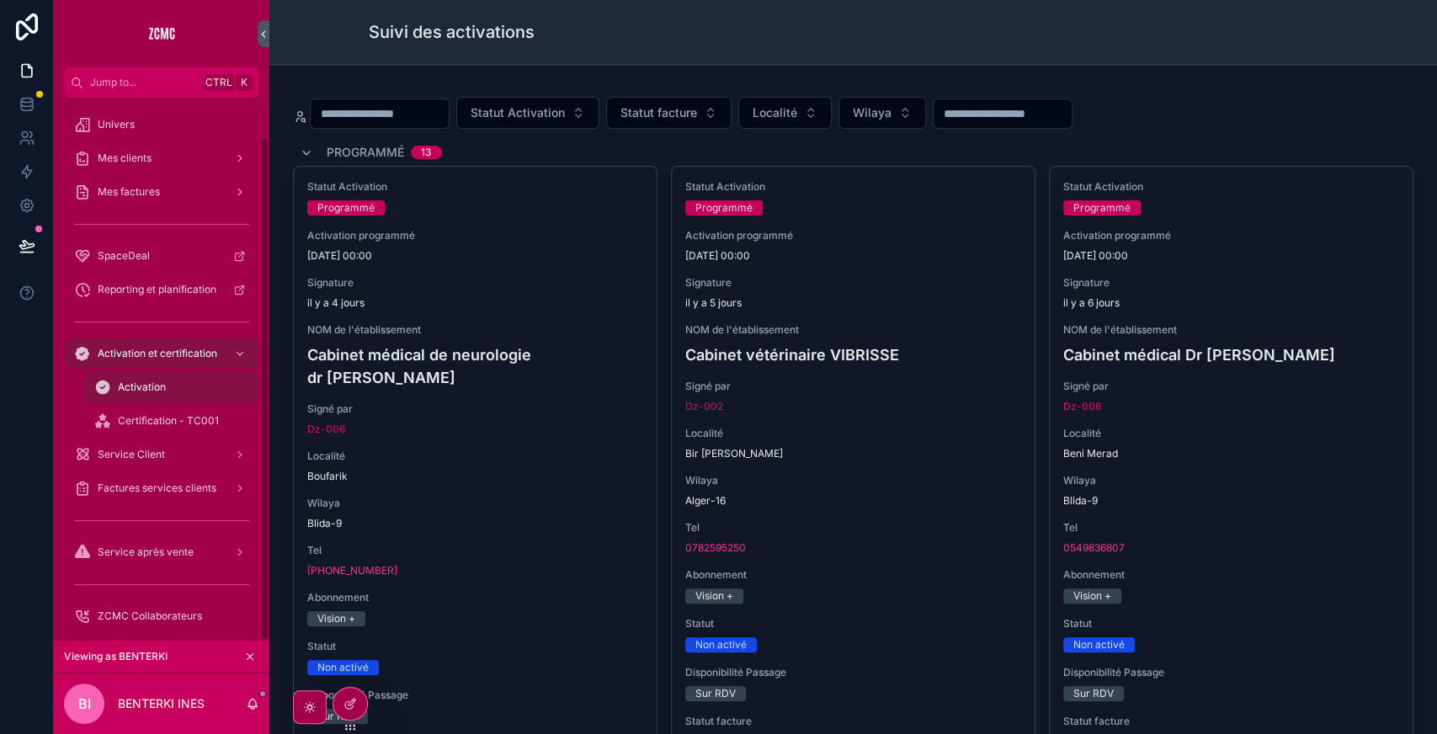
scroll to position [42, 0]
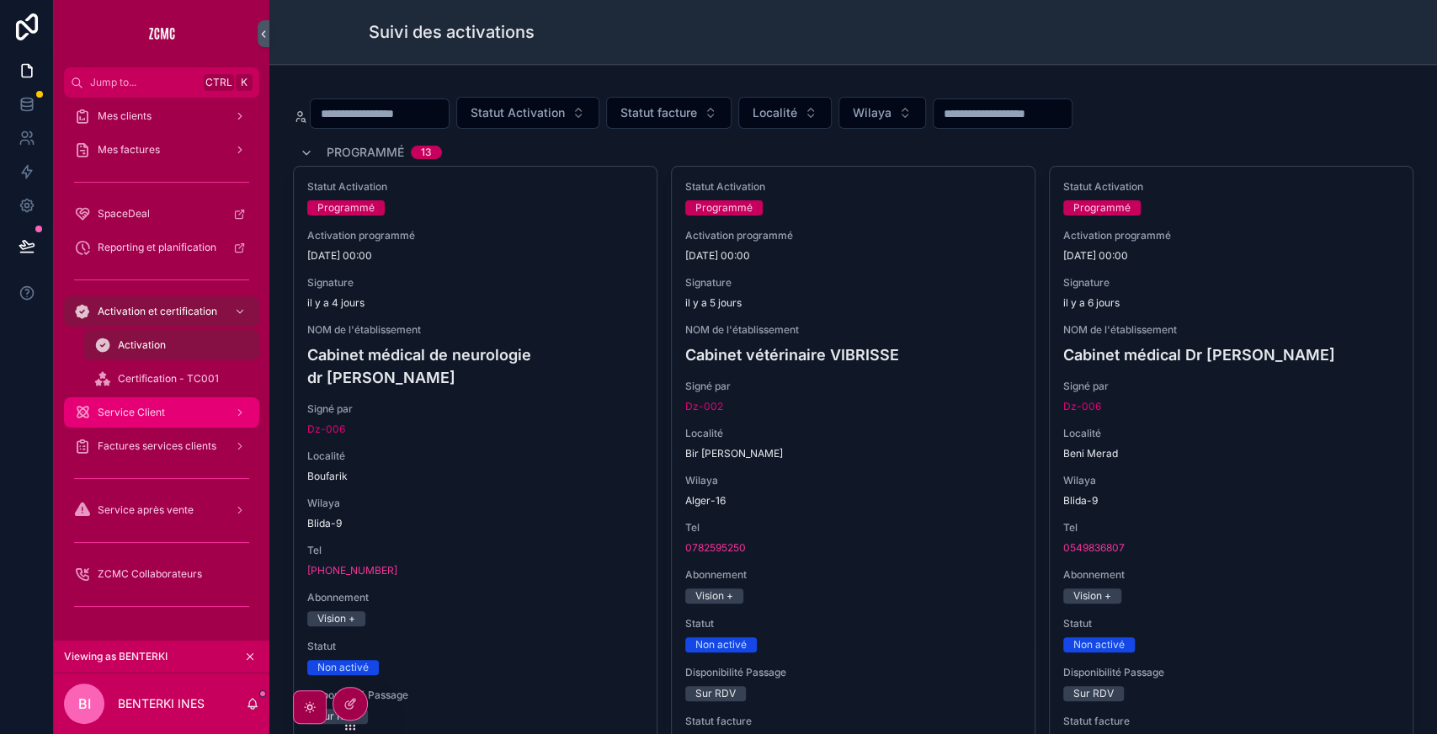
click at [173, 412] on div "Service Client" at bounding box center [161, 412] width 175 height 27
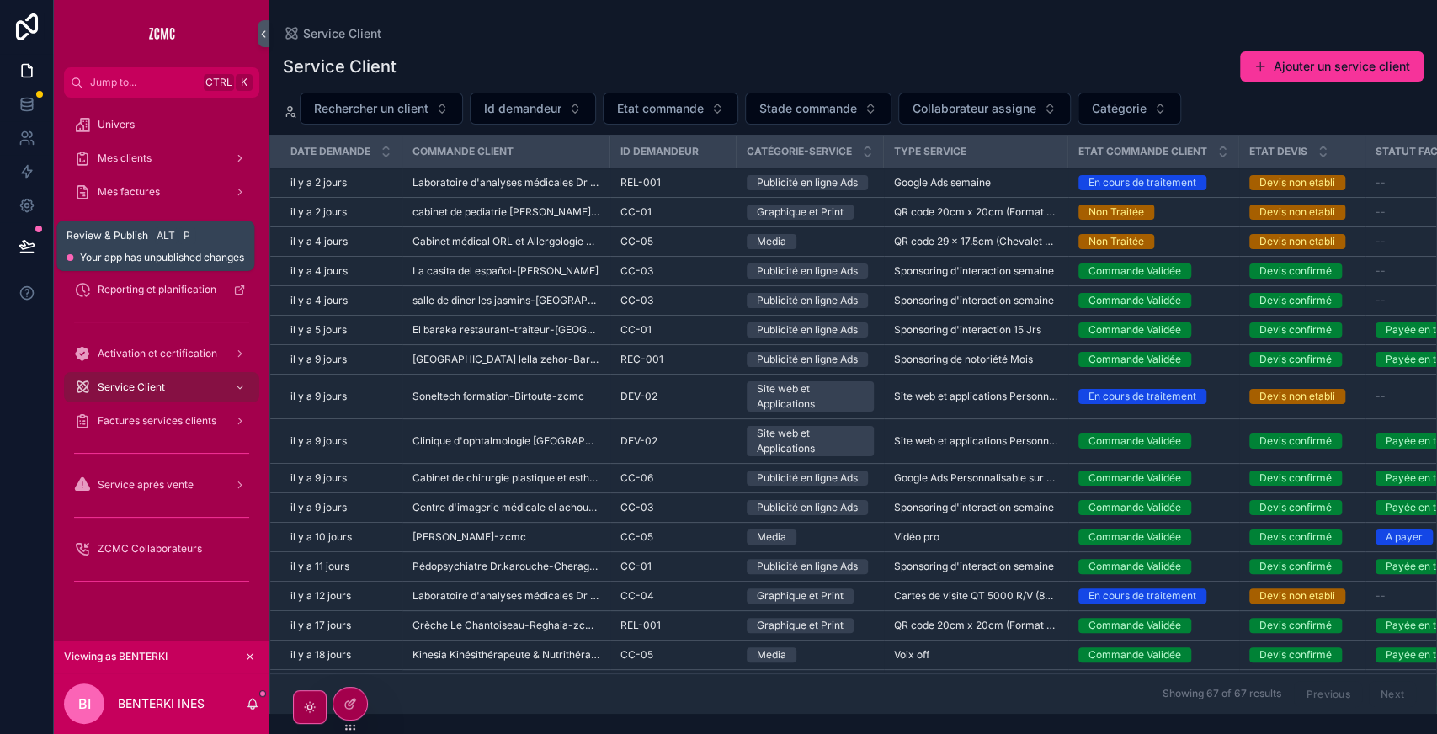
click at [29, 244] on icon at bounding box center [26, 245] width 14 height 8
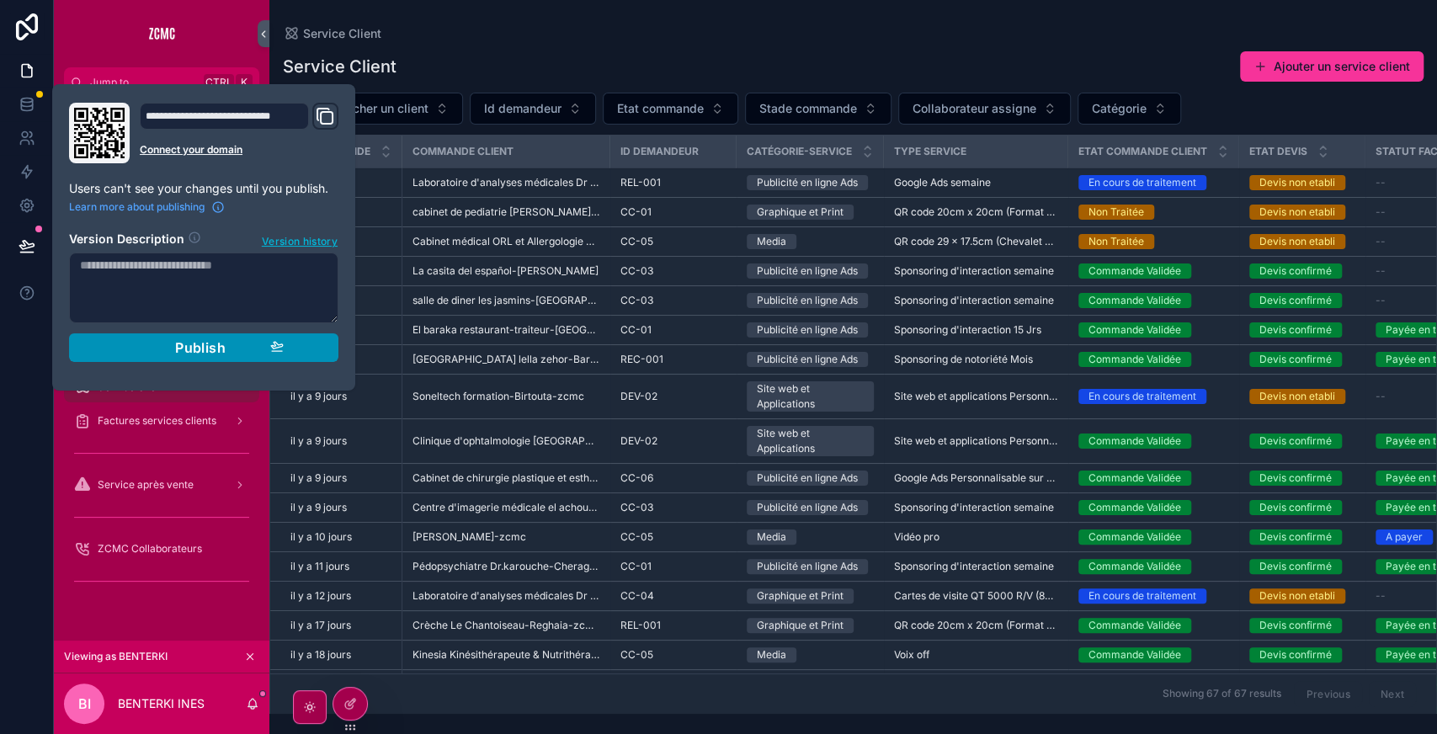
click at [226, 342] on div "Publish" at bounding box center [204, 347] width 160 height 17
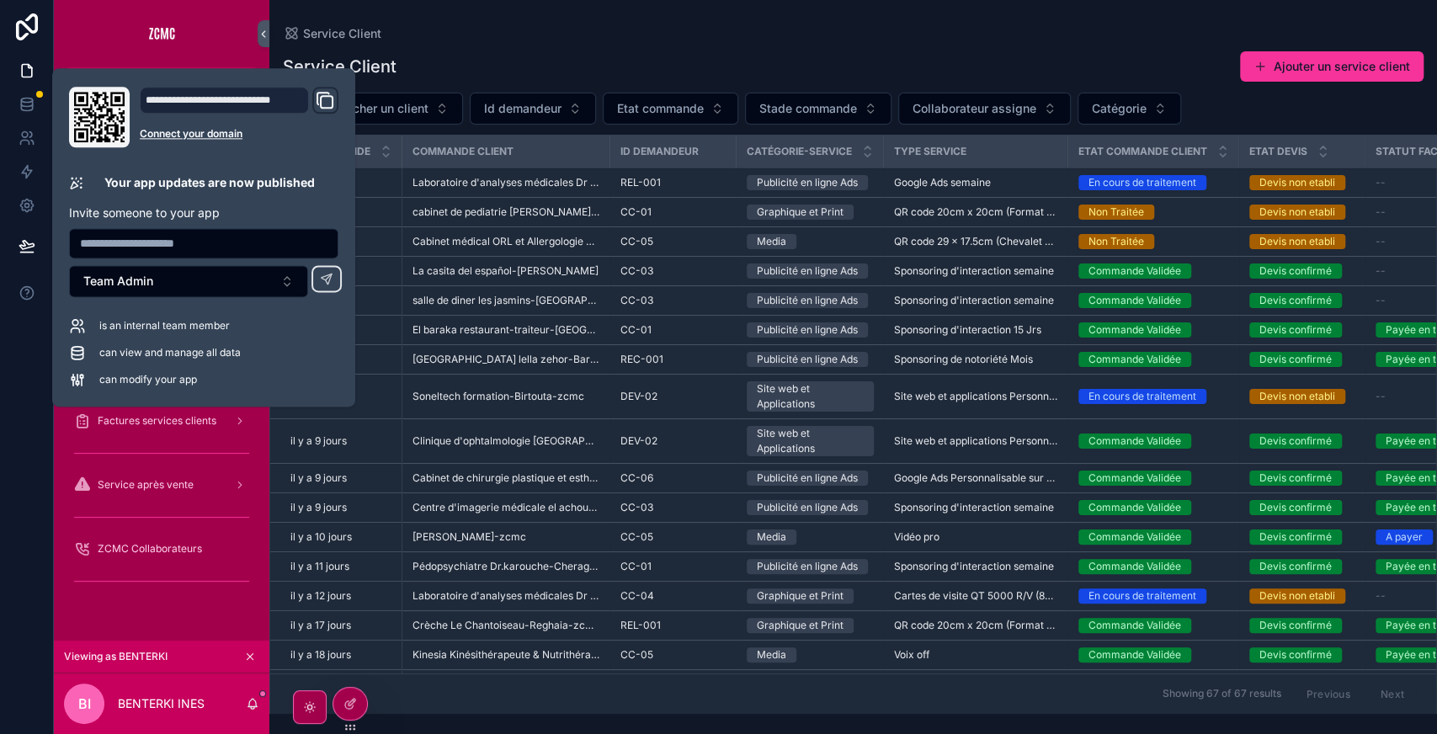
click at [162, 582] on div "scrollable content" at bounding box center [161, 580] width 195 height 27
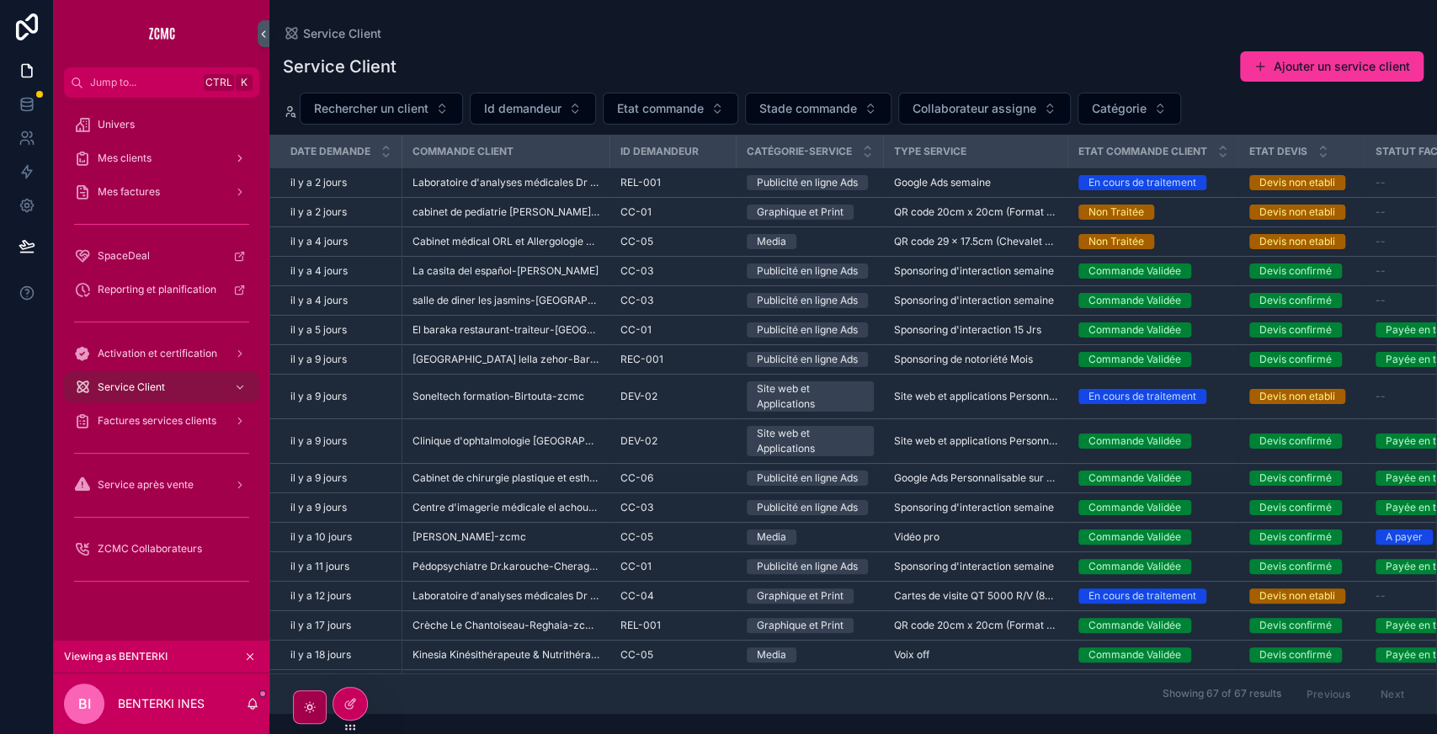
click at [0, 0] on icon at bounding box center [0, 0] width 0 height 0
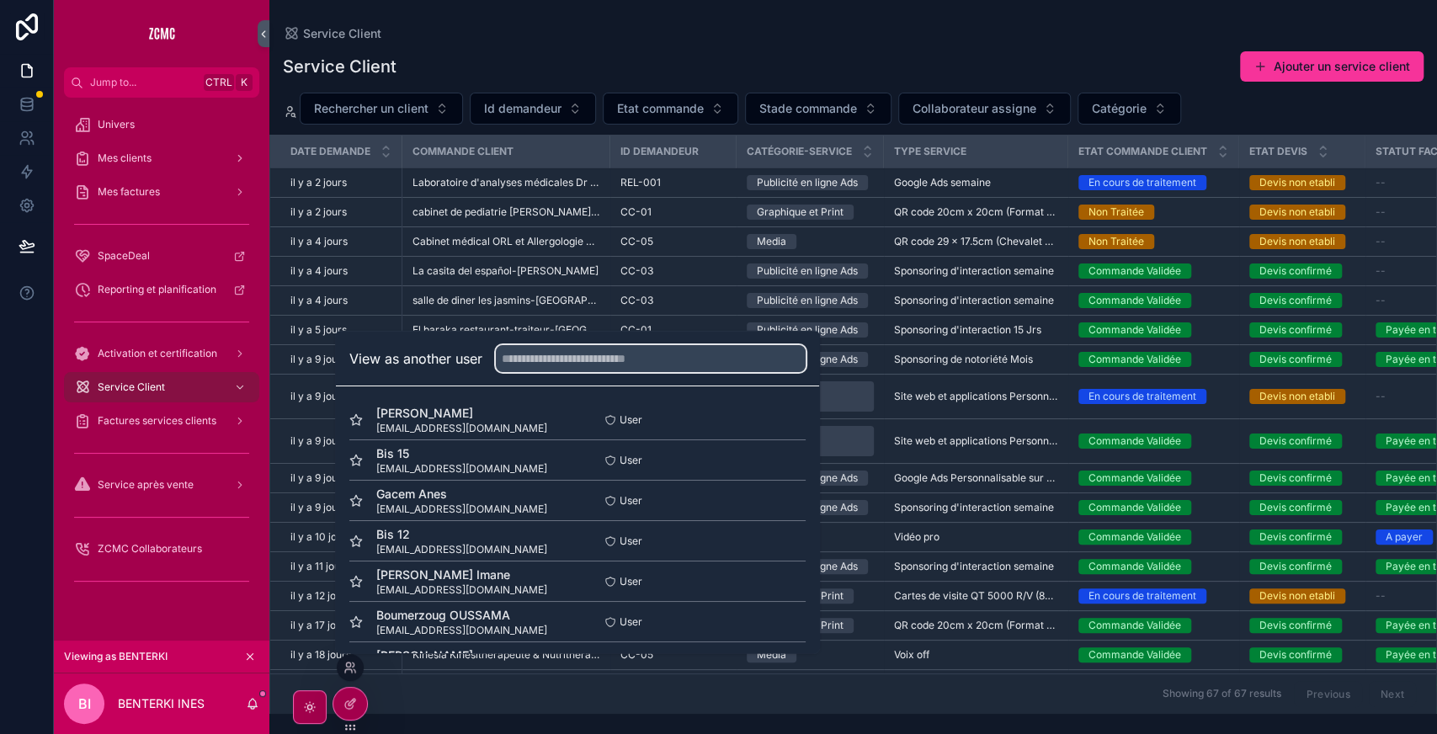
click at [609, 353] on input "text" at bounding box center [651, 358] width 310 height 27
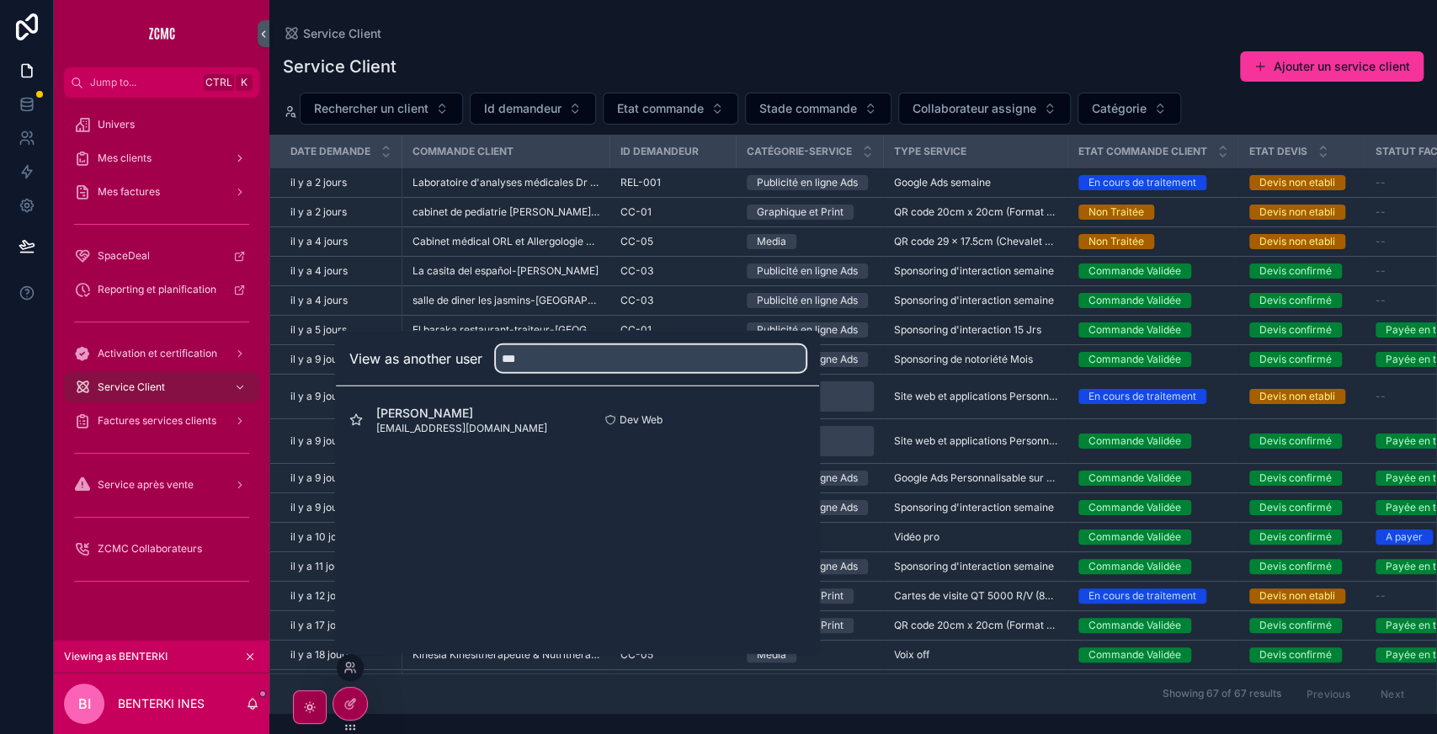
type input "***"
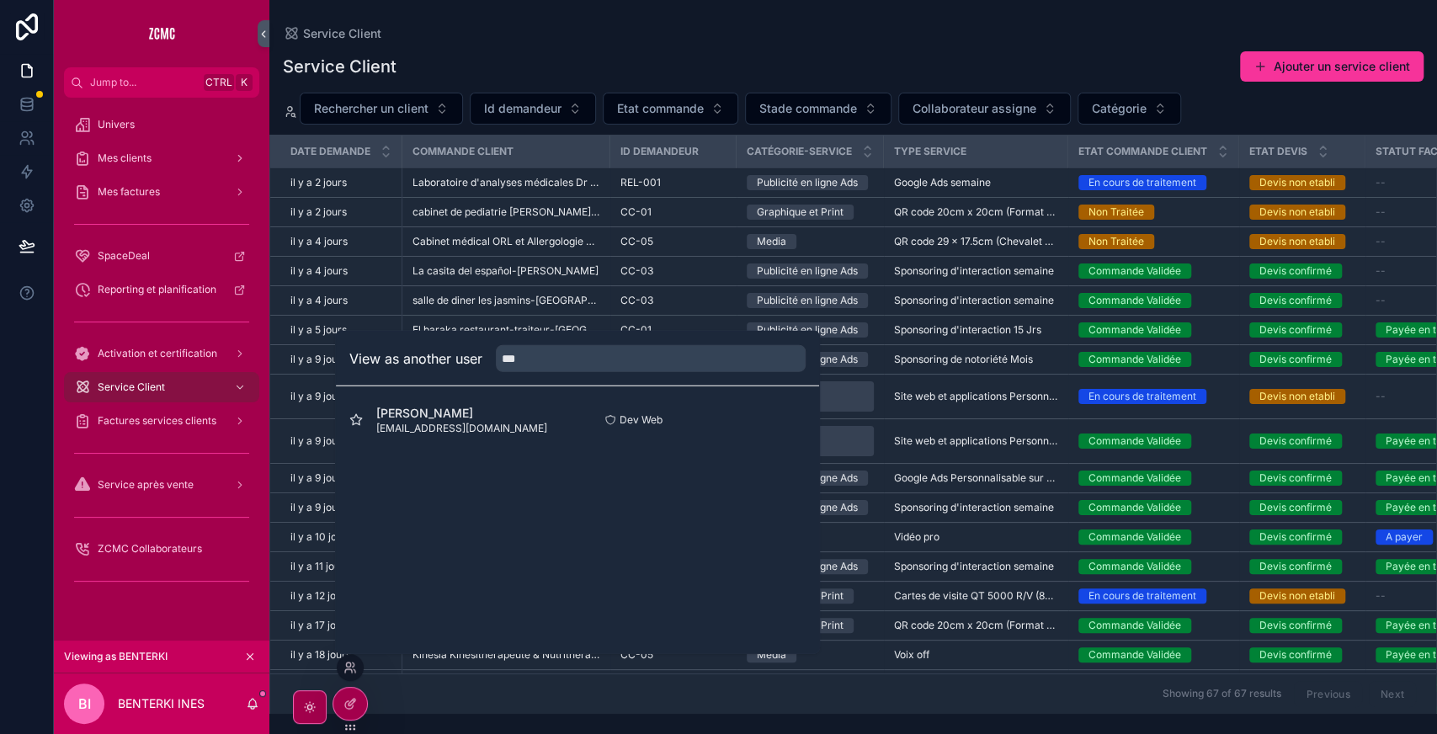
click at [0, 0] on button "Select" at bounding box center [0, 0] width 0 height 0
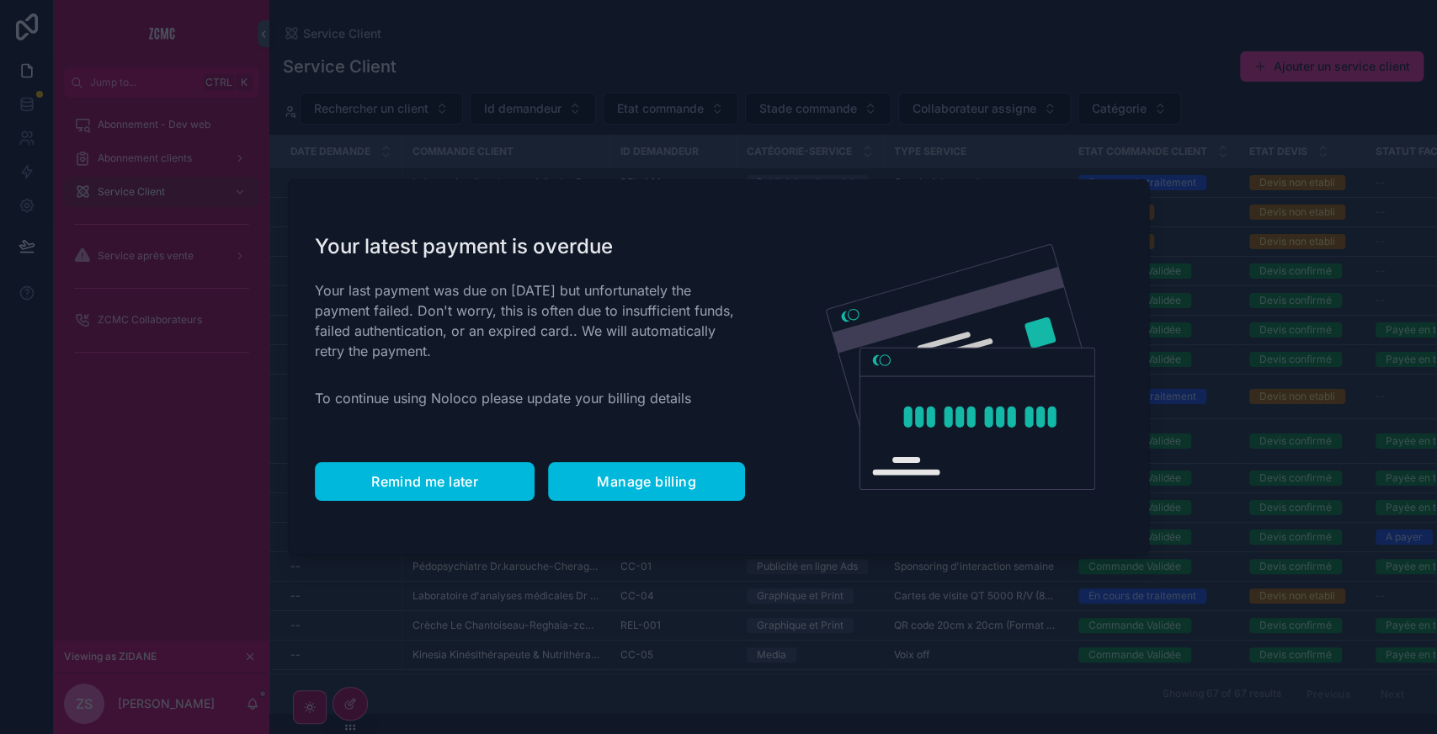
click at [405, 472] on button "Remind me later" at bounding box center [425, 481] width 220 height 39
